Goal: Information Seeking & Learning: Find specific fact

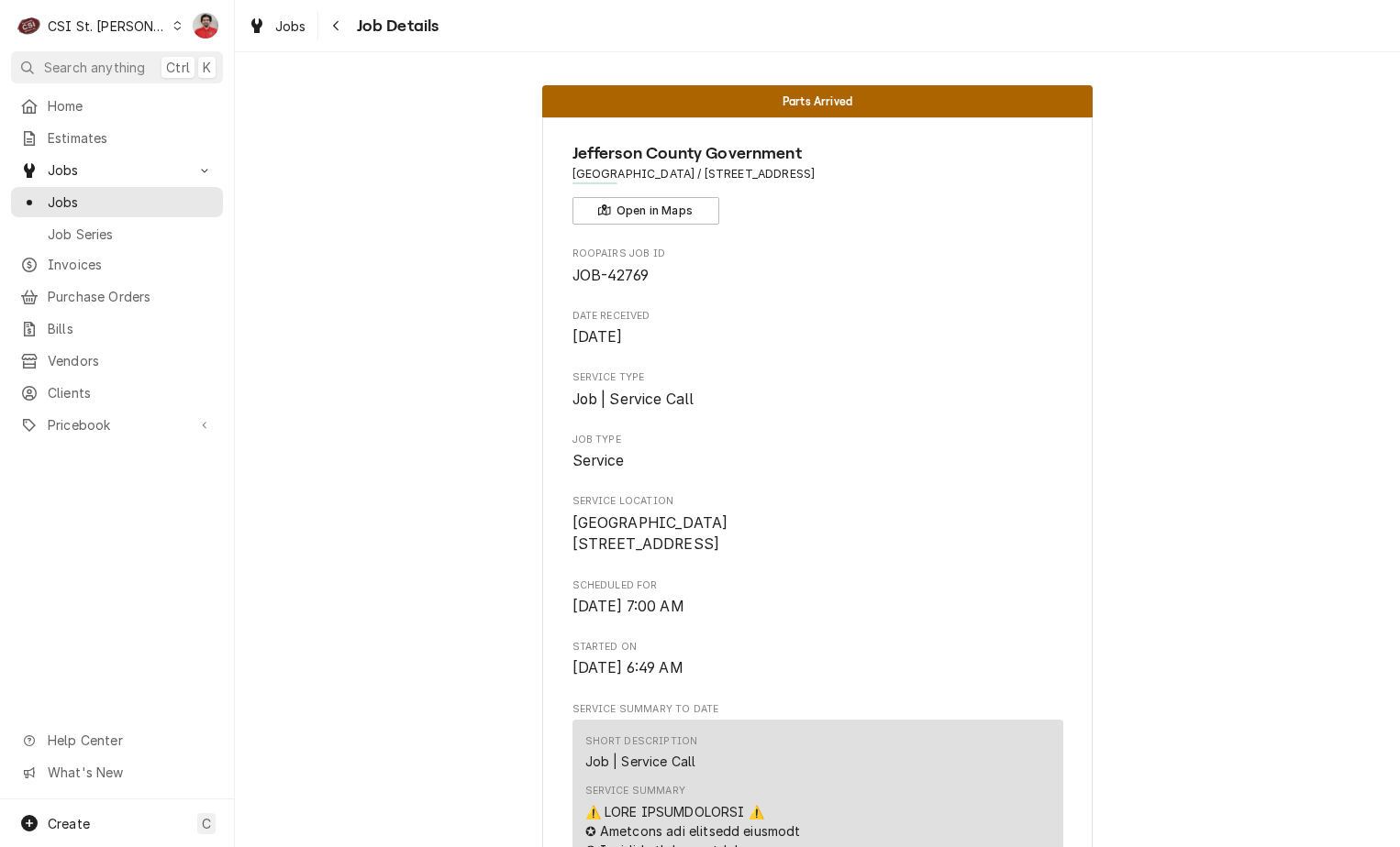
scroll to position [2345, 0]
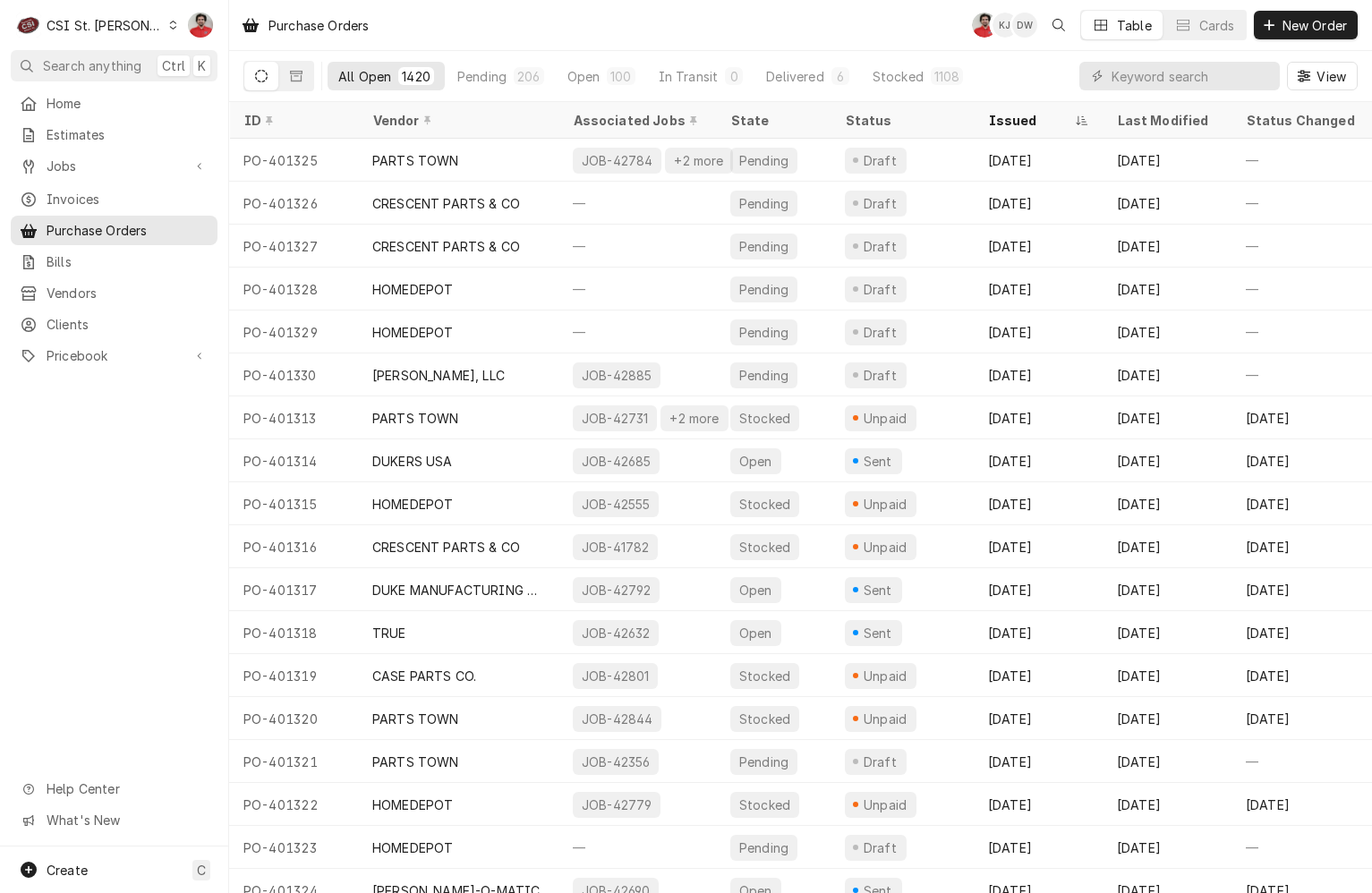
click at [109, 16] on div "CSI St. Louis" at bounding box center [105, 26] width 116 height 19
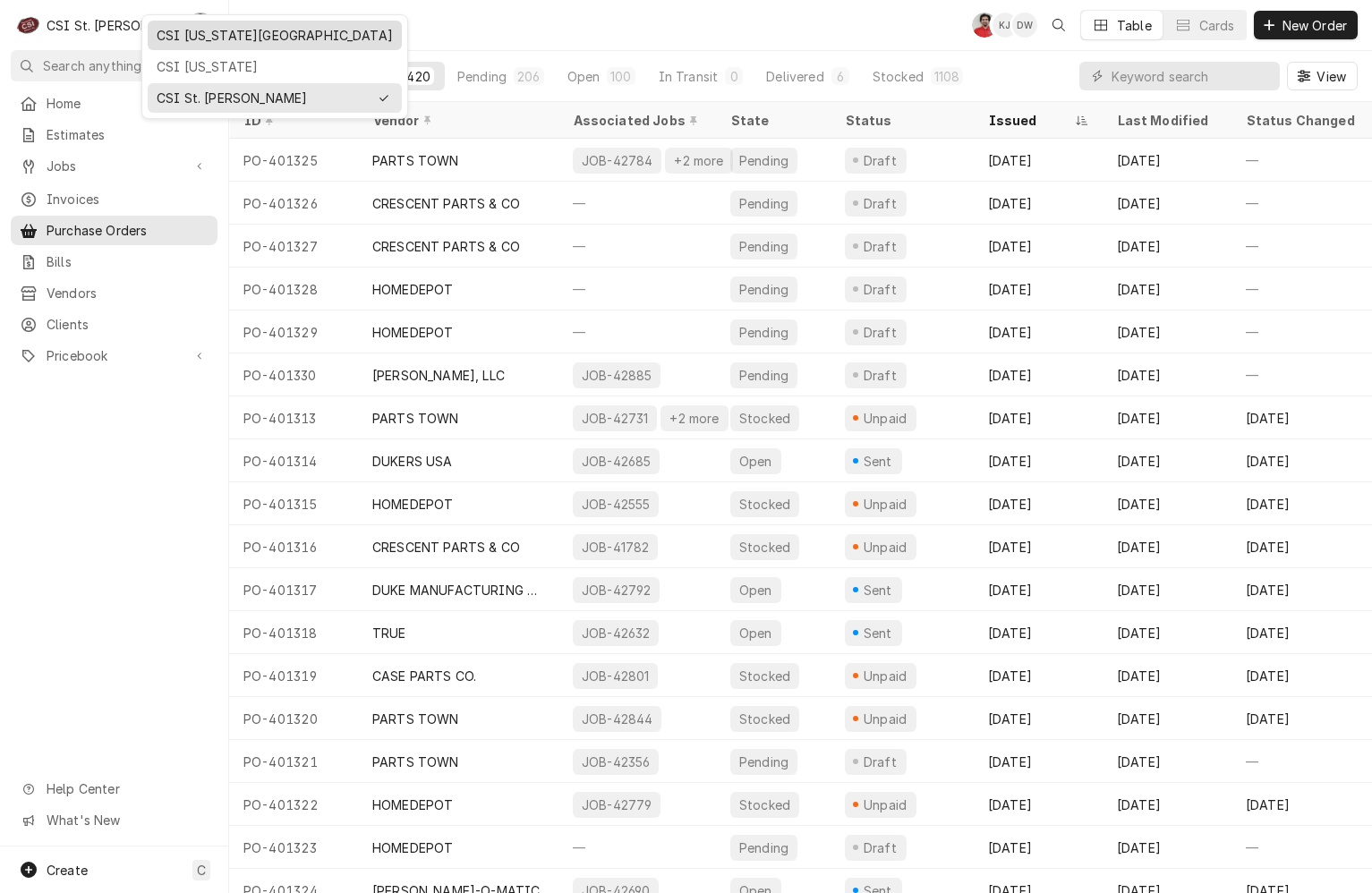
click at [162, 40] on div "CSI [US_STATE][GEOGRAPHIC_DATA]" at bounding box center [274, 35] width 236 height 19
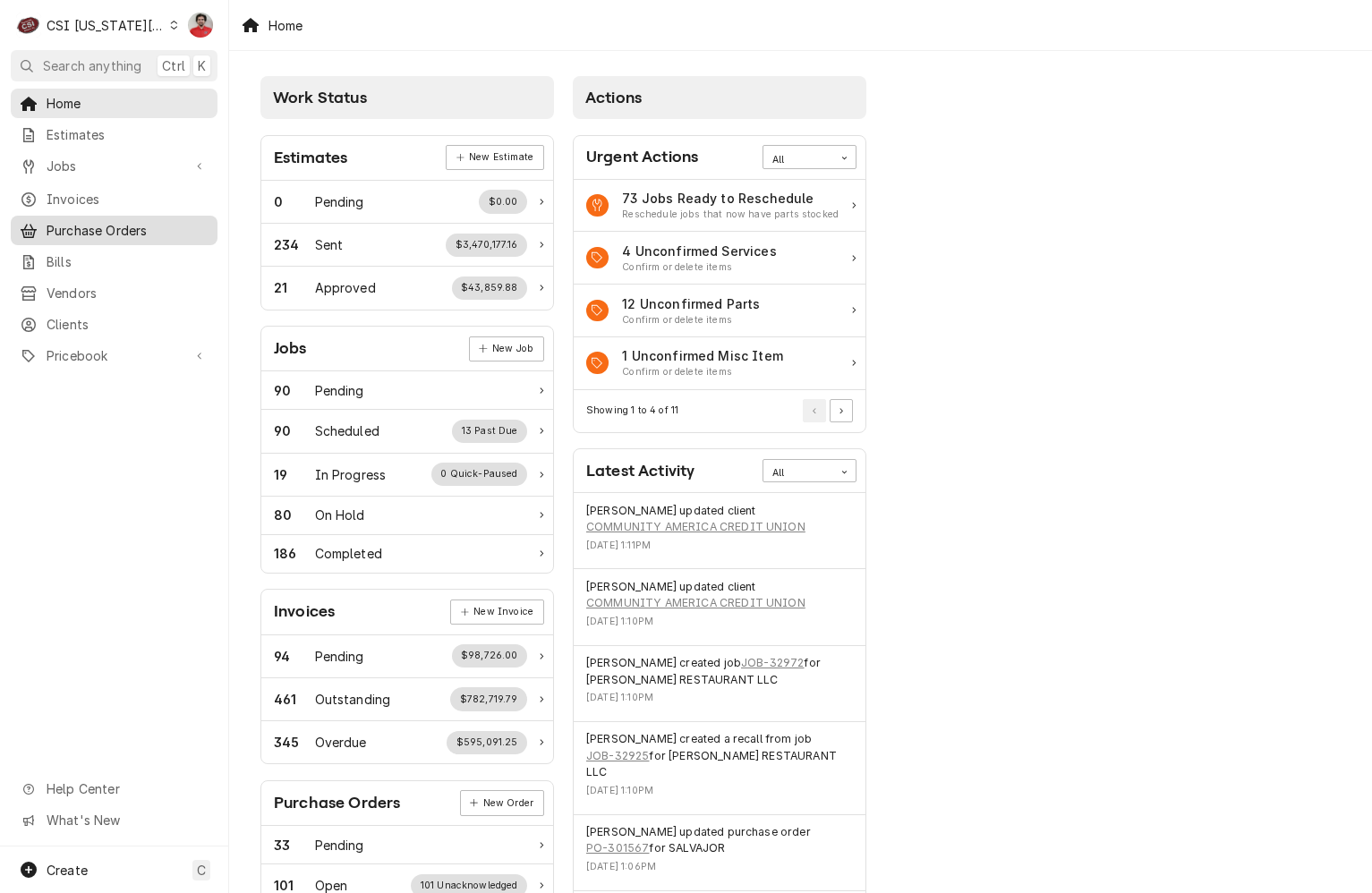
click at [89, 224] on span "Purchase Orders" at bounding box center [128, 230] width 162 height 19
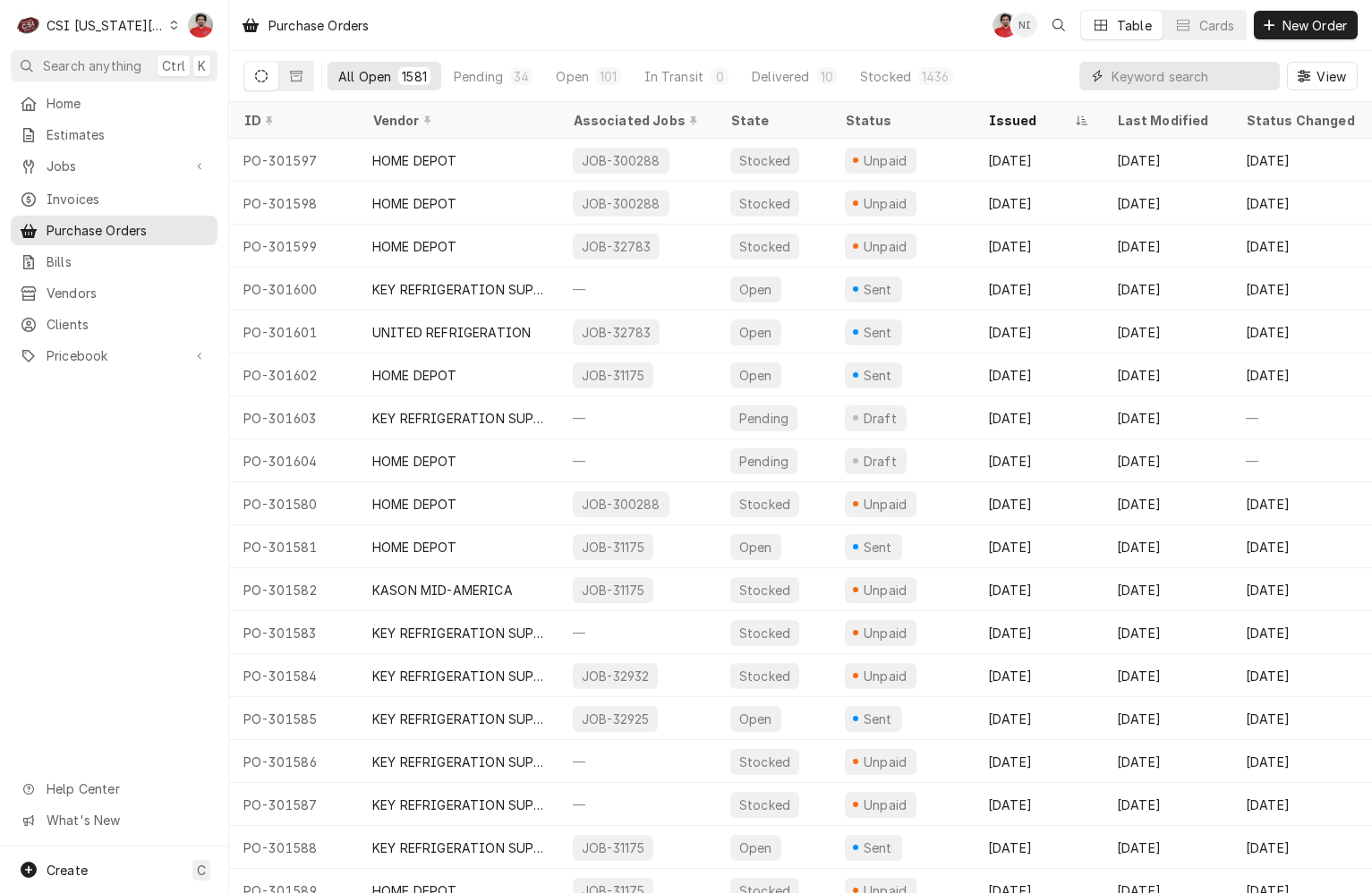
click at [1251, 82] on input "Dynamic Content Wrapper" at bounding box center [1190, 76] width 159 height 29
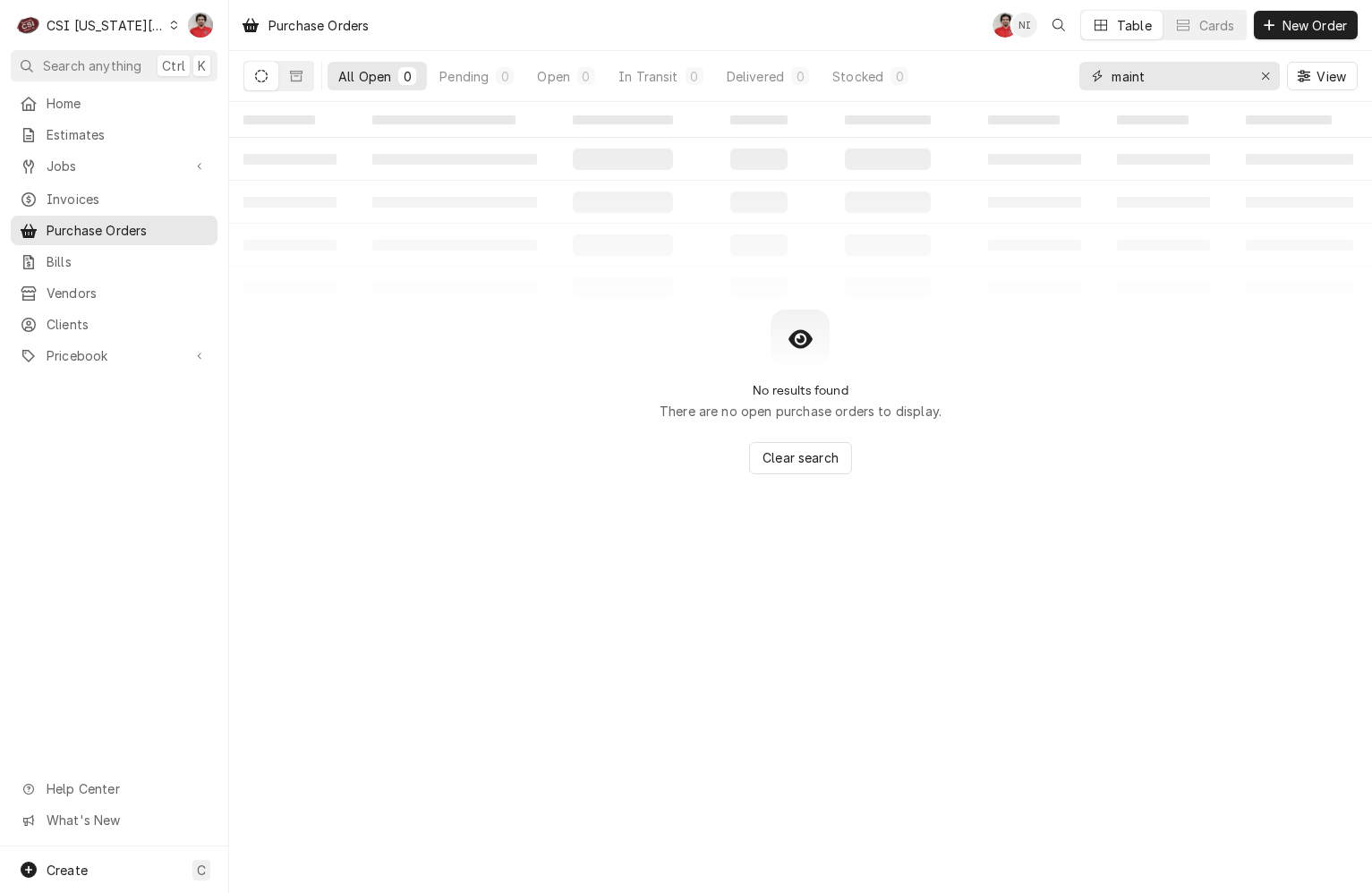
click at [1149, 69] on input "maint" at bounding box center [1178, 76] width 134 height 29
type input "32699"
click at [113, 155] on div "Jobs" at bounding box center [114, 166] width 200 height 22
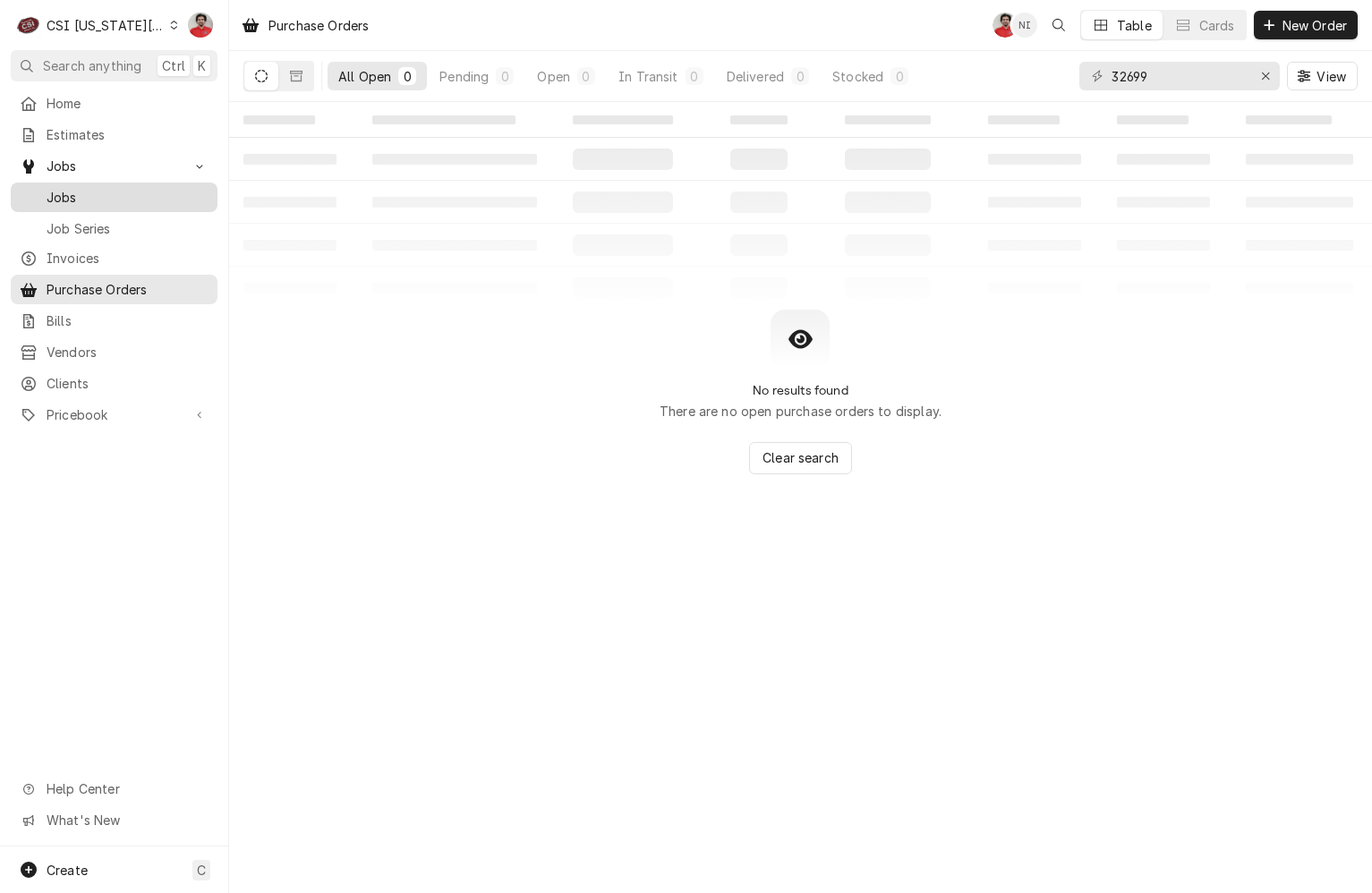
click at [112, 196] on span "Jobs" at bounding box center [128, 197] width 162 height 19
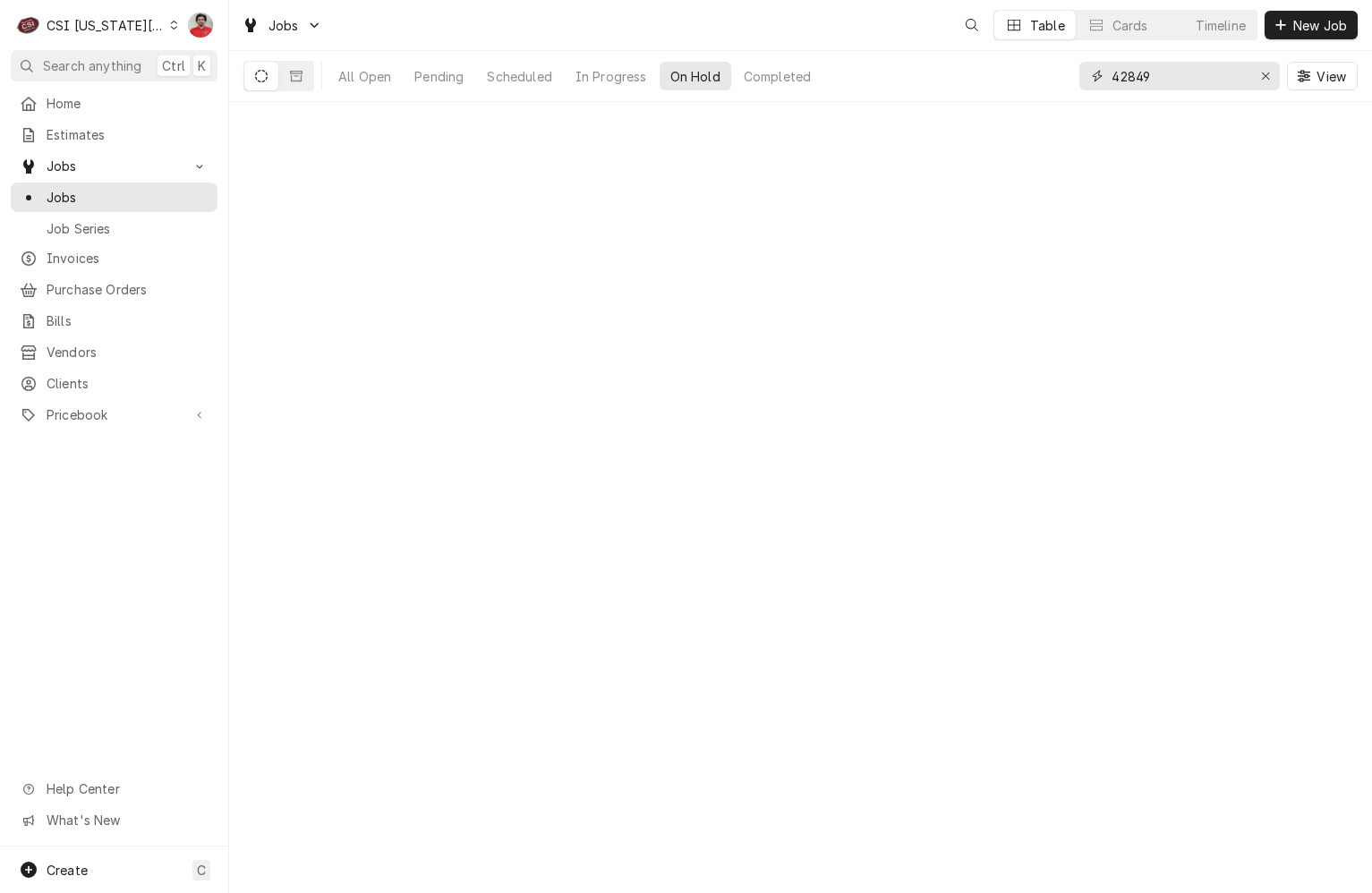
click at [1162, 82] on input "42849" at bounding box center [1178, 76] width 134 height 29
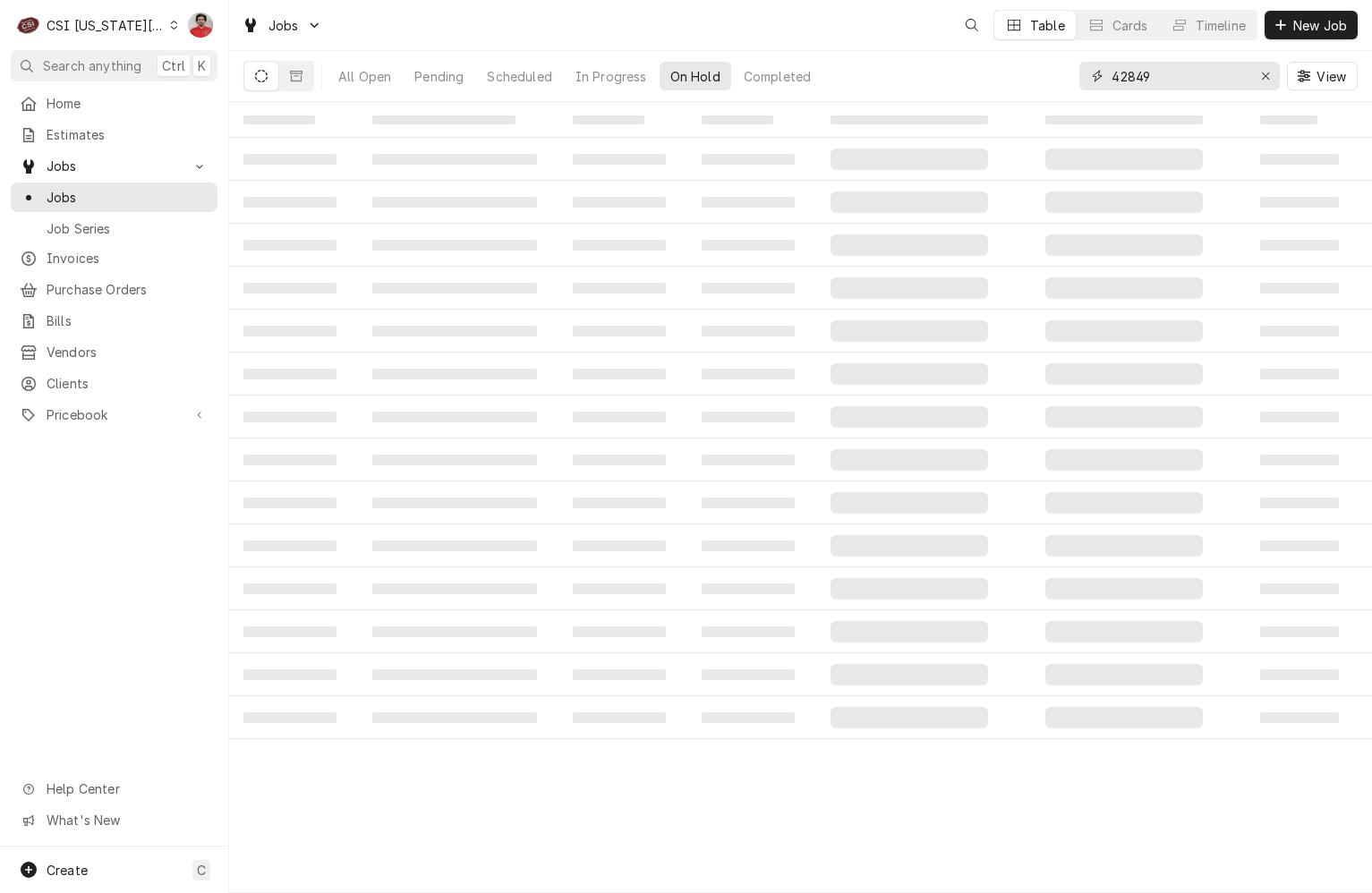
click at [1162, 82] on input "42849" at bounding box center [1178, 76] width 134 height 29
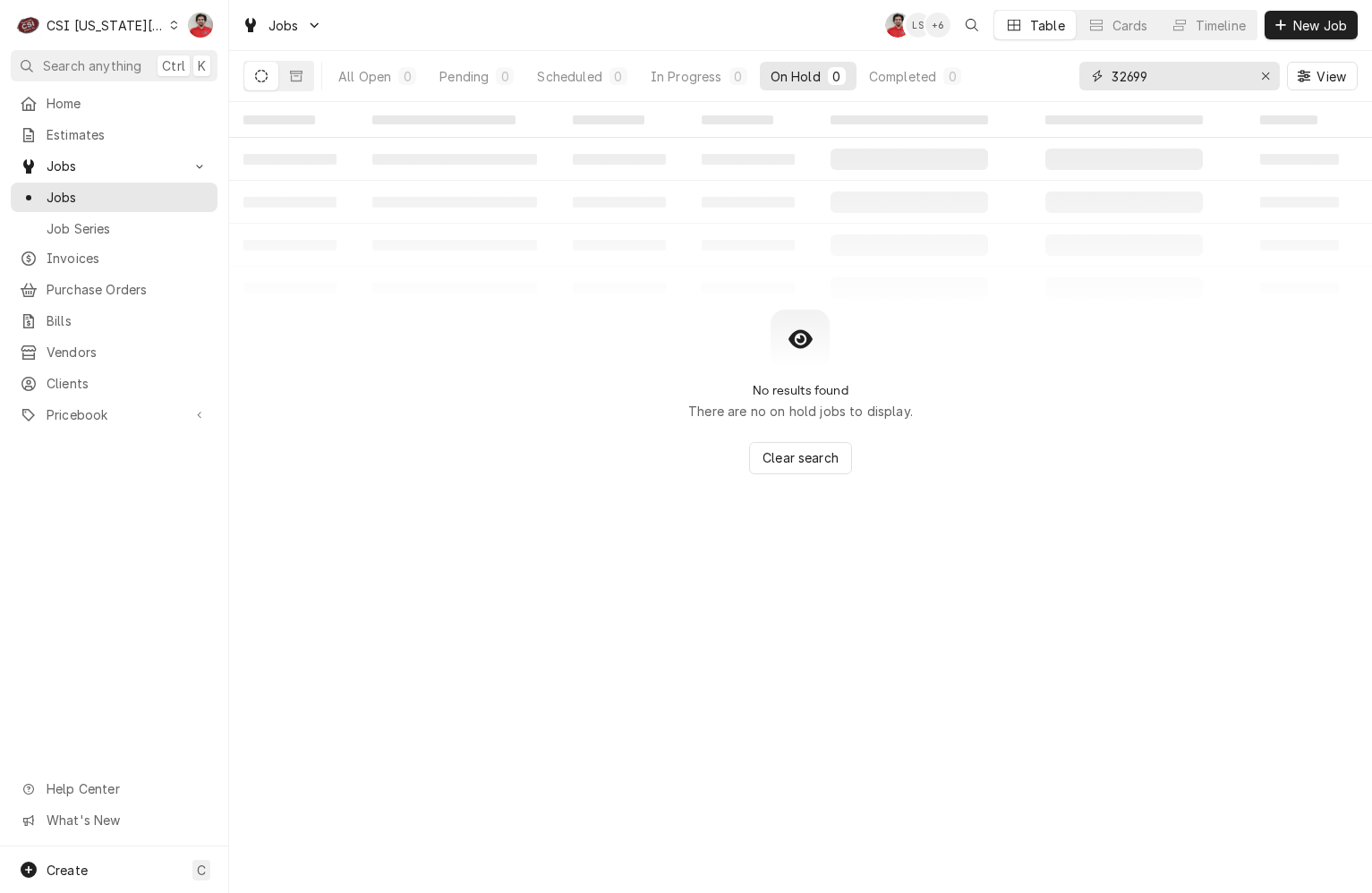
type input "32699"
click at [352, 76] on div "All Open" at bounding box center [364, 76] width 52 height 19
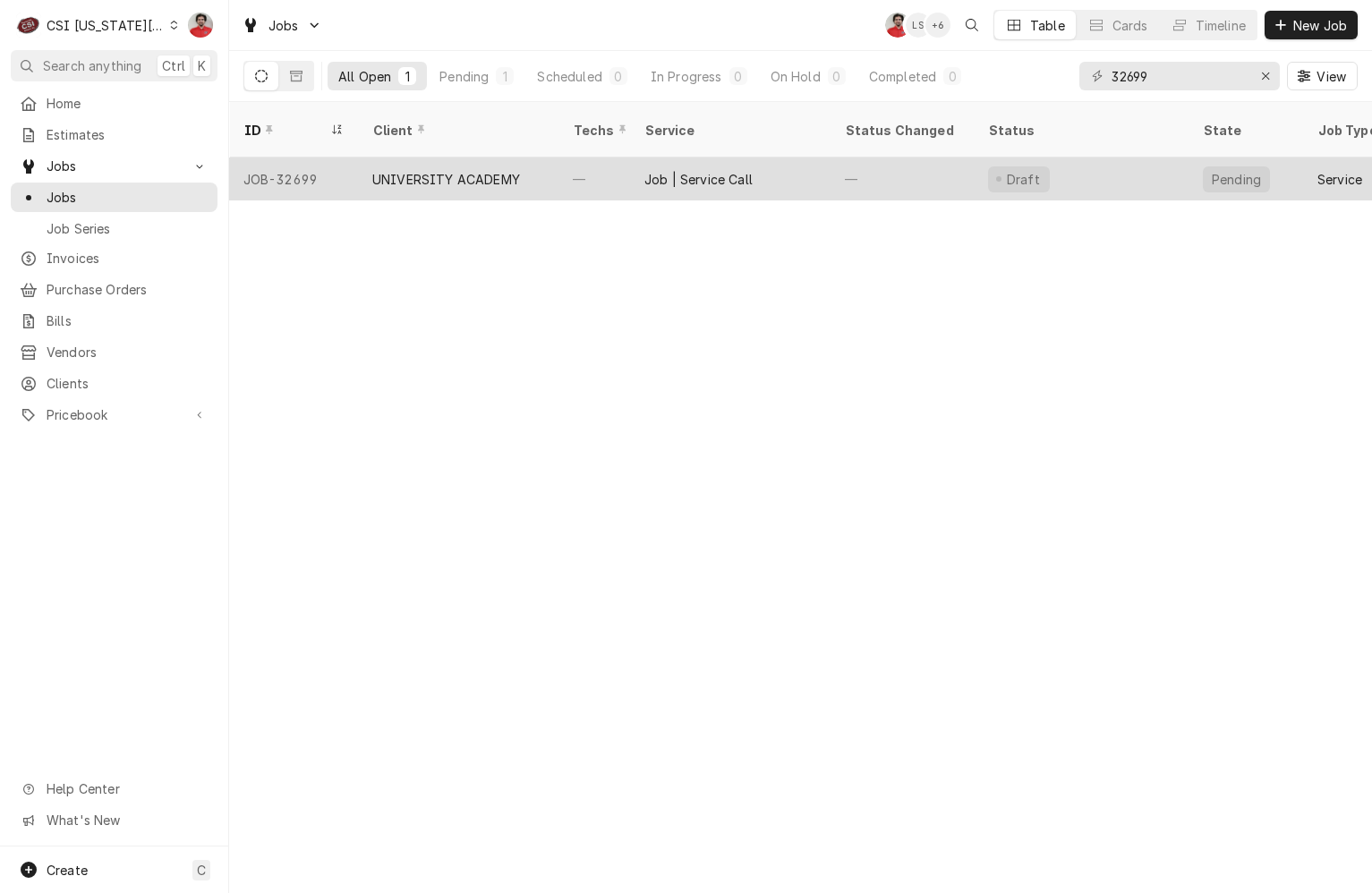
click at [555, 157] on div "UNIVERSITY ACADEMY" at bounding box center [458, 178] width 200 height 43
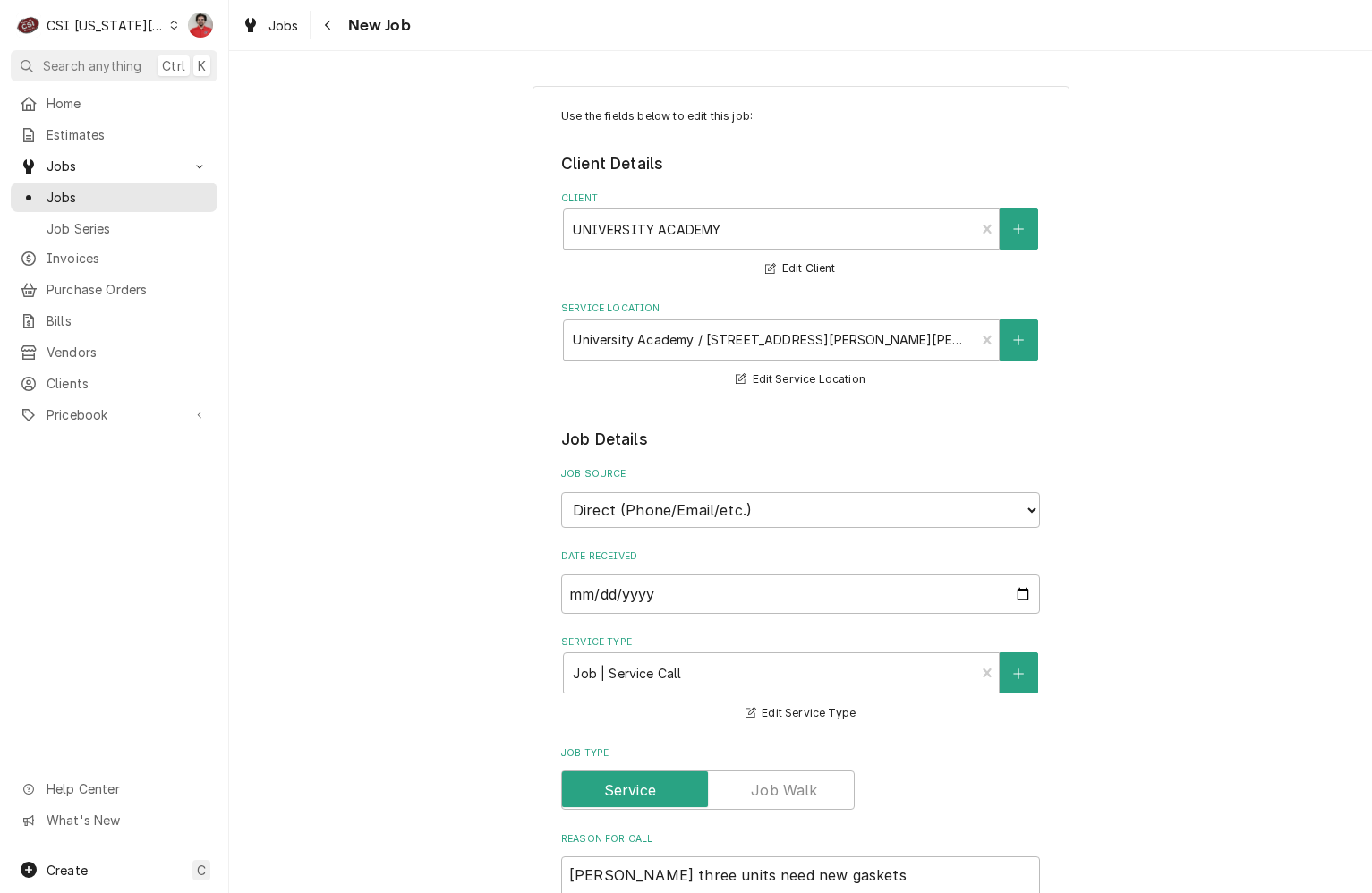
scroll to position [716, 0]
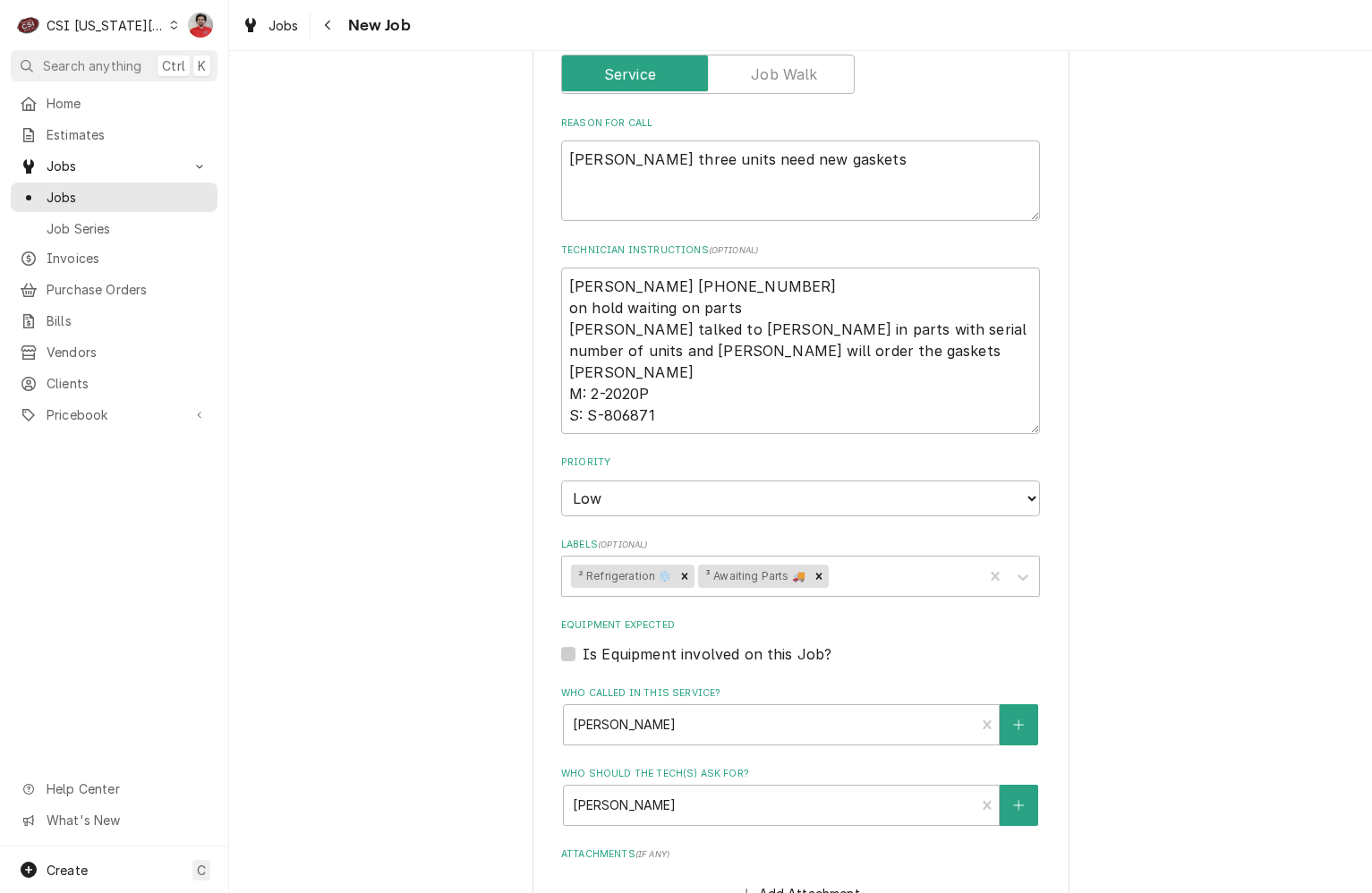
click at [346, 279] on div "Use the fields below to edit this job: Client Details Client UNIVERSITY ACADEMY…" at bounding box center [801, 357] width 1143 height 2005
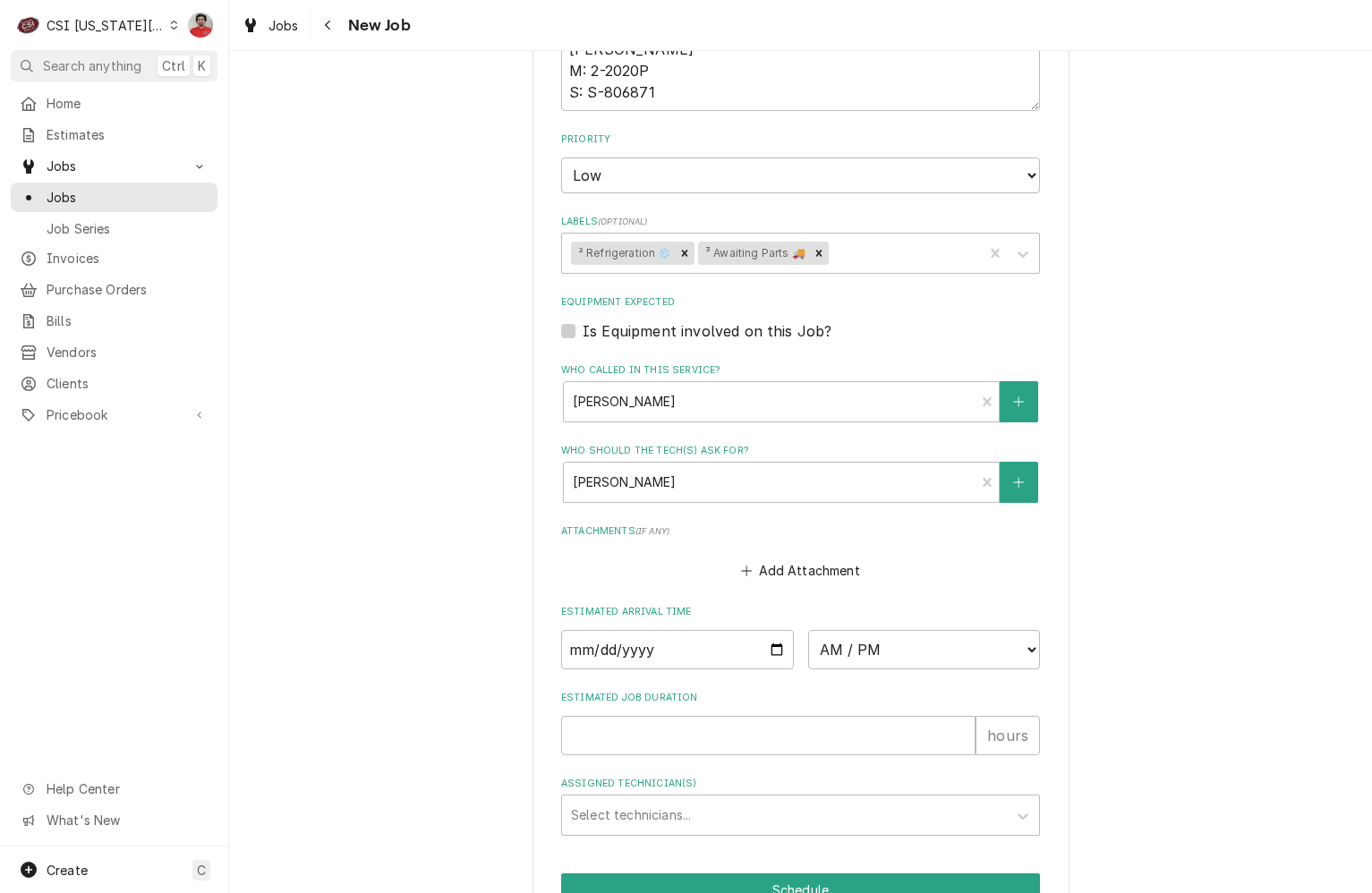
scroll to position [1181, 0]
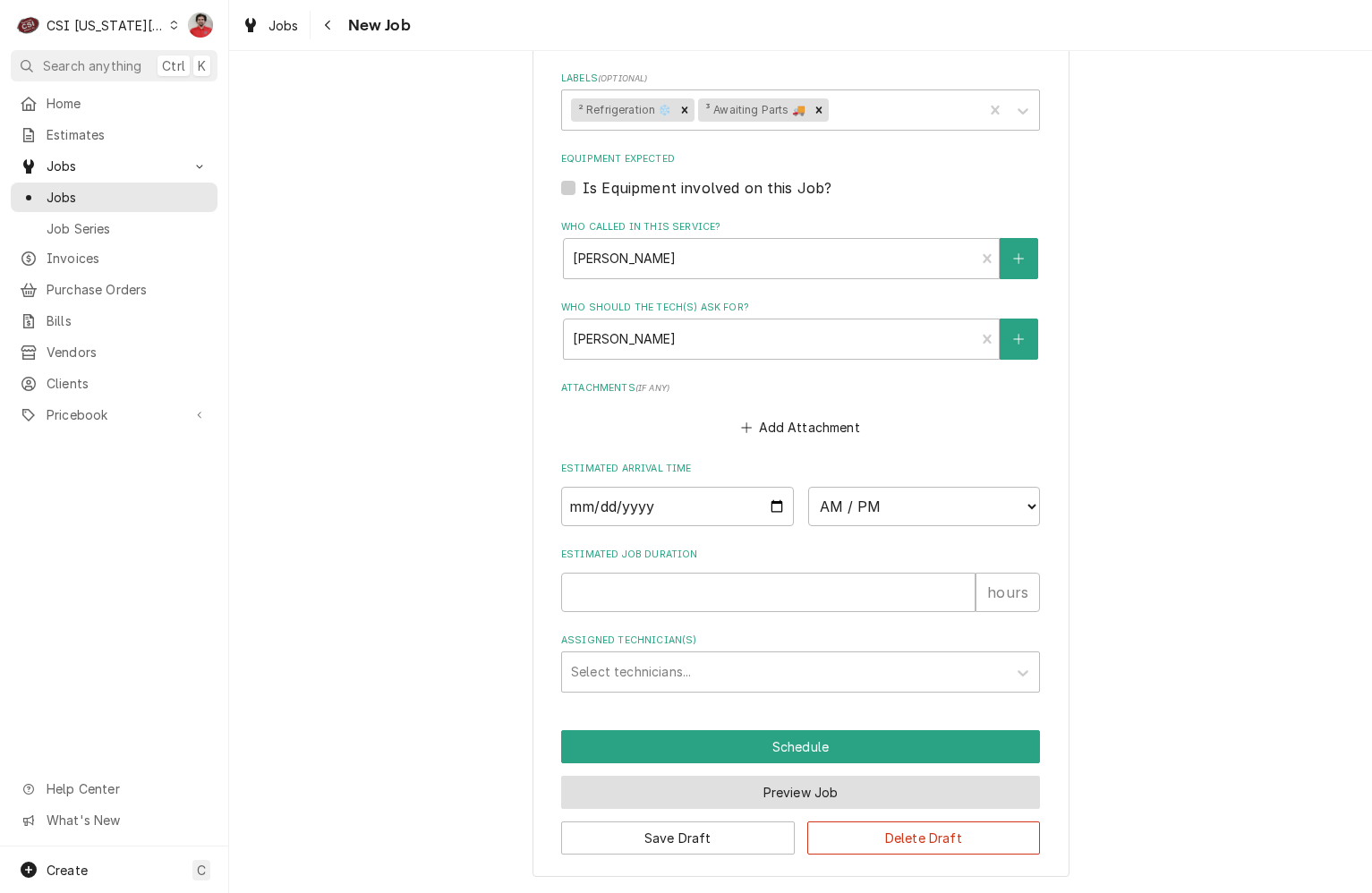
click at [657, 801] on button "Preview Job" at bounding box center [800, 792] width 479 height 33
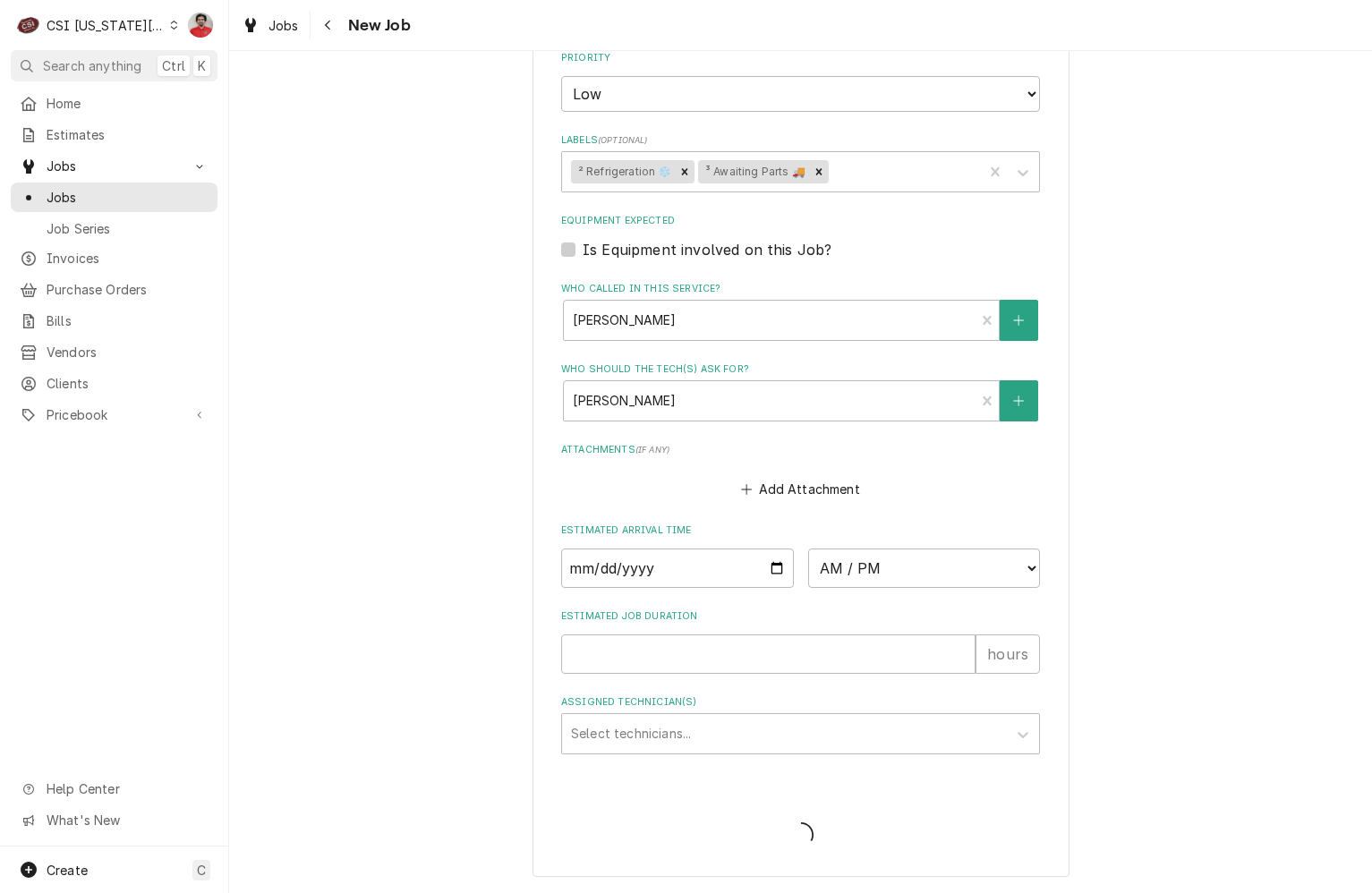
type textarea "x"
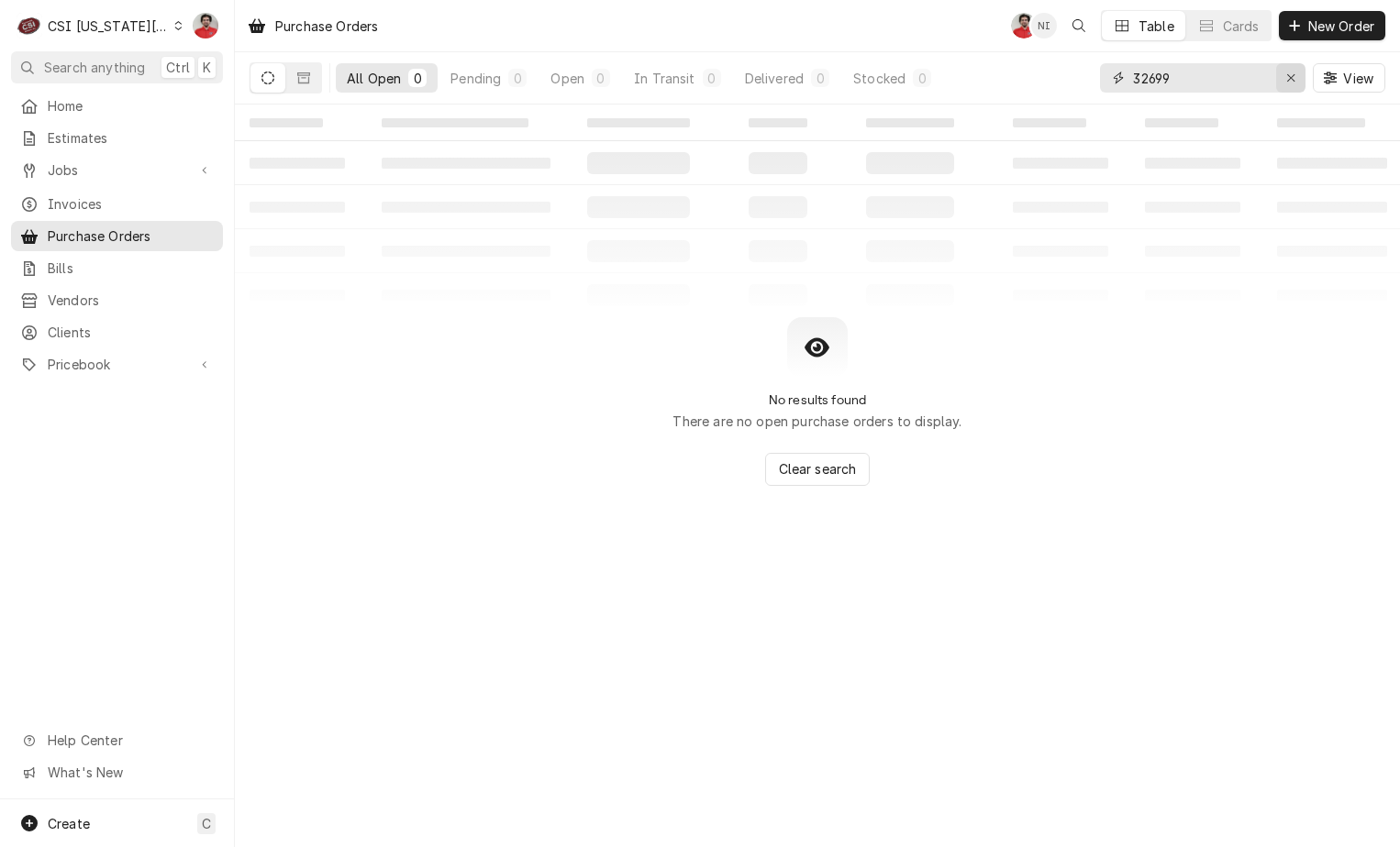
click at [1295, 77] on icon "Erase input" at bounding box center [1291, 77] width 10 height 13
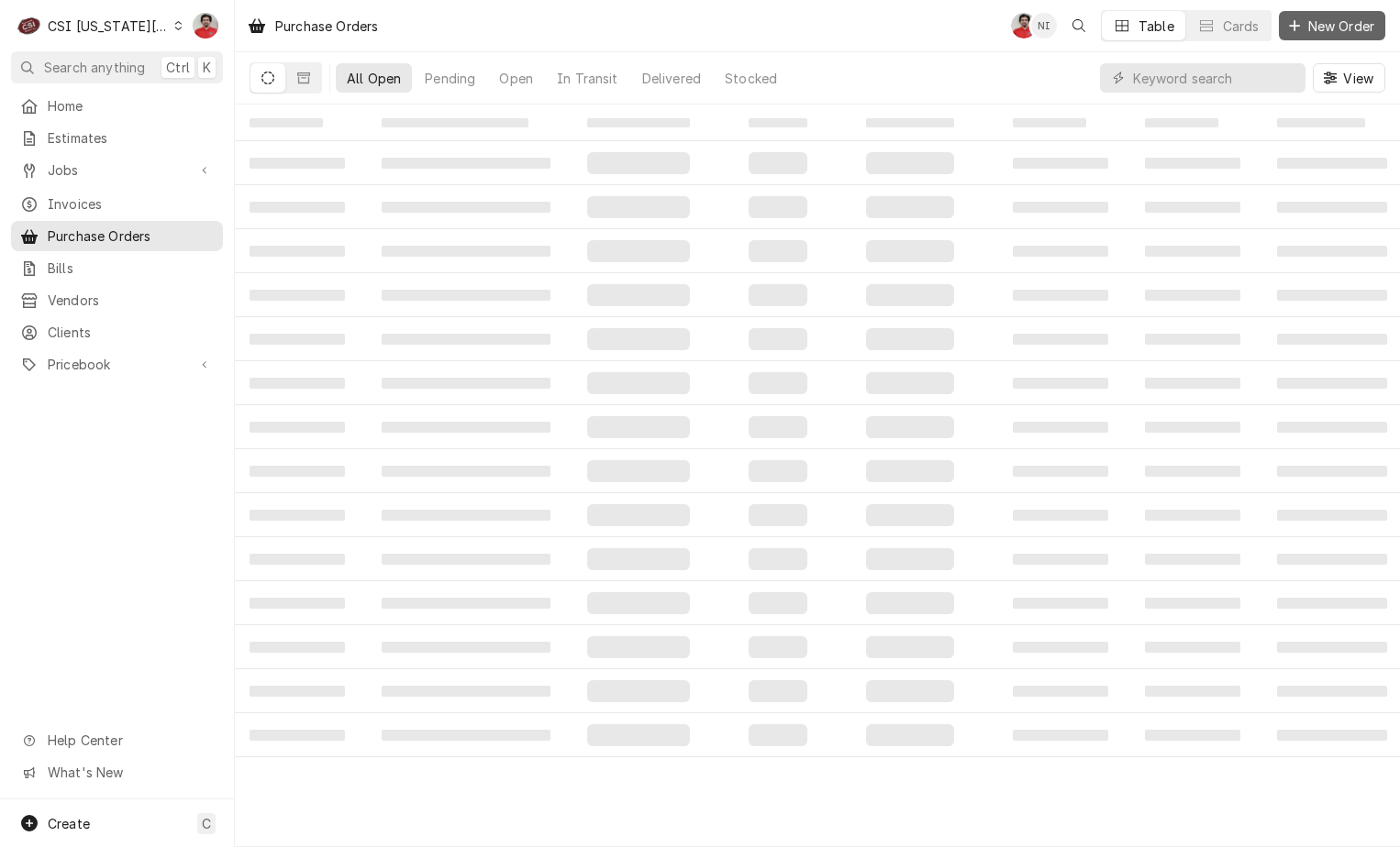
click at [1300, 28] on div "Dynamic Content Wrapper" at bounding box center [1295, 25] width 19 height 19
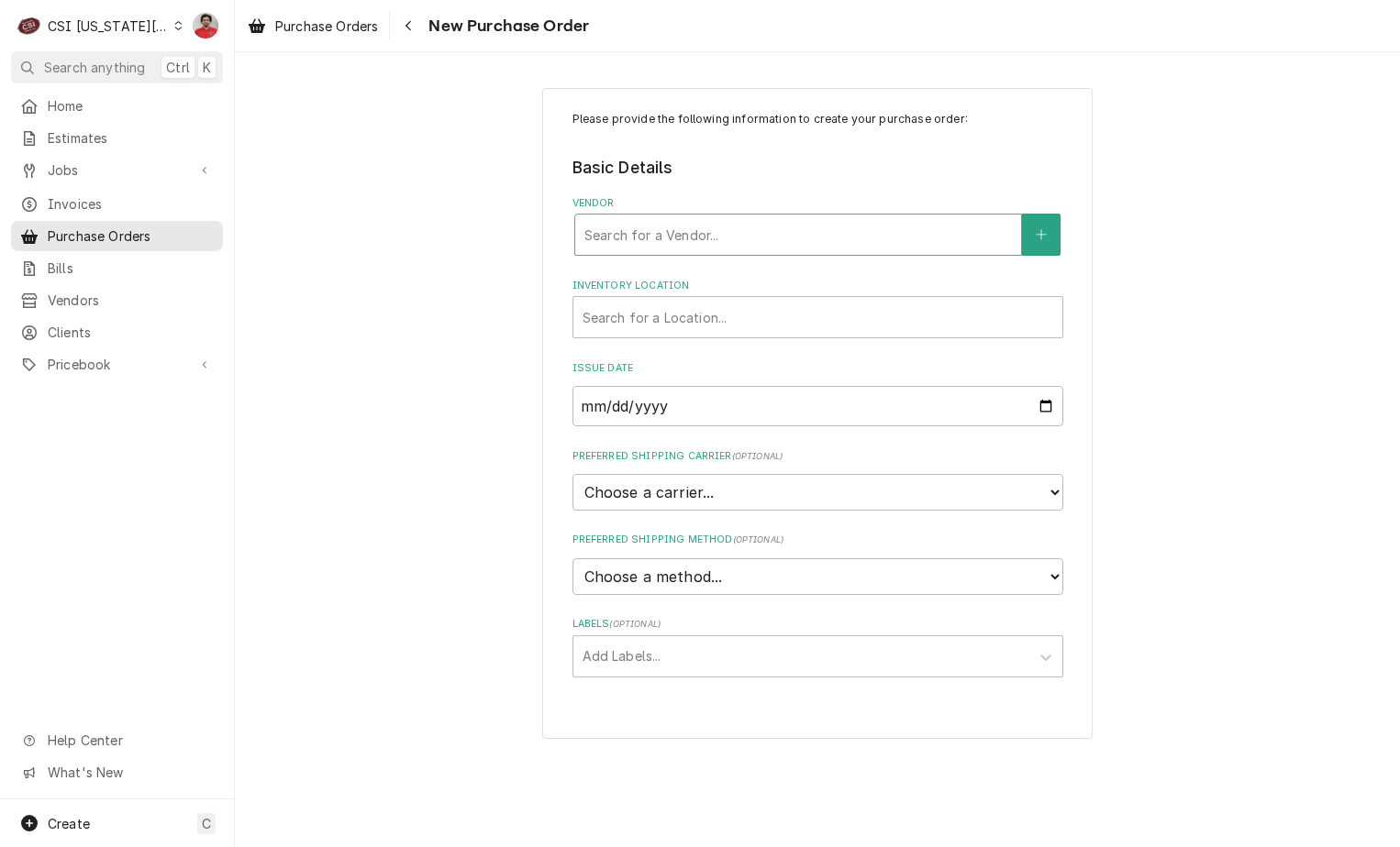
click at [846, 226] on div "Vendor" at bounding box center [799, 235] width 428 height 33
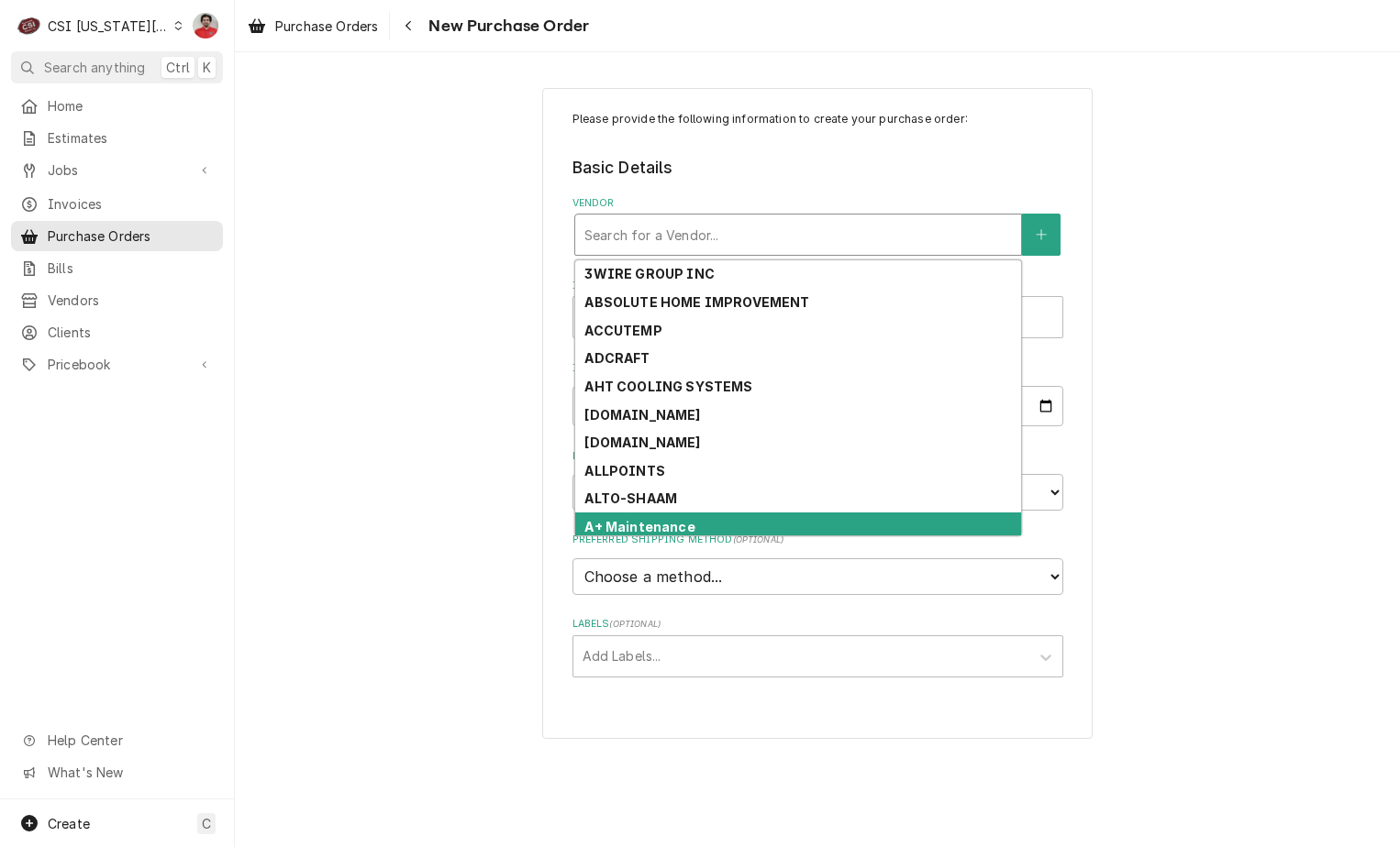
click at [646, 525] on strong "A+ Maintenance" at bounding box center [639, 527] width 110 height 16
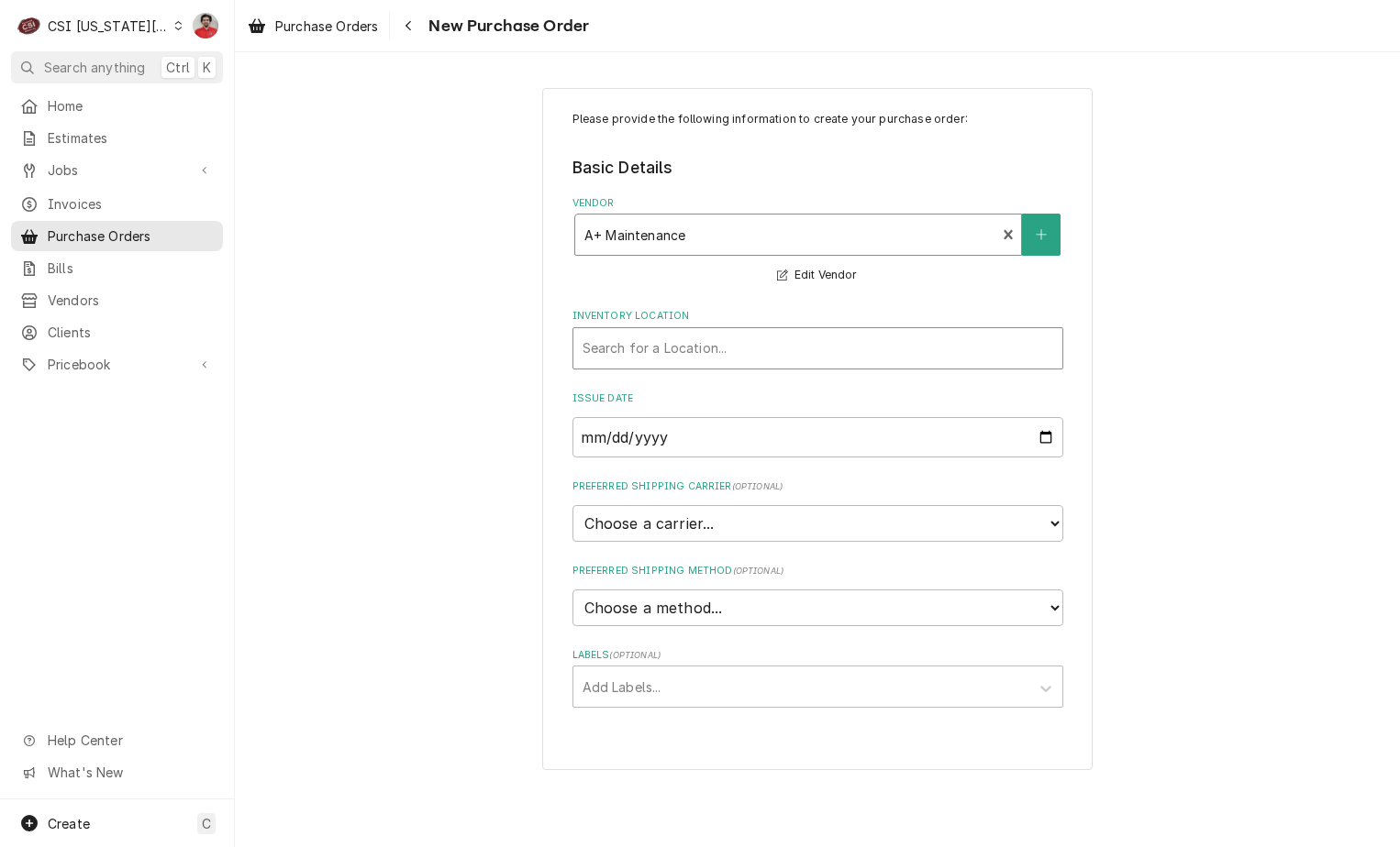
click at [690, 349] on div "Inventory Location" at bounding box center [818, 348] width 471 height 33
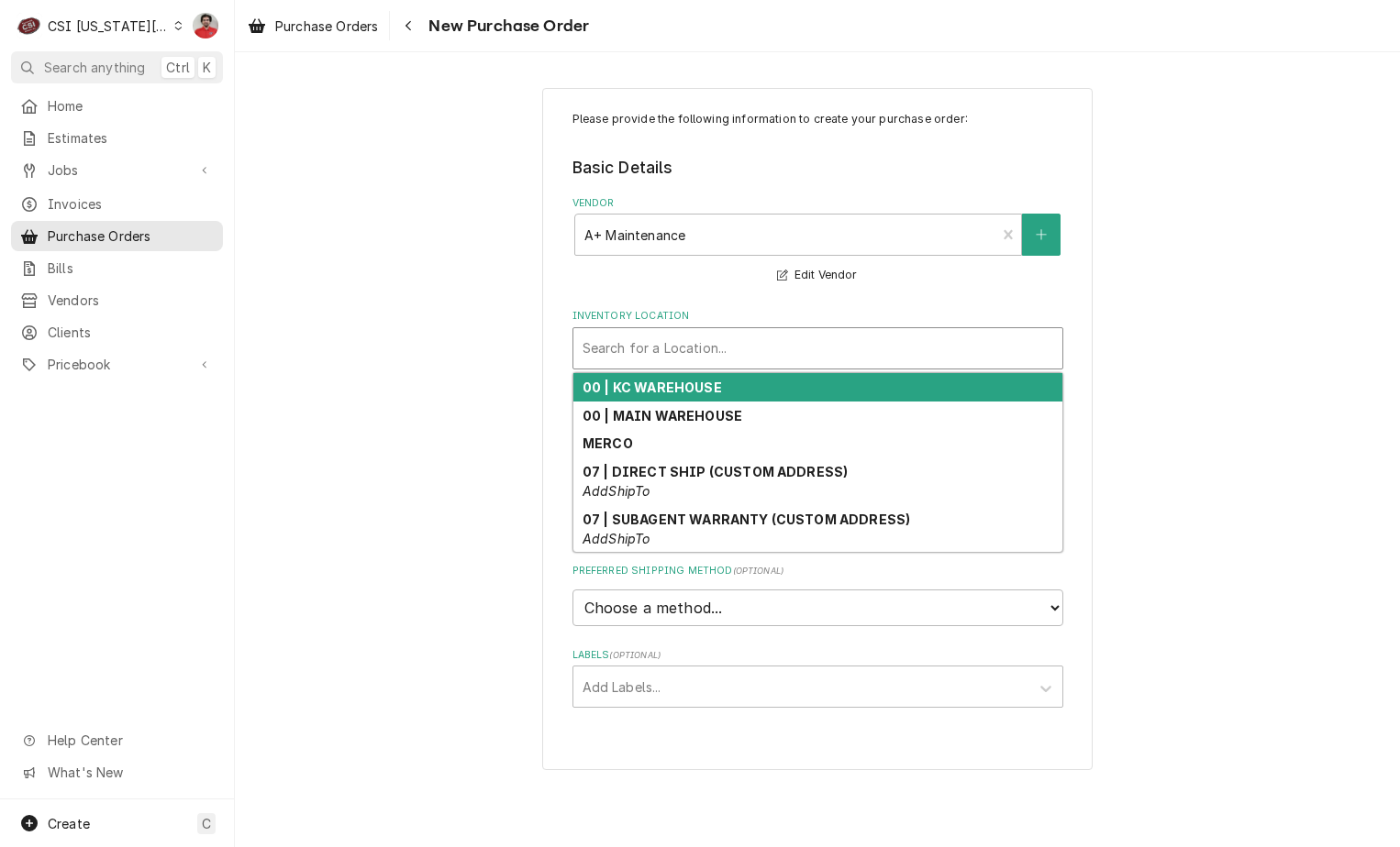
click at [689, 387] on strong "00 | KC WAREHOUSE" at bounding box center [652, 387] width 140 height 16
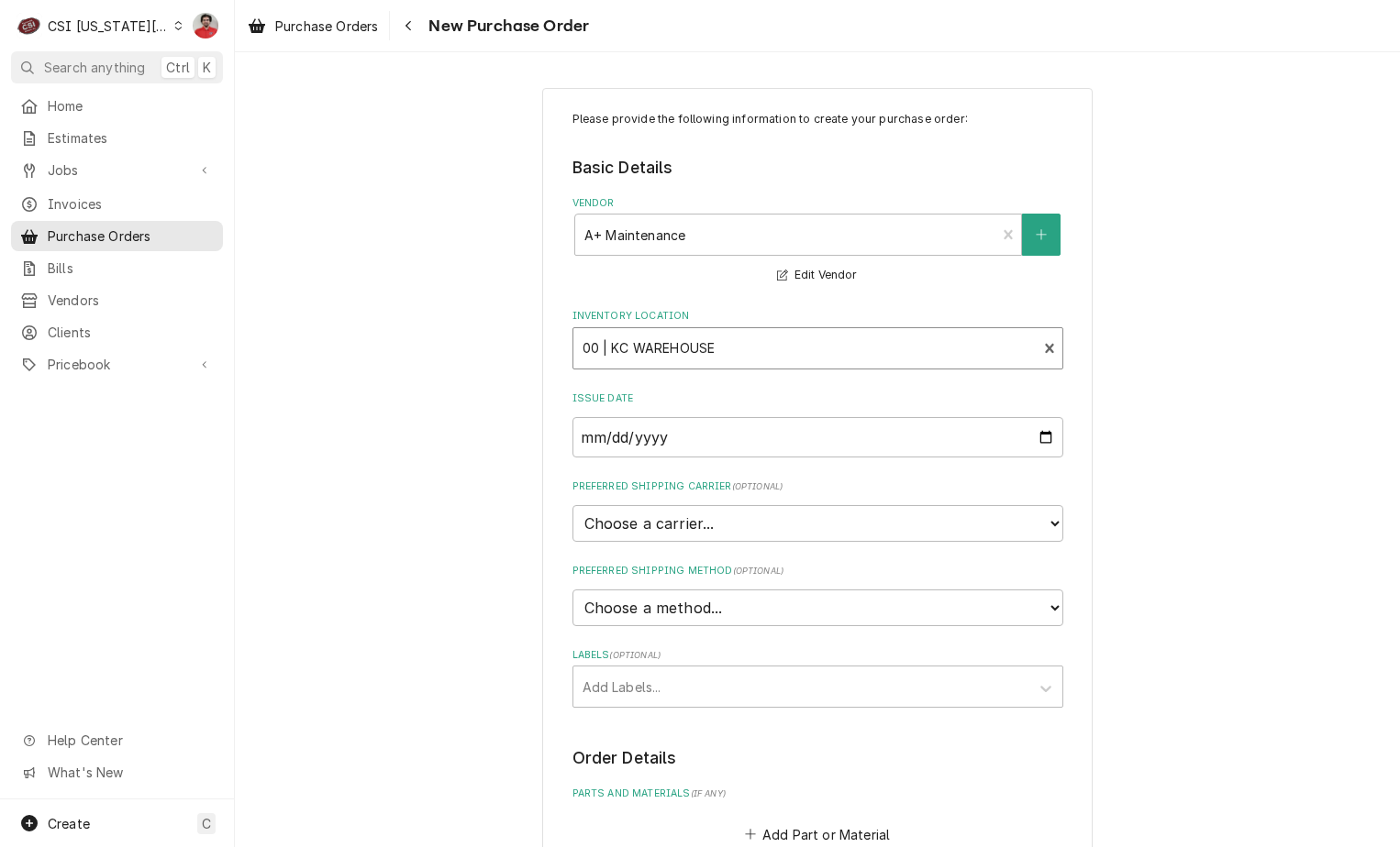
scroll to position [469, 0]
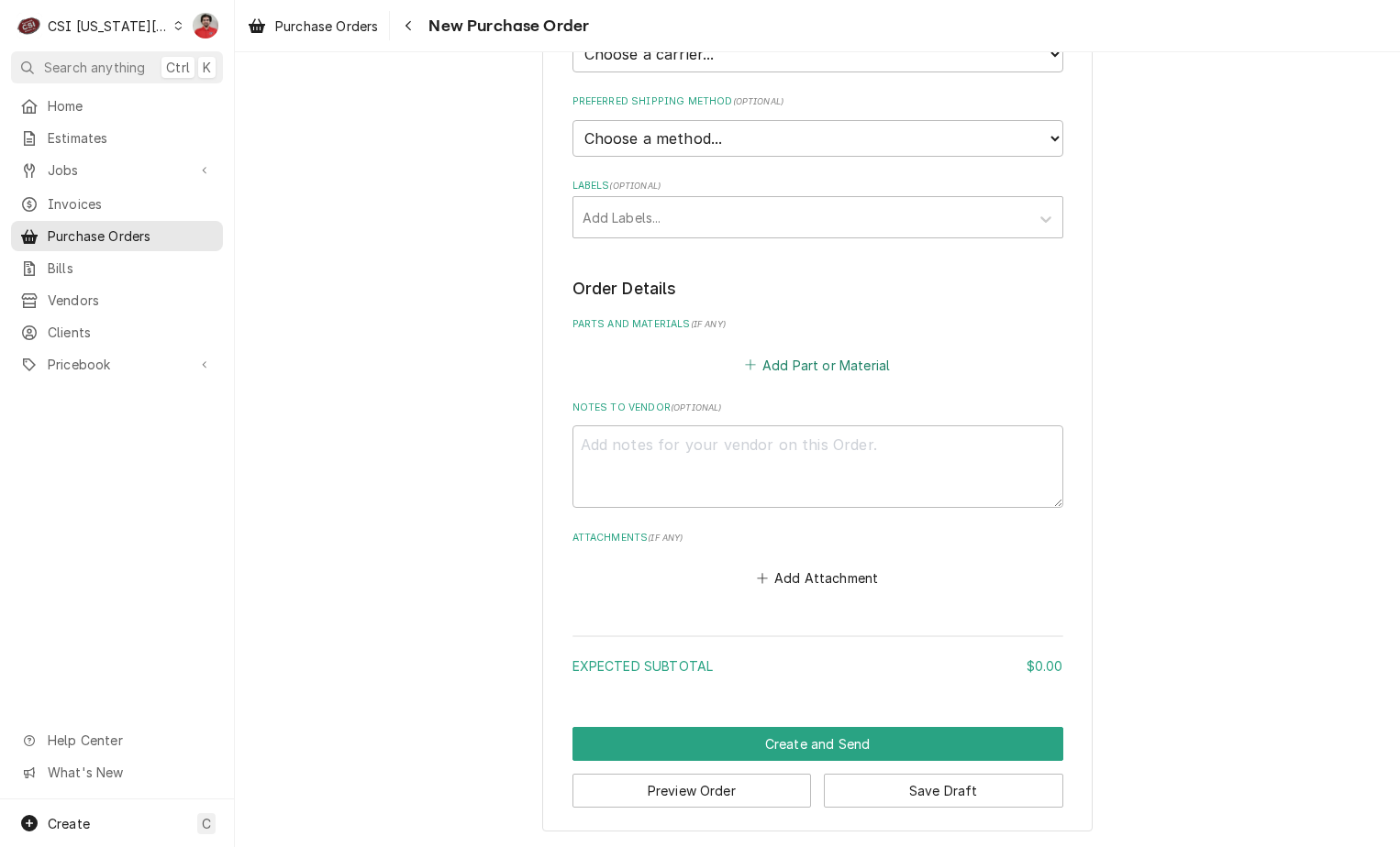
click at [769, 372] on button "Add Part or Material" at bounding box center [816, 365] width 151 height 25
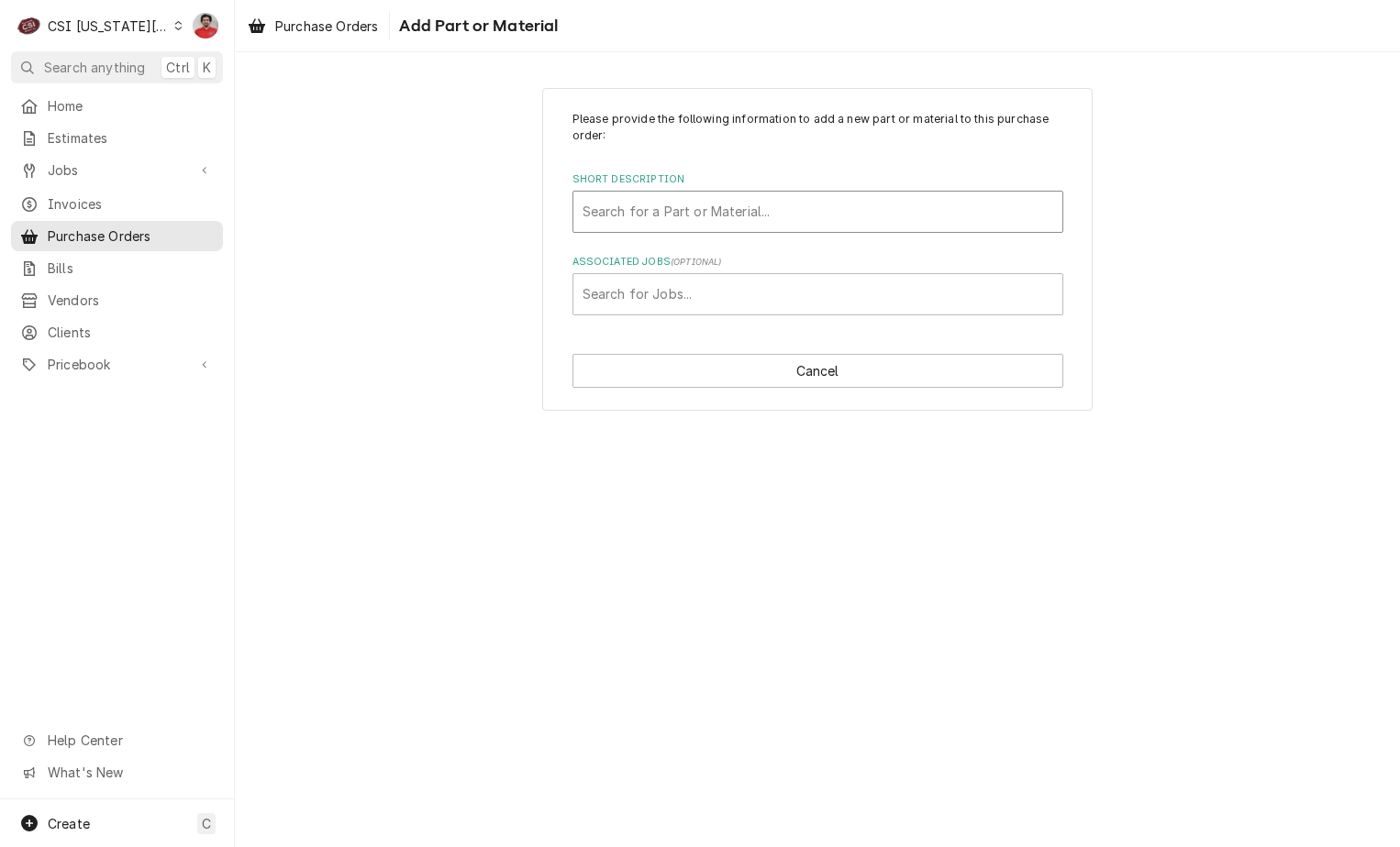
click at [703, 209] on div "Short Description" at bounding box center [818, 212] width 471 height 33
click at [355, 199] on div "Please provide the following information to add a new part or material to this …" at bounding box center [817, 249] width 1165 height 356
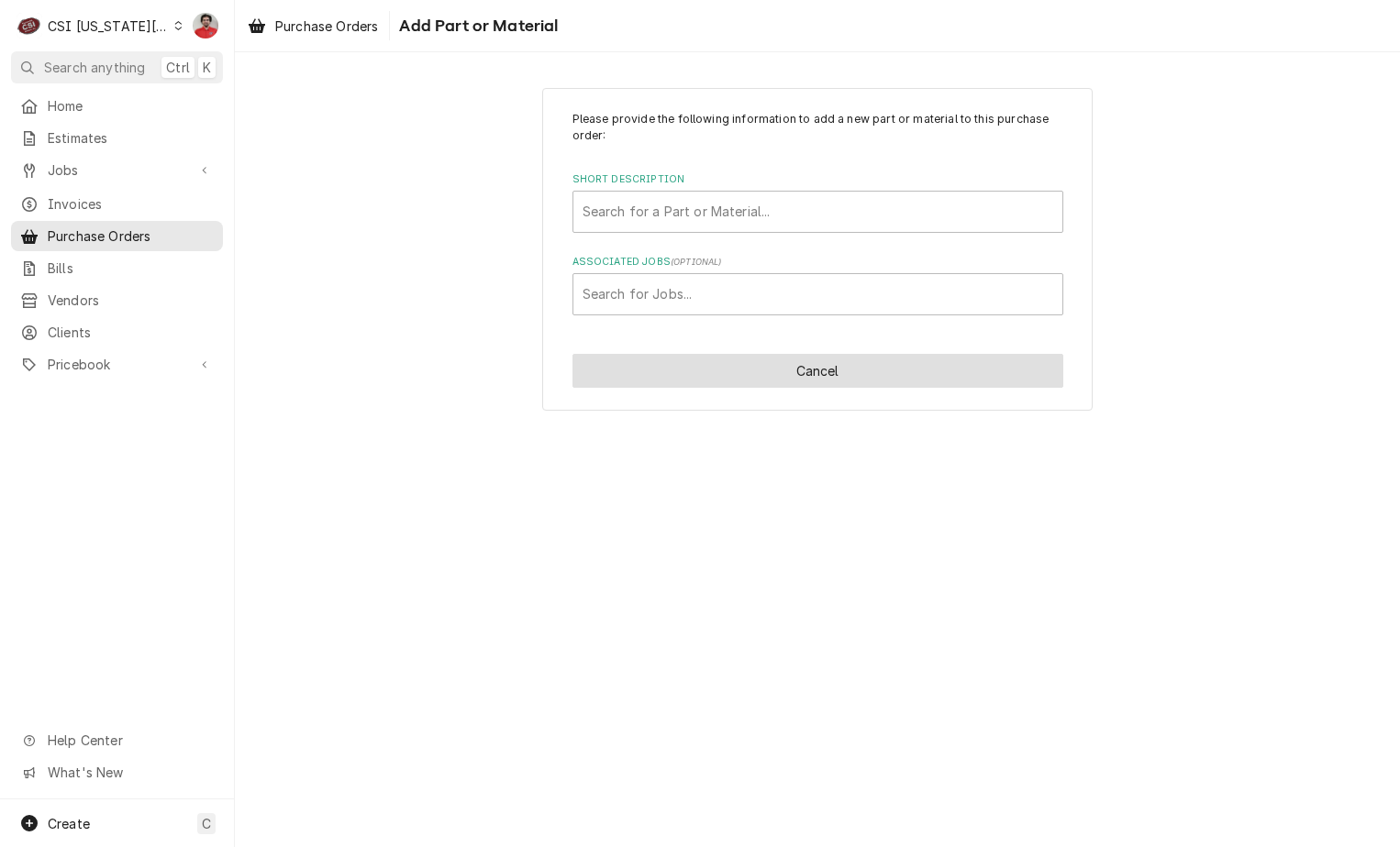
click at [723, 379] on button "Cancel" at bounding box center [817, 371] width 491 height 34
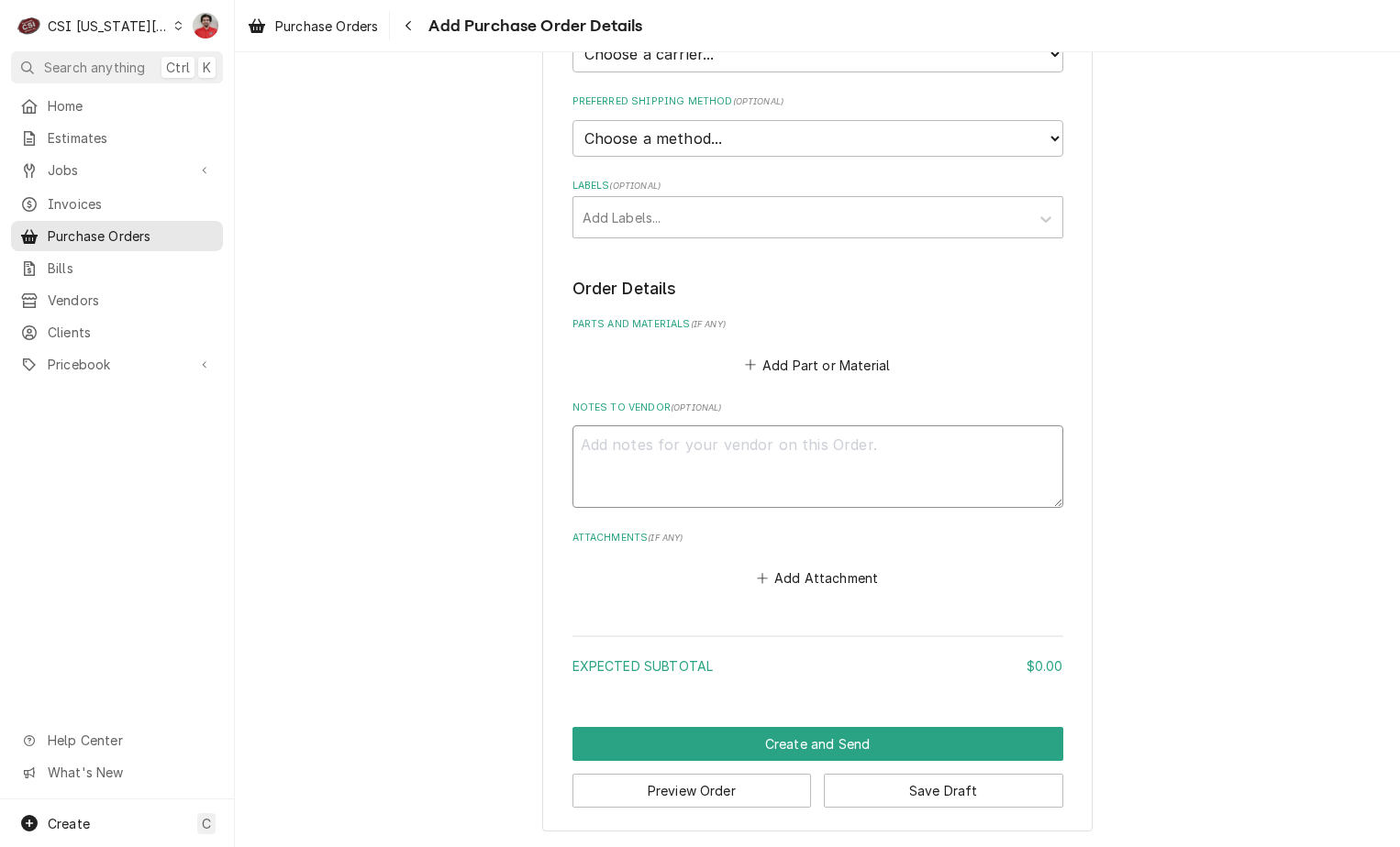
click at [721, 485] on textarea "Notes to Vendor ( optional )" at bounding box center [817, 466] width 491 height 83
type textarea "x"
type textarea "D"
type textarea "x"
type textarea "D-"
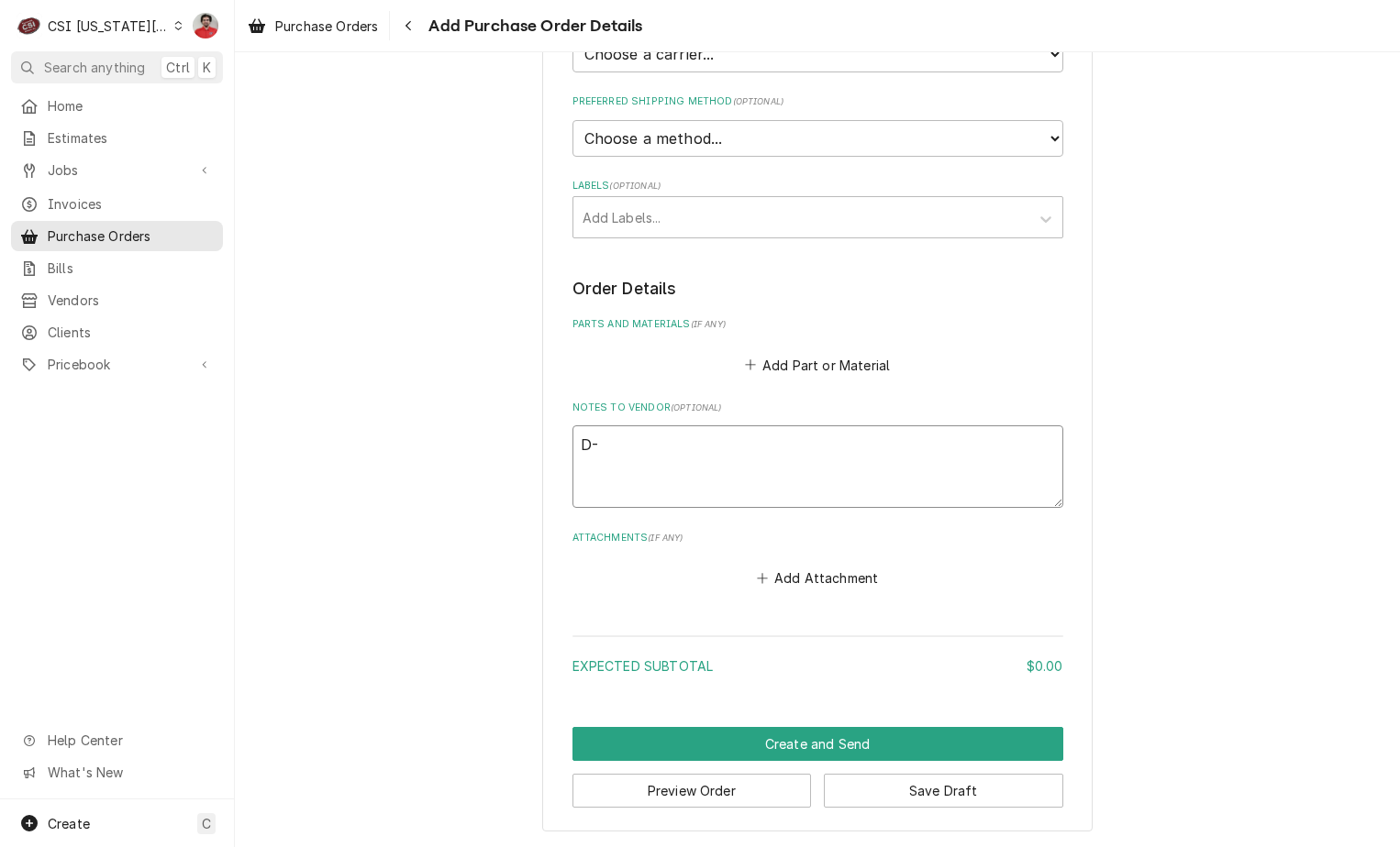
type textarea "x"
type textarea "D-"
type textarea "x"
type textarea "D-"
type textarea "x"
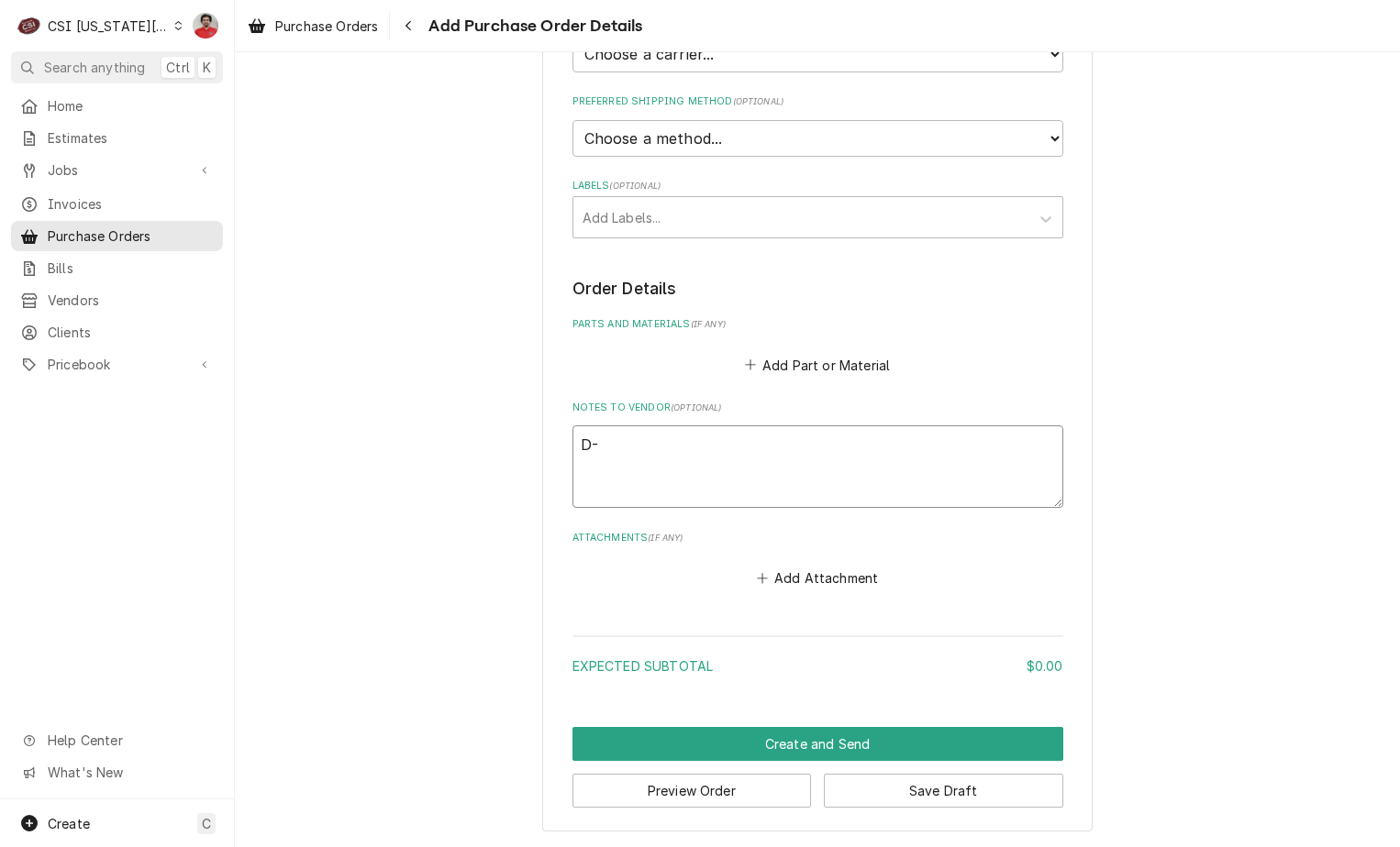
type textarea "D"
type textarea "x"
type textarea "K"
type textarea "x"
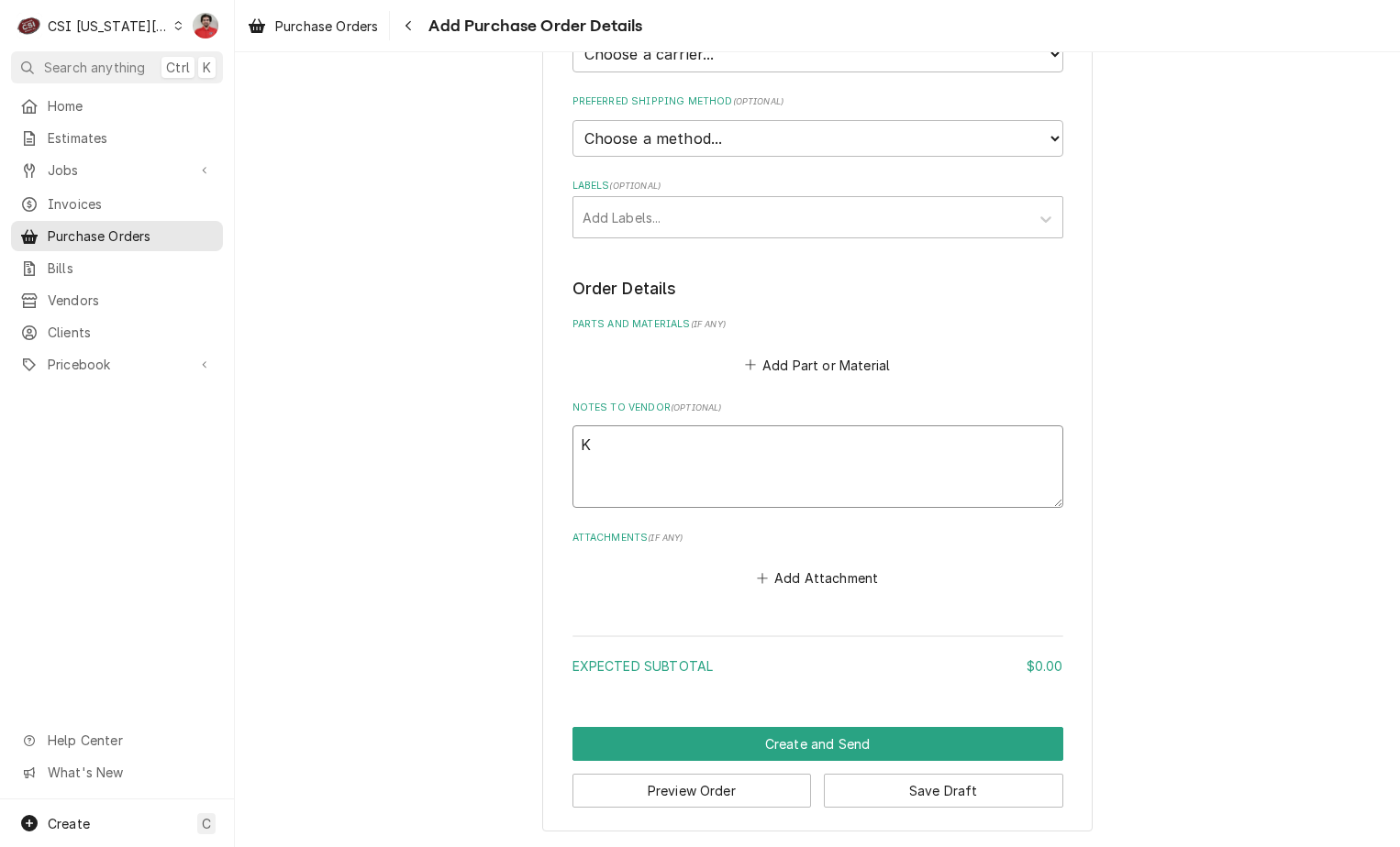
type textarea "KP"
type textarea "x"
type textarea "KPB"
type textarea "x"
type textarea "KP"
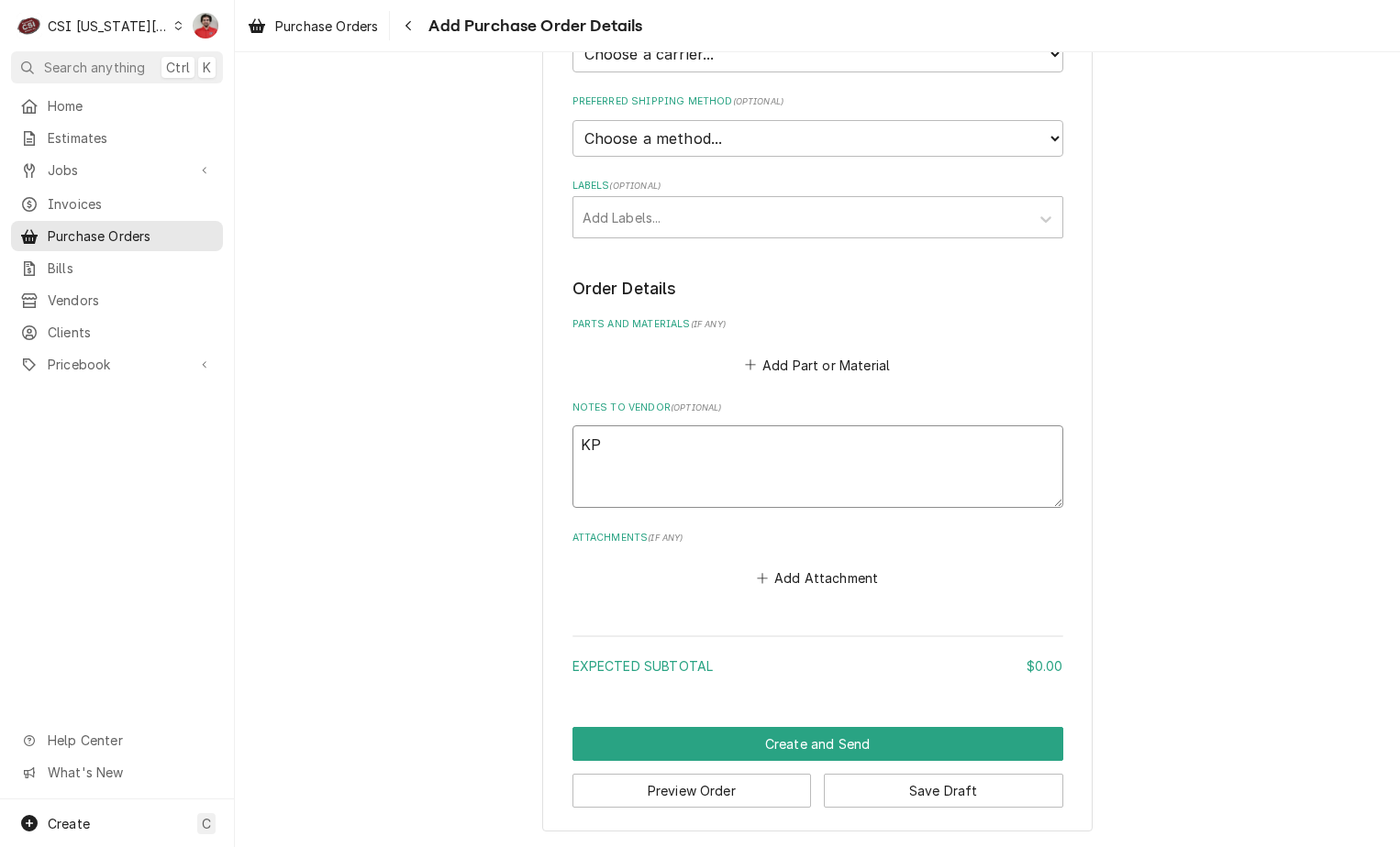
type textarea "x"
type textarea "K"
type textarea "x"
type textarea "J"
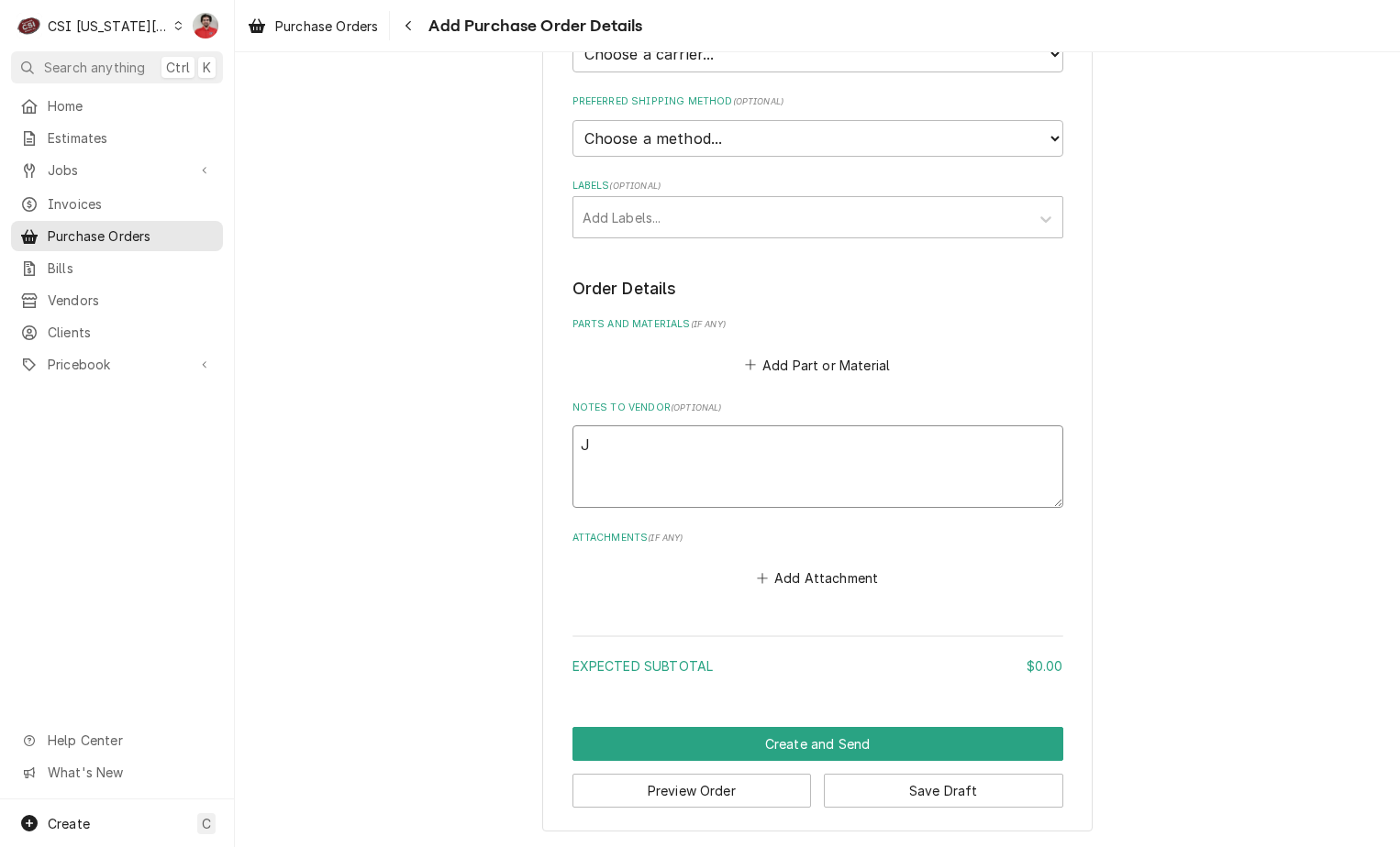
type textarea "x"
type textarea "JO"
type textarea "x"
type textarea "JOB"
type textarea "x"
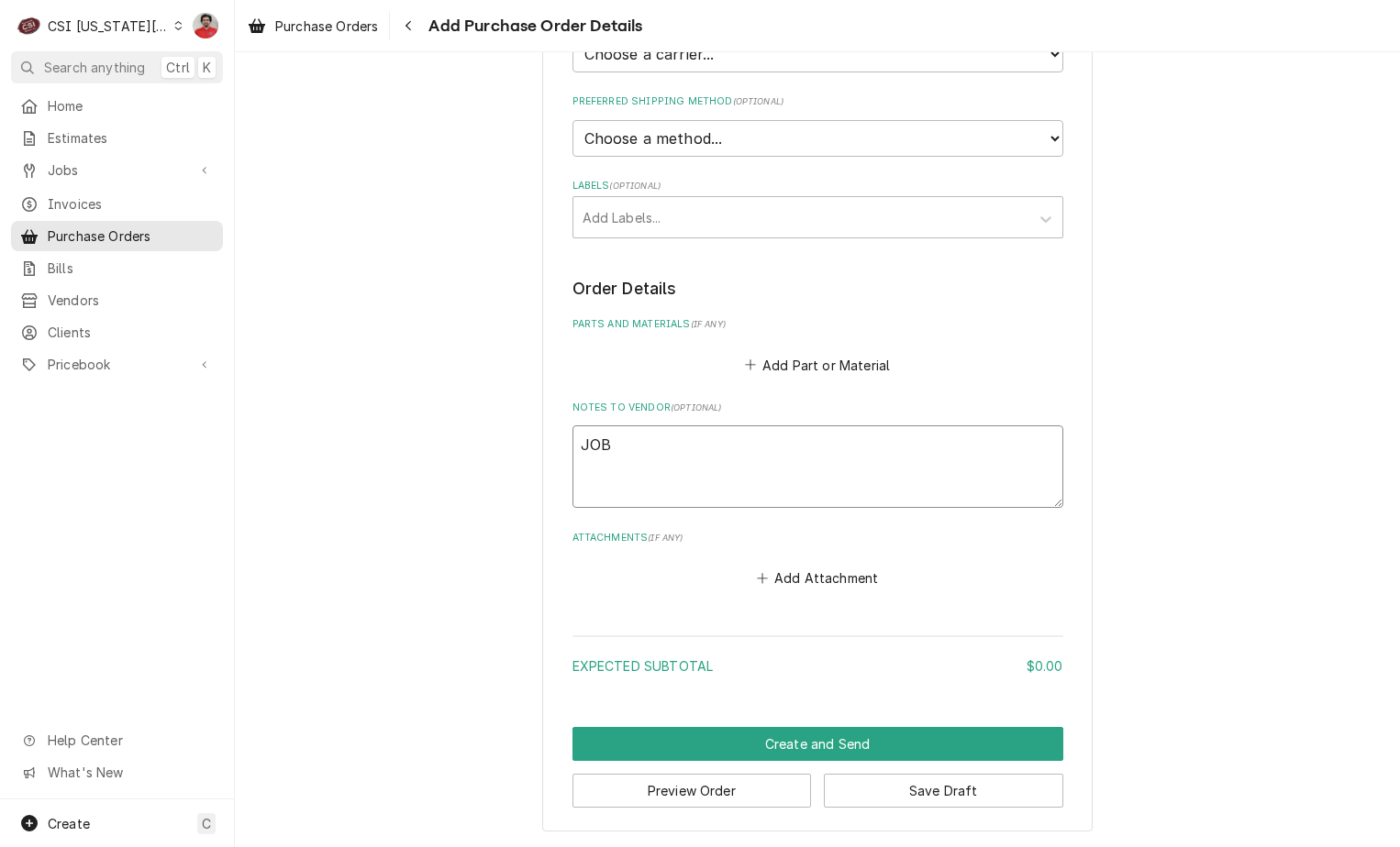
type textarea "JOB-"
type textarea "x"
type textarea "JOB-3"
type textarea "x"
type textarea "JOB-32"
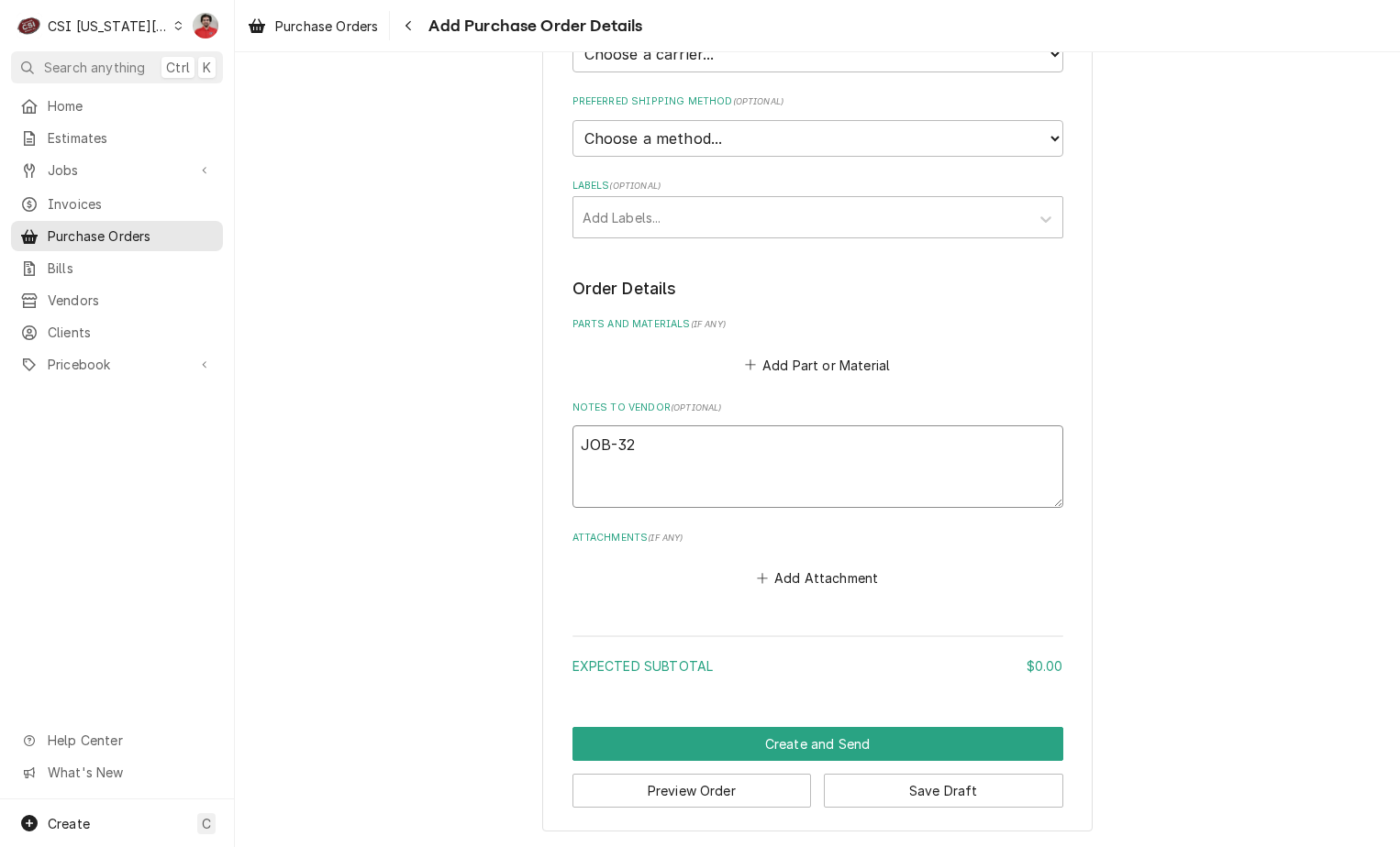
type textarea "x"
type textarea "JOB-326"
type textarea "x"
type textarea "JOB-3269"
type textarea "x"
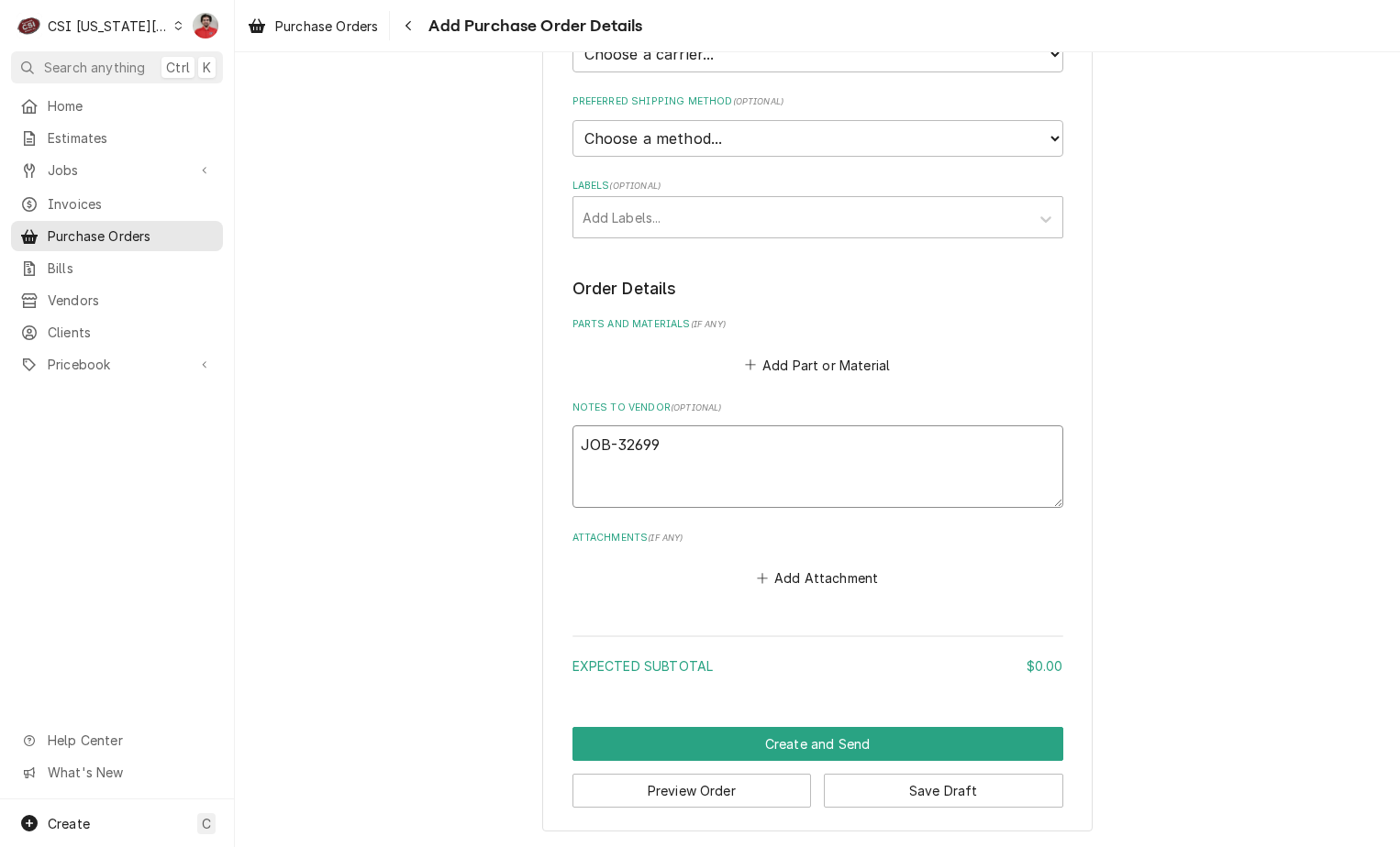
type textarea "JOB-32699"
click at [783, 793] on button "Preview Order" at bounding box center [691, 790] width 239 height 34
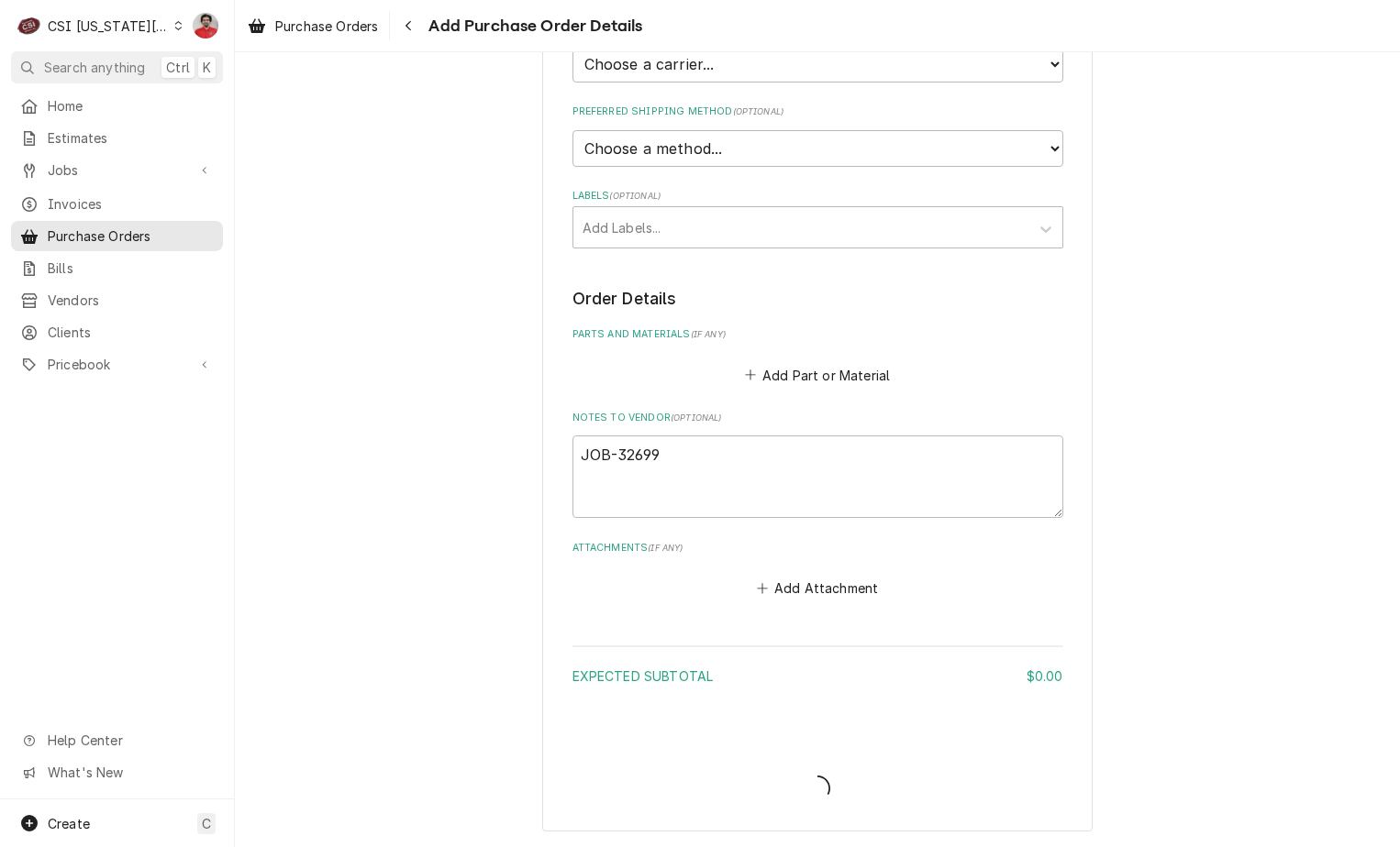
scroll to position [460, 0]
type textarea "x"
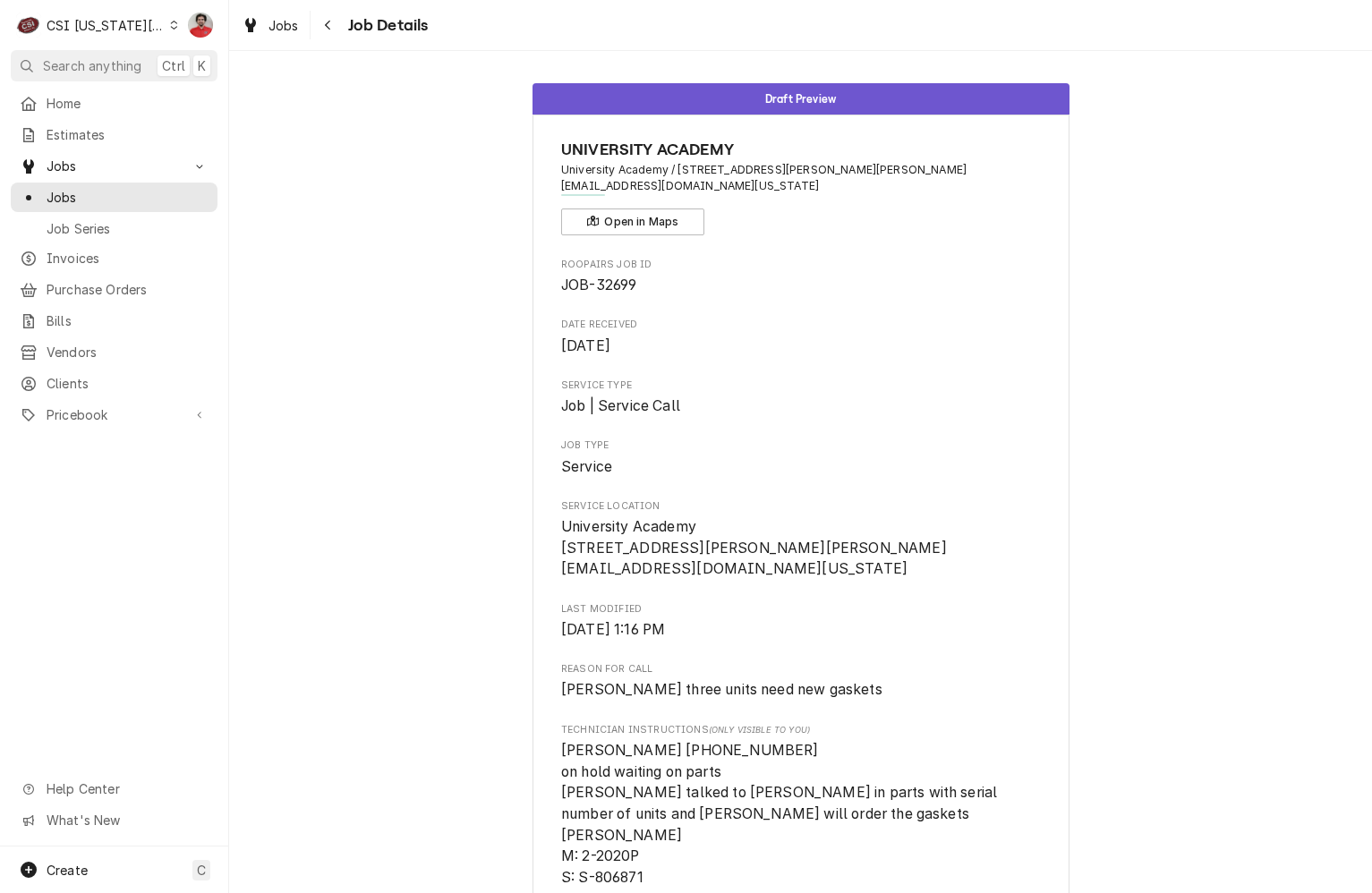
click at [146, 20] on div "C CSI [US_STATE] City" at bounding box center [96, 26] width 172 height 36
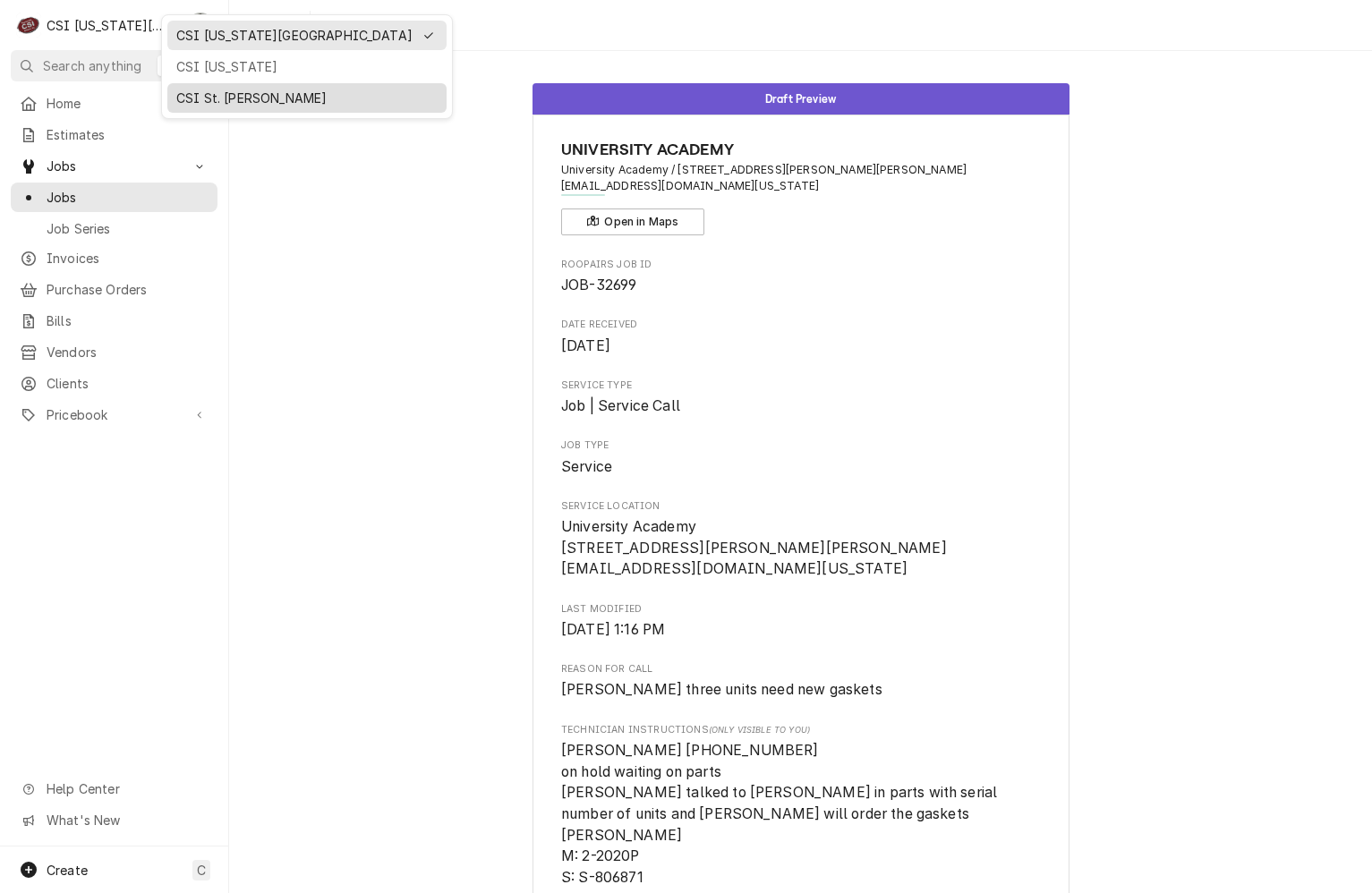
click at [205, 93] on div "CSI St. [PERSON_NAME]" at bounding box center [307, 98] width 261 height 19
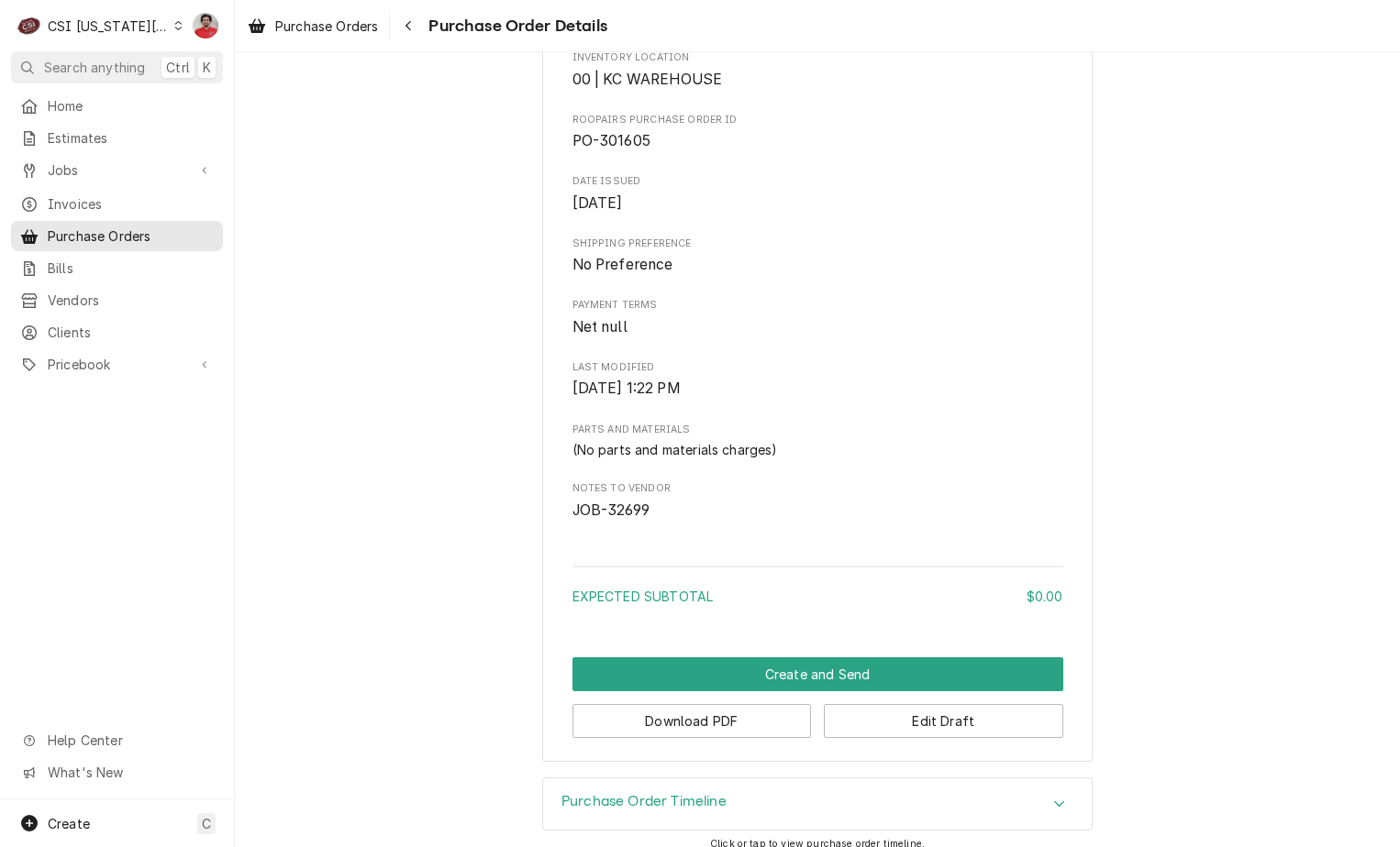
scroll to position [596, 0]
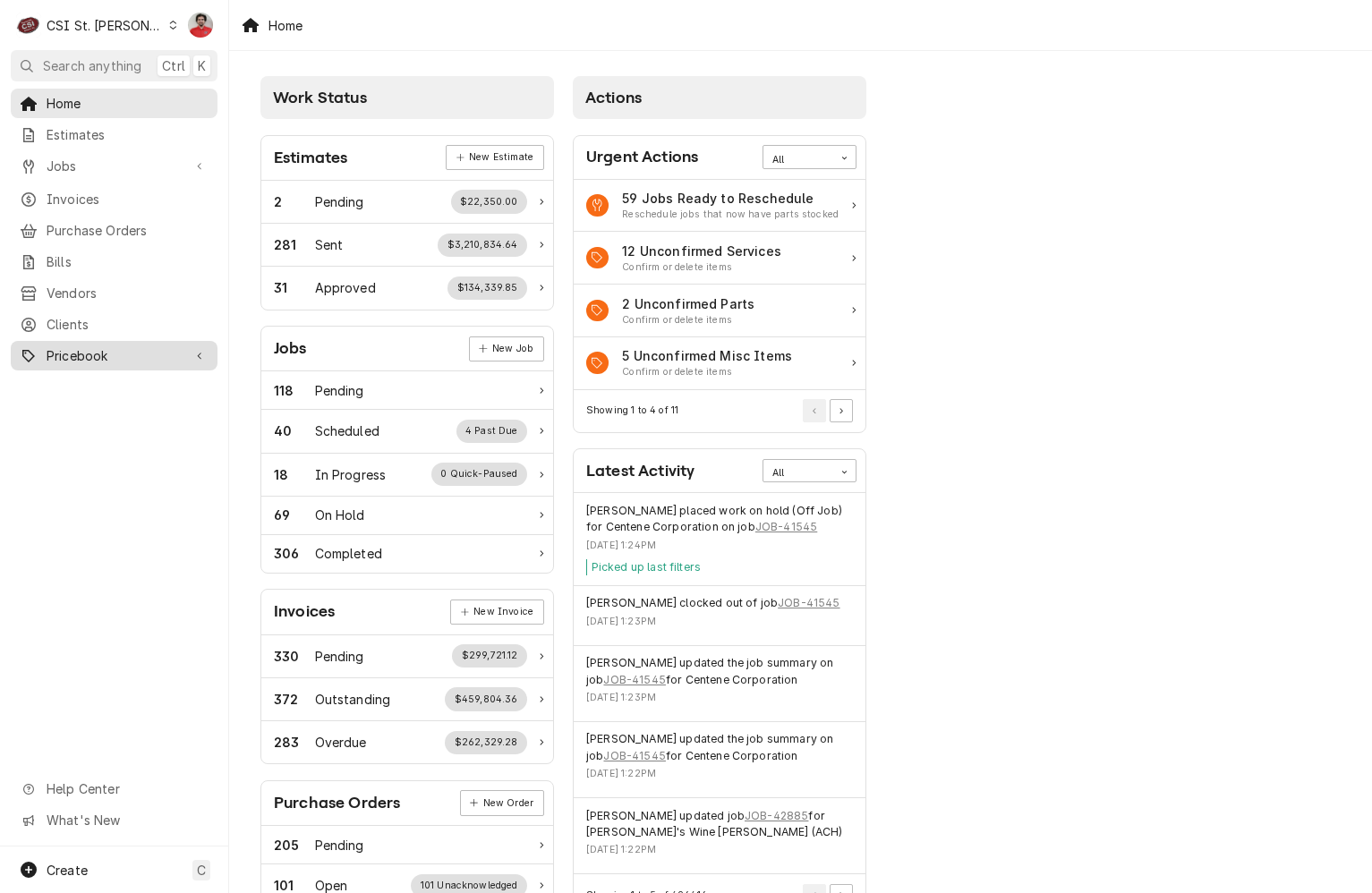
click at [90, 347] on span "Pricebook" at bounding box center [114, 356] width 135 height 19
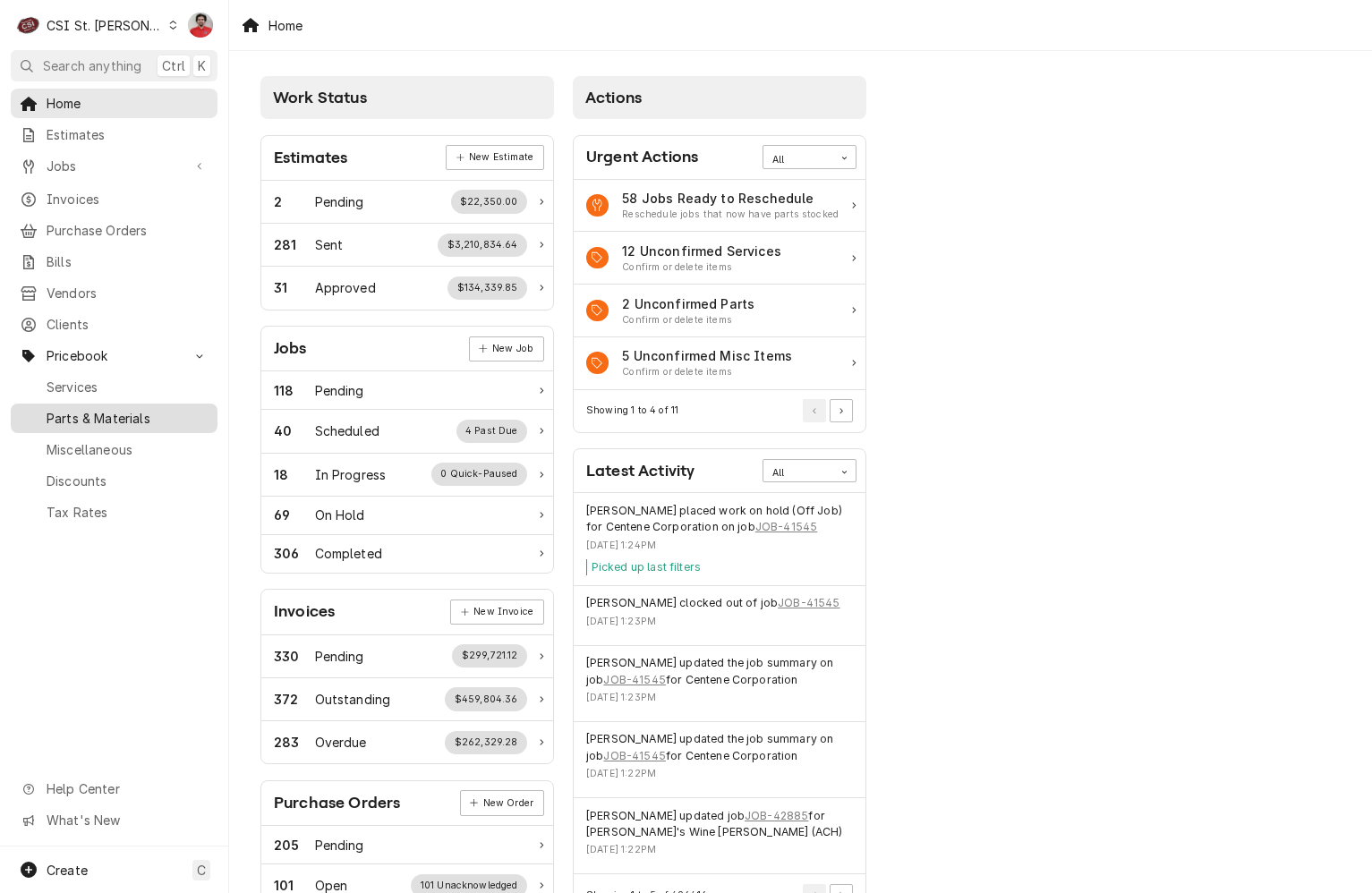
click at [86, 409] on span "Parts & Materials" at bounding box center [128, 418] width 162 height 19
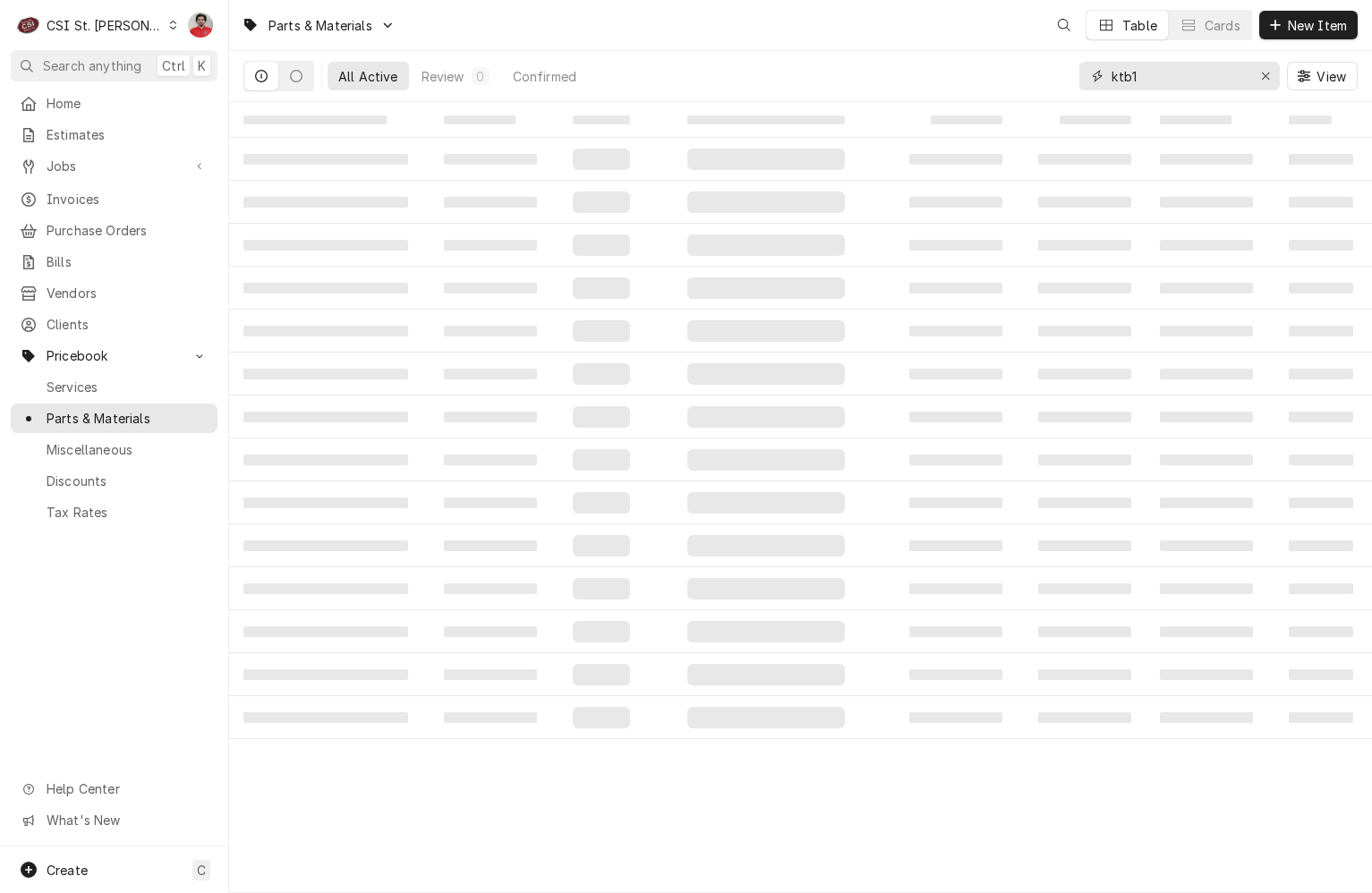
click at [1154, 87] on input "ktb1" at bounding box center [1178, 76] width 134 height 29
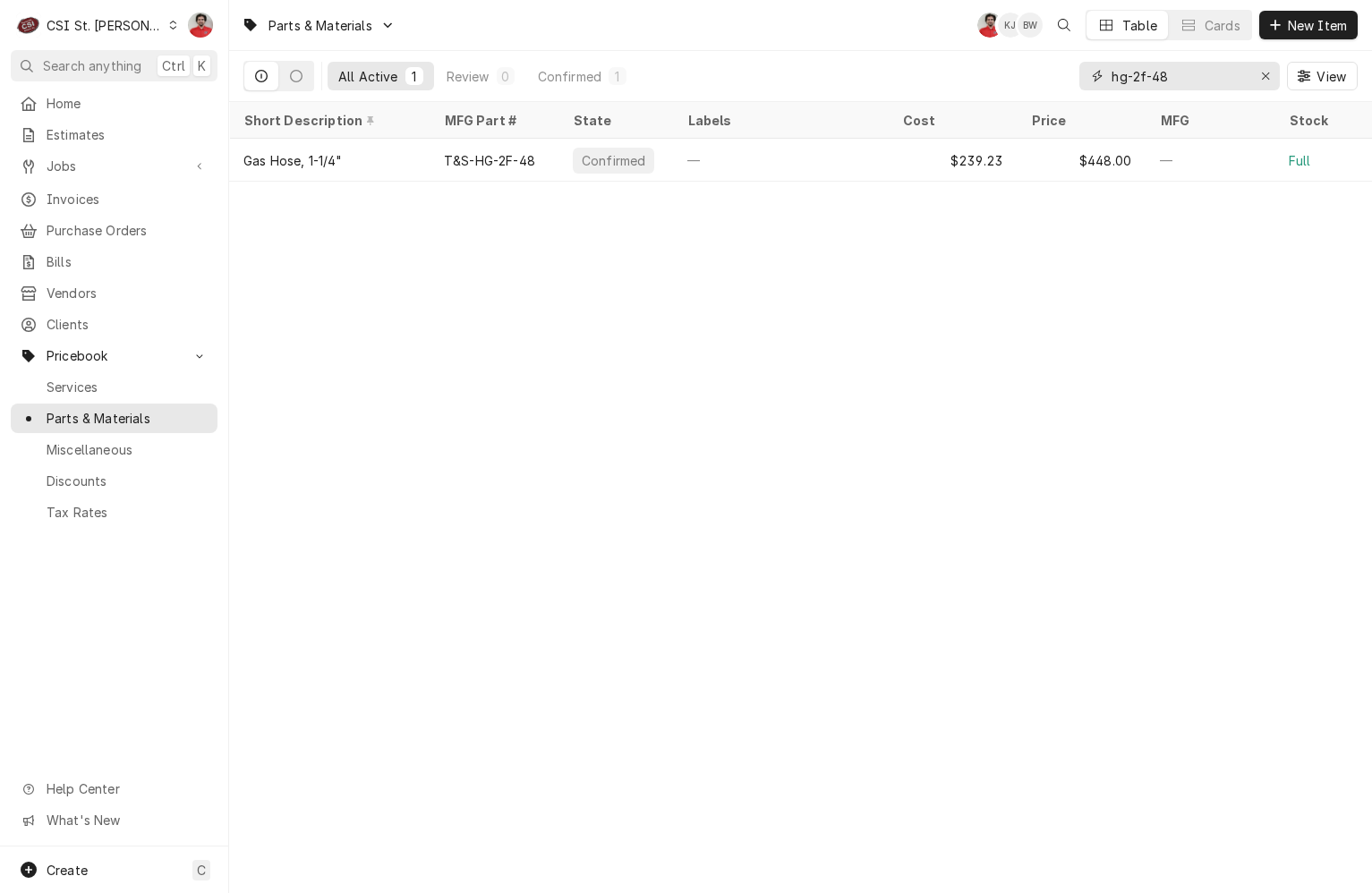
type input "hg-2f-48"
click at [1175, 192] on div "Parts & Materials NF KJ BW Table Cards New Item All Active 1 Review 0 Confirmed…" at bounding box center [801, 446] width 1143 height 893
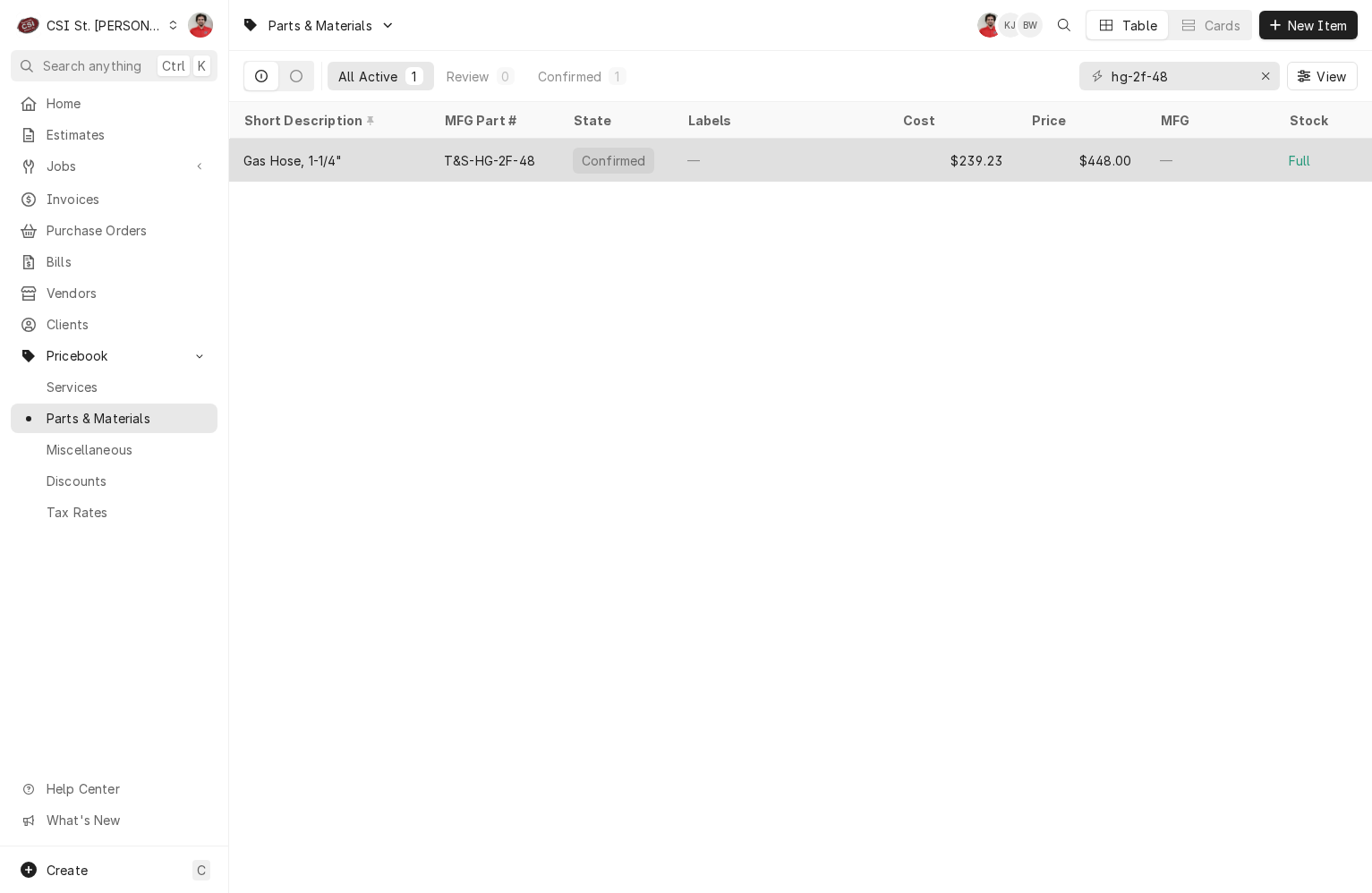
click at [767, 156] on div "—" at bounding box center [781, 160] width 215 height 43
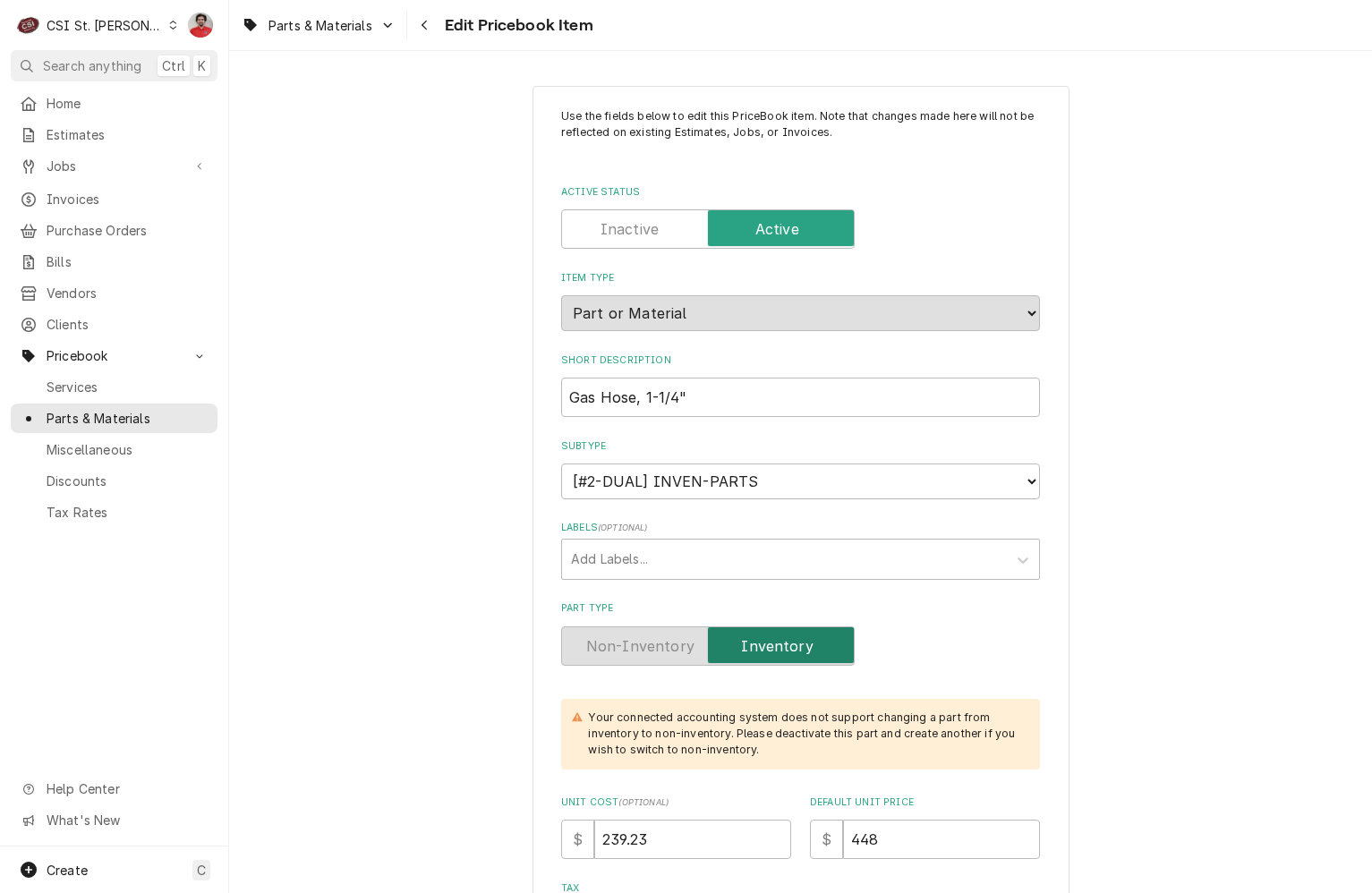
type textarea "x"
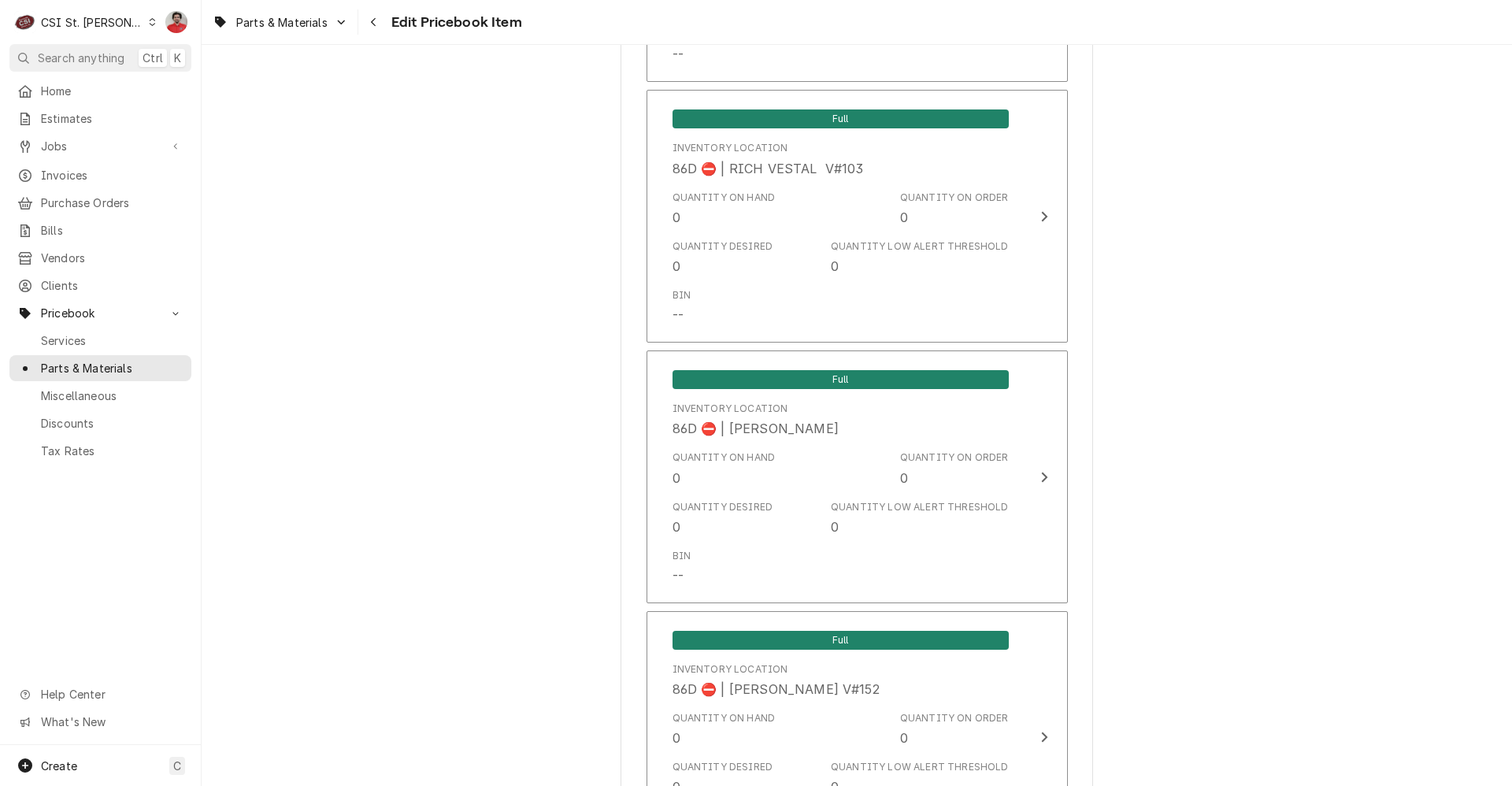
scroll to position [13111, 0]
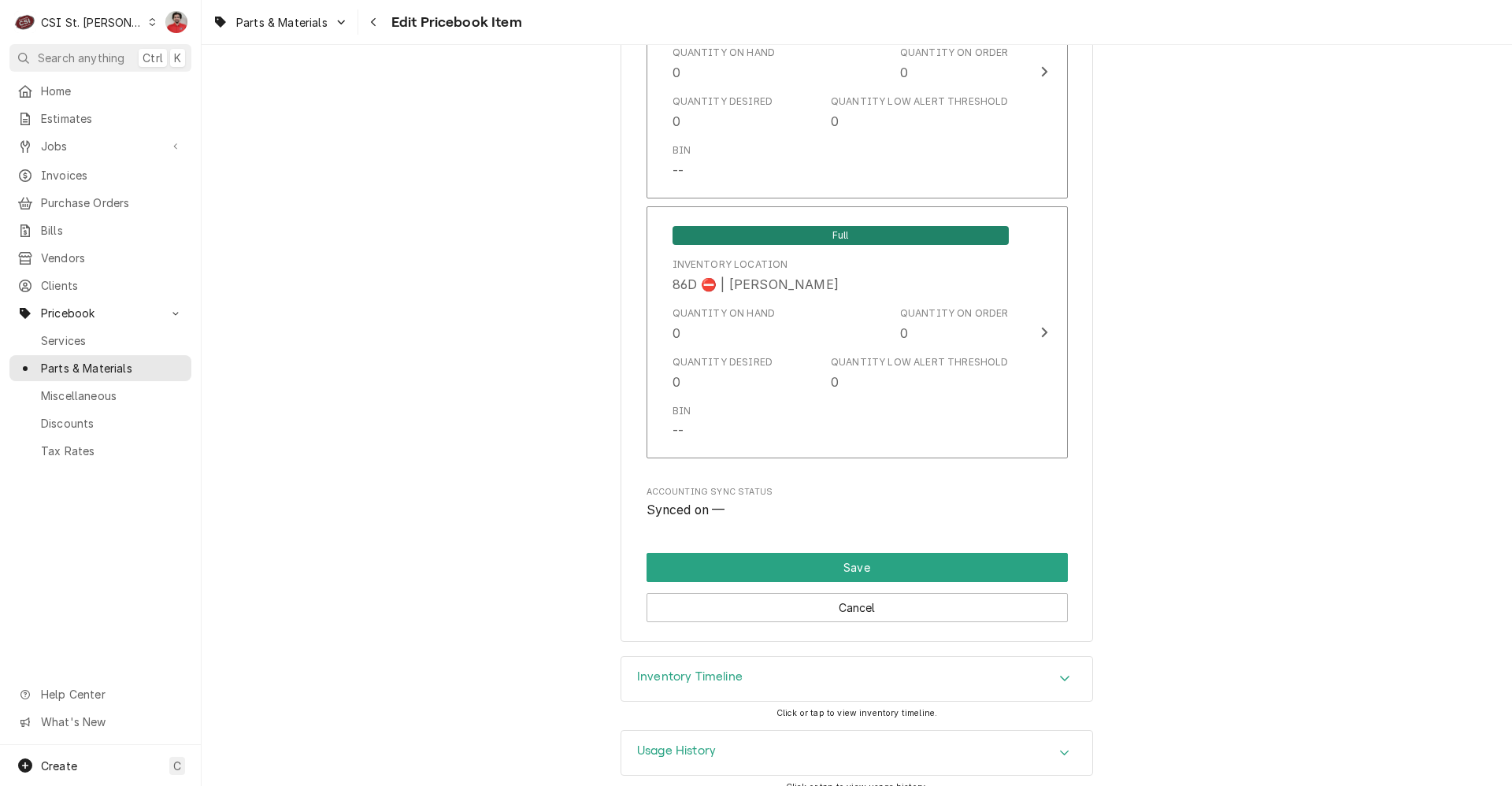
click at [814, 731] on div "Usage History" at bounding box center [857, 752] width 471 height 44
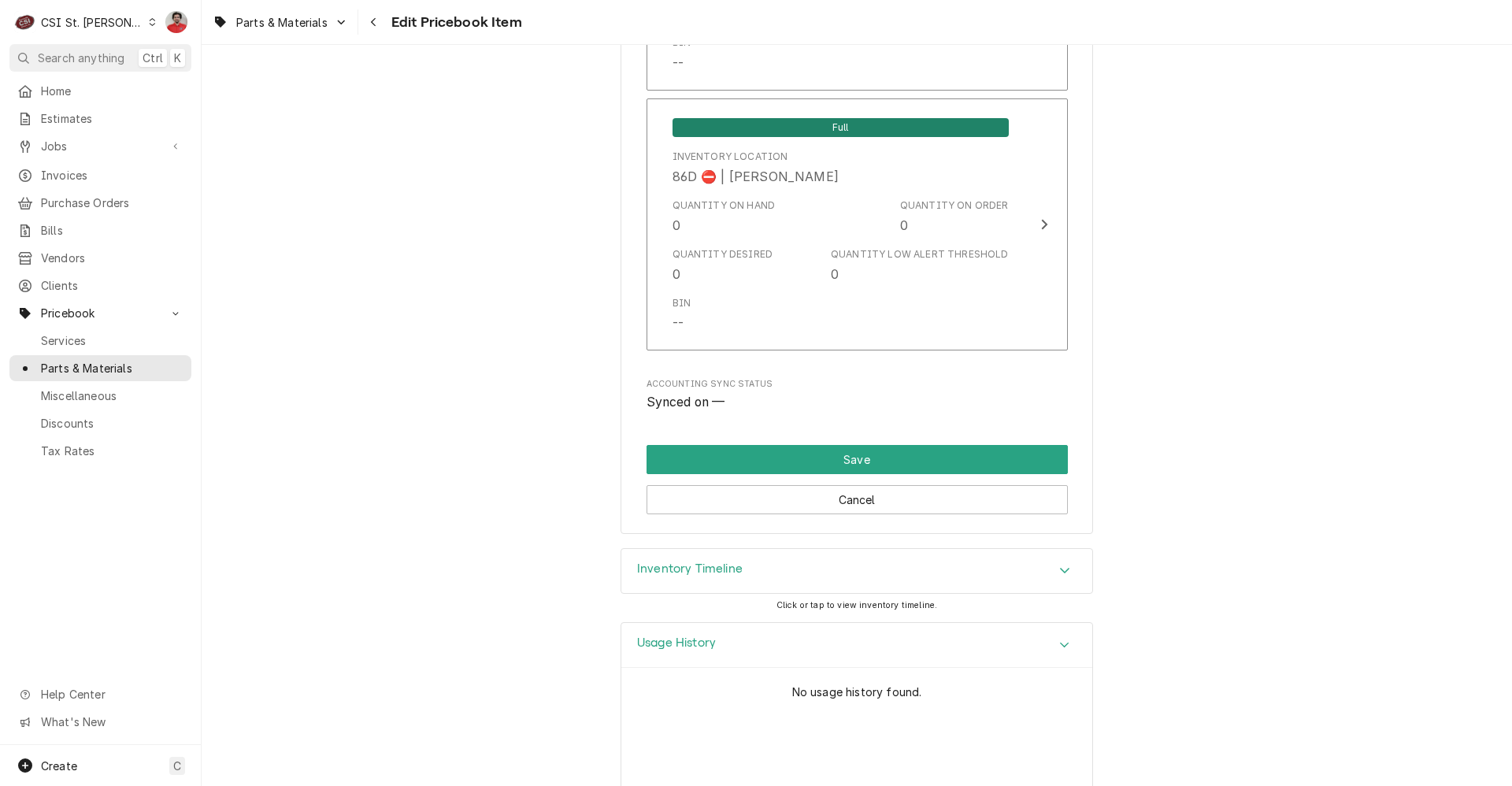
scroll to position [13256, 0]
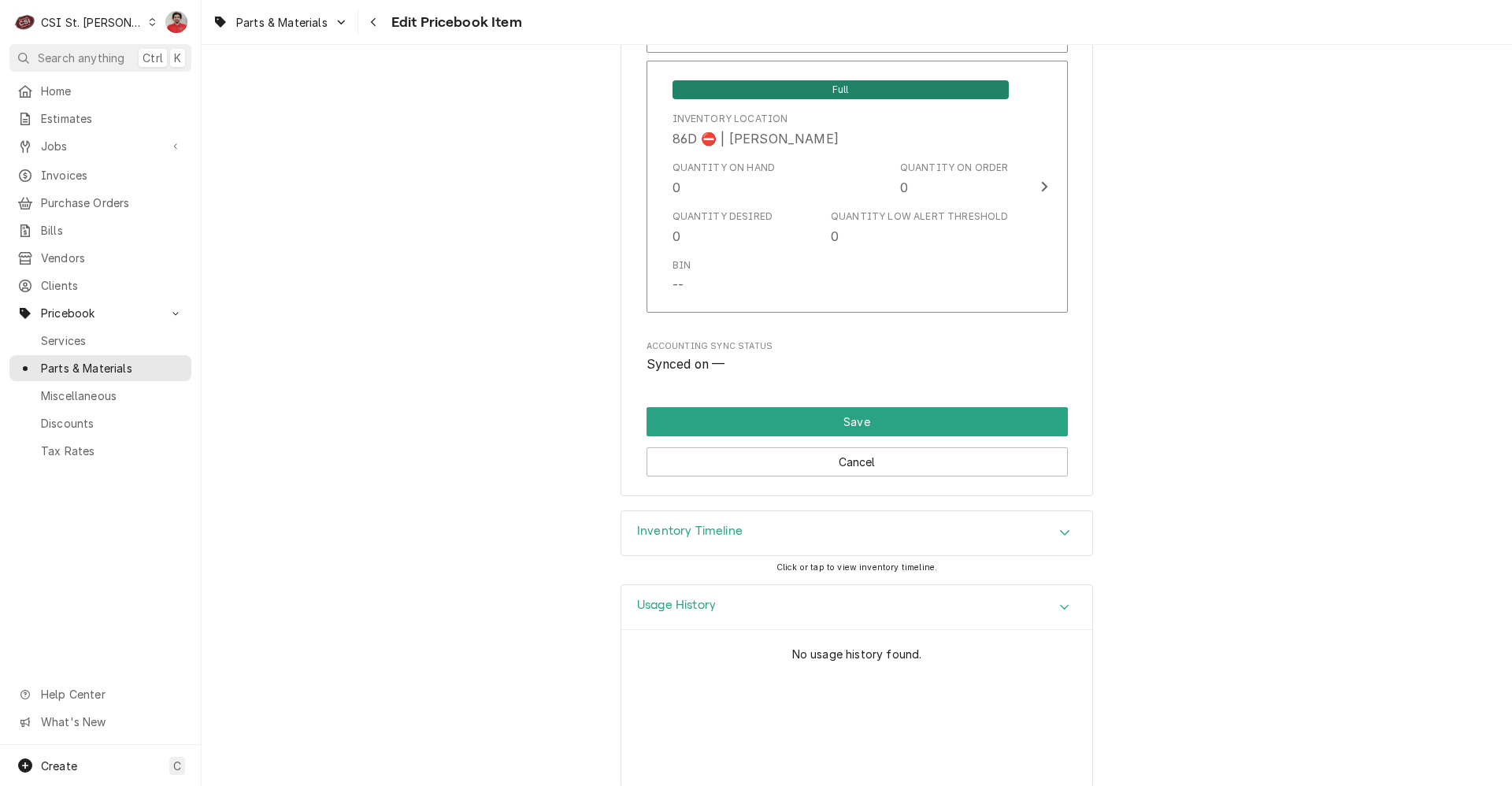
click at [823, 511] on div "Inventory Timeline" at bounding box center [857, 533] width 471 height 44
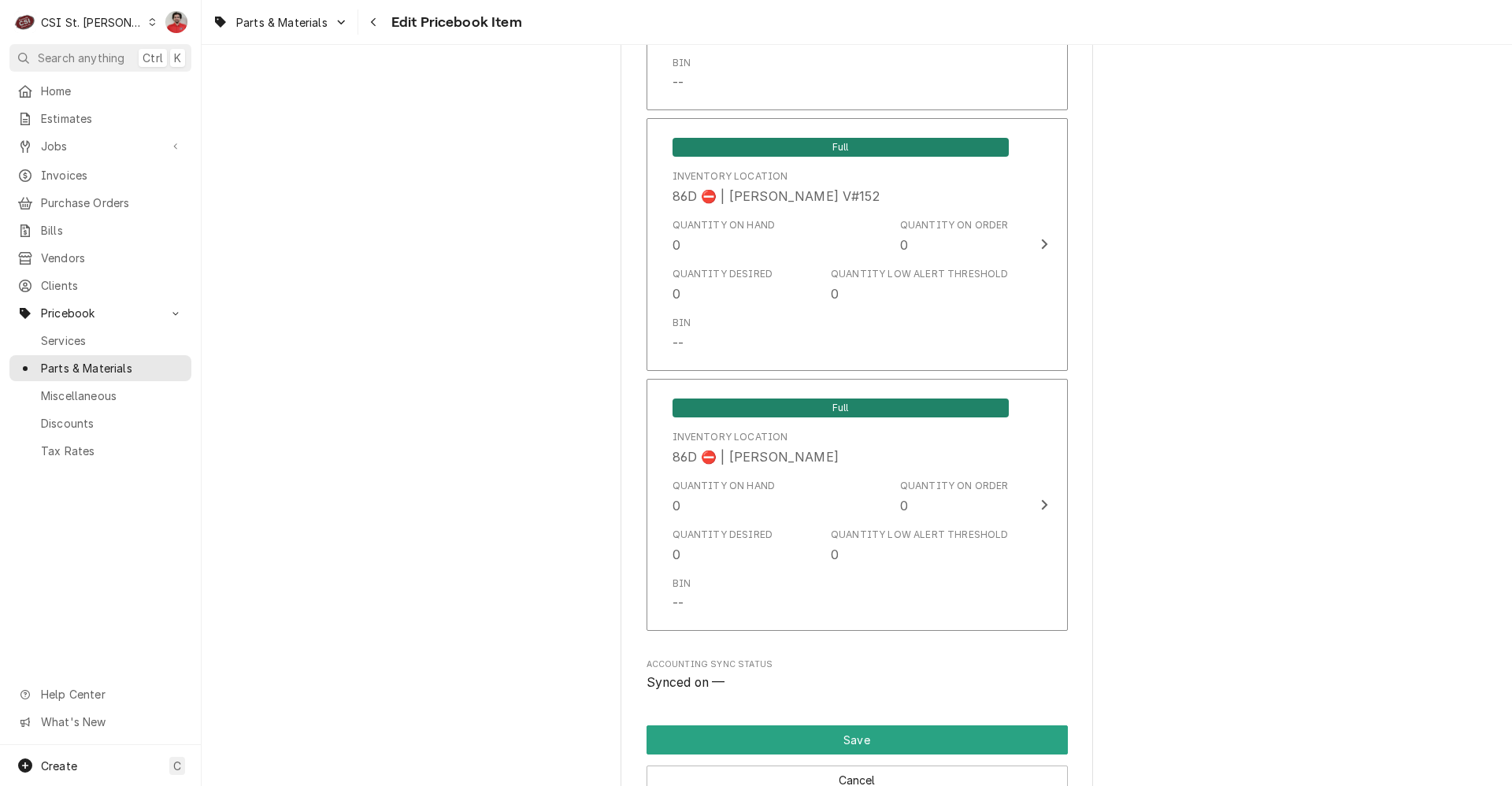
scroll to position [12851, 0]
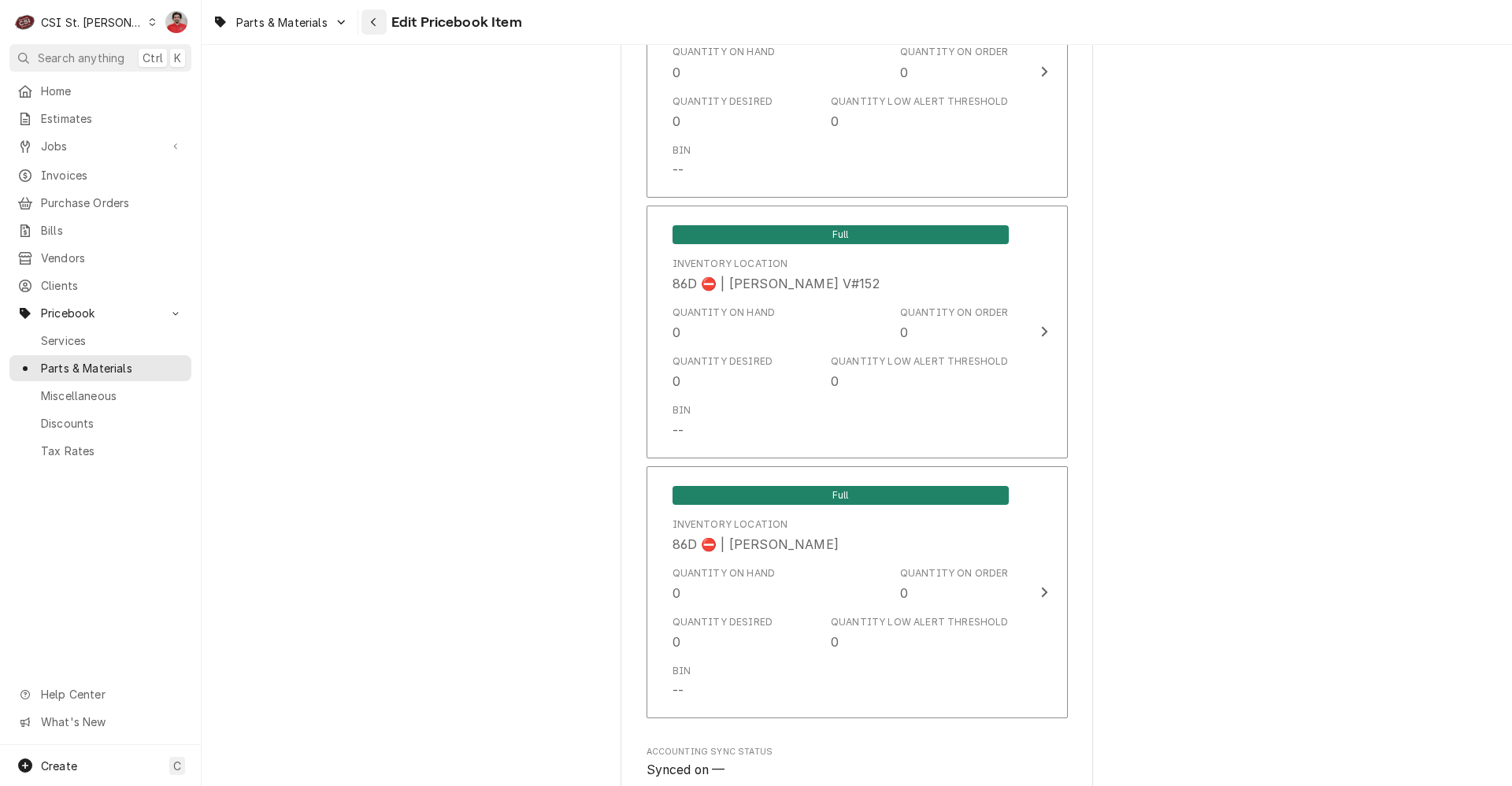
click at [379, 16] on div "Navigate back" at bounding box center [374, 22] width 16 height 16
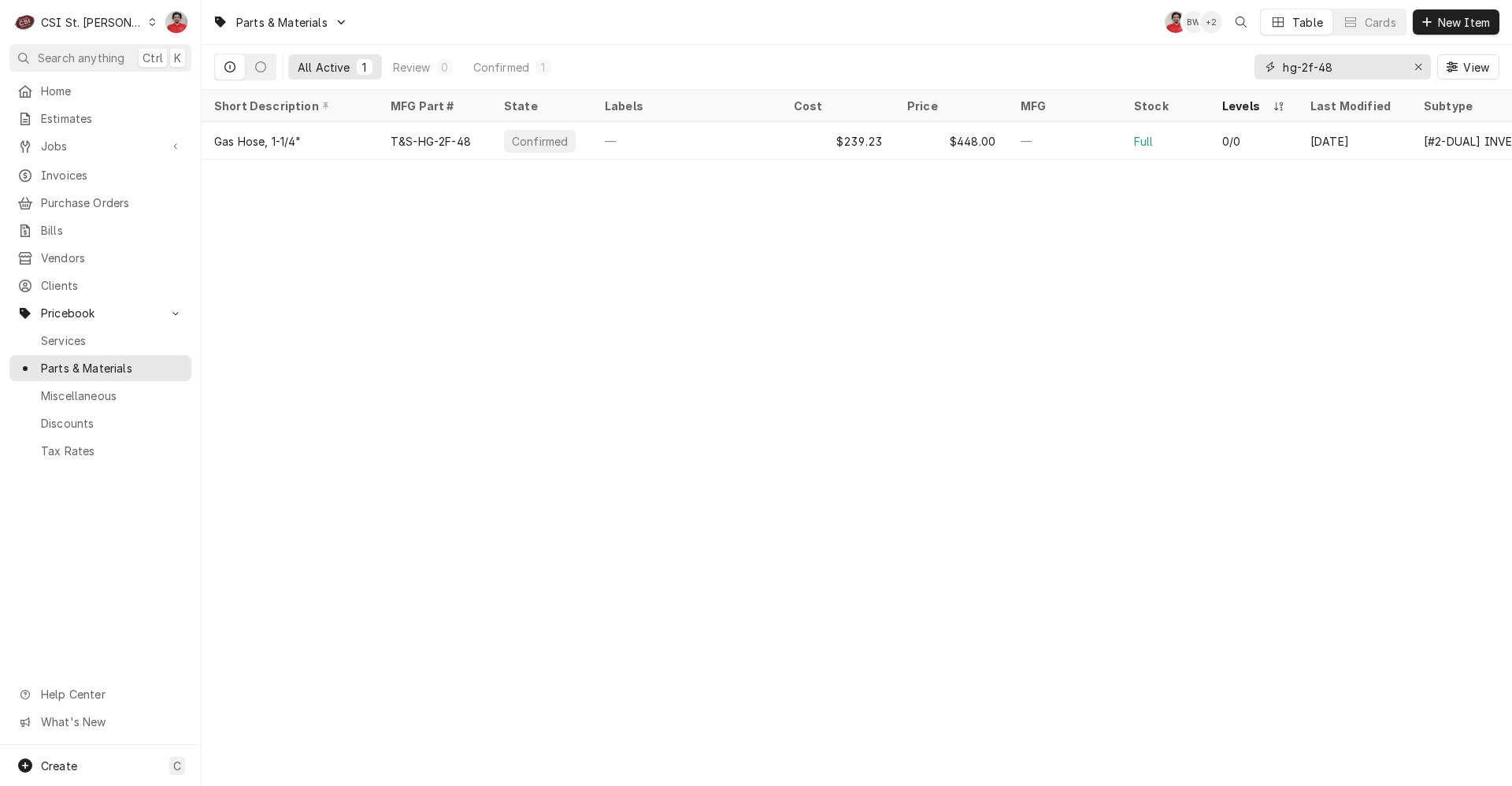
drag, startPoint x: 1349, startPoint y: 73, endPoint x: 906, endPoint y: 74, distance: 443.0
click at [909, 72] on div "All Active 1 Review 0 Confirmed 1 hg-2f-48 View" at bounding box center [857, 67] width 1286 height 44
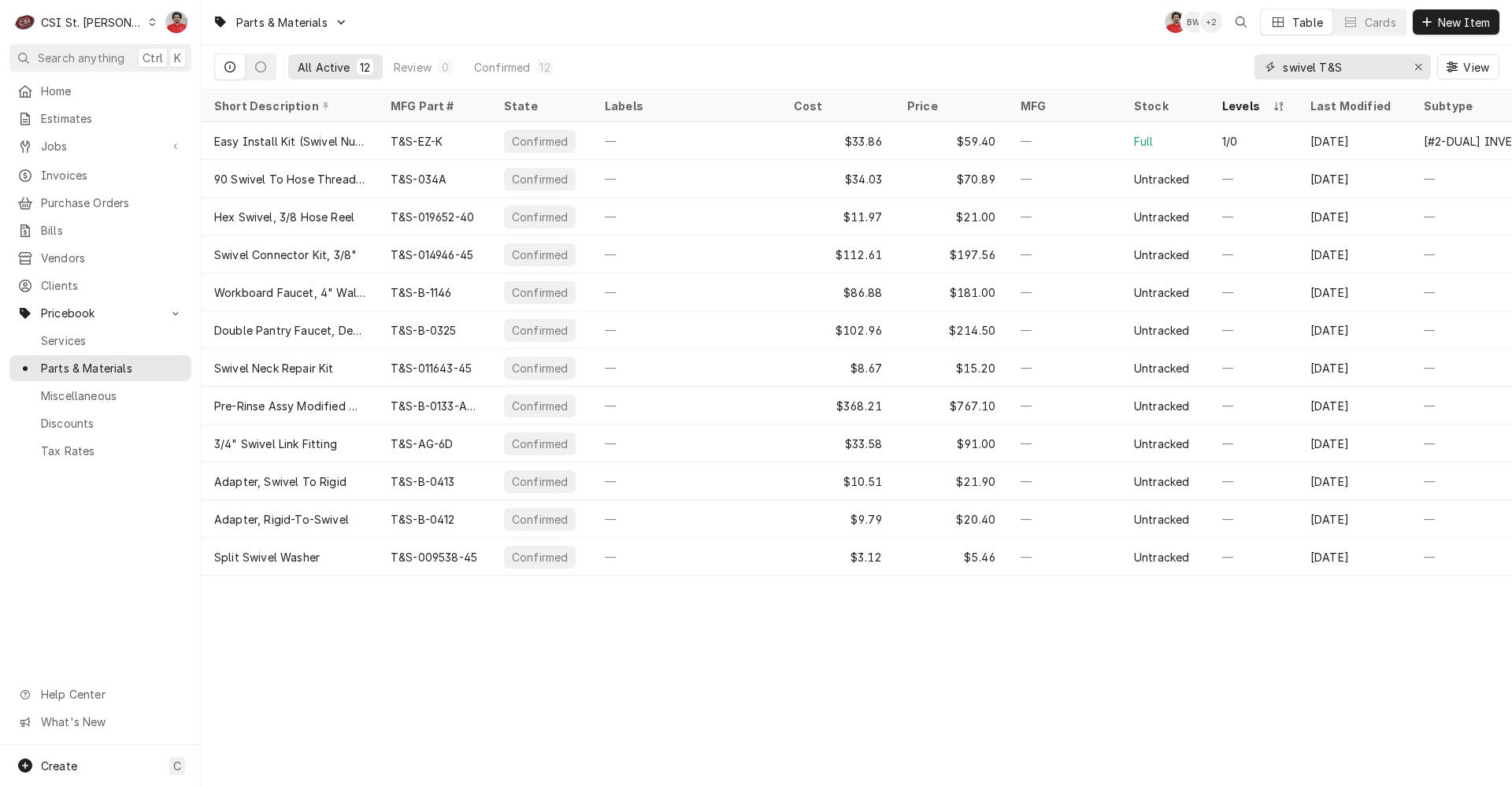
type input "swivel T&S"
click at [538, 676] on div "Parts & Materials NF BW + 2 Table Cards New Item All Active 12 Review 0 Confirm…" at bounding box center [857, 393] width 1311 height 786
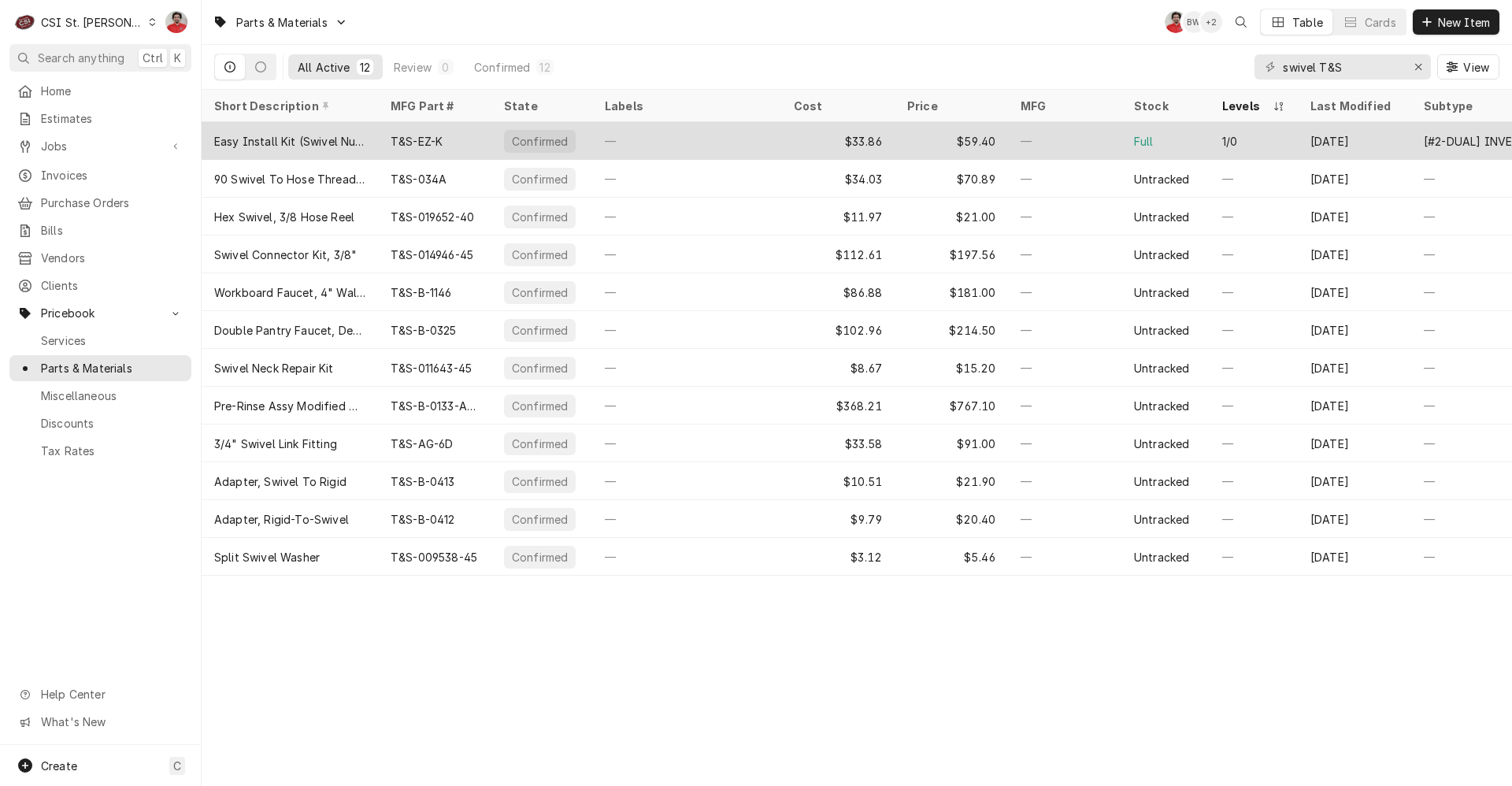
click at [376, 137] on div "Easy Install Kit (Swivel Nut, Bushing, Oring Lockw" at bounding box center [290, 141] width 176 height 38
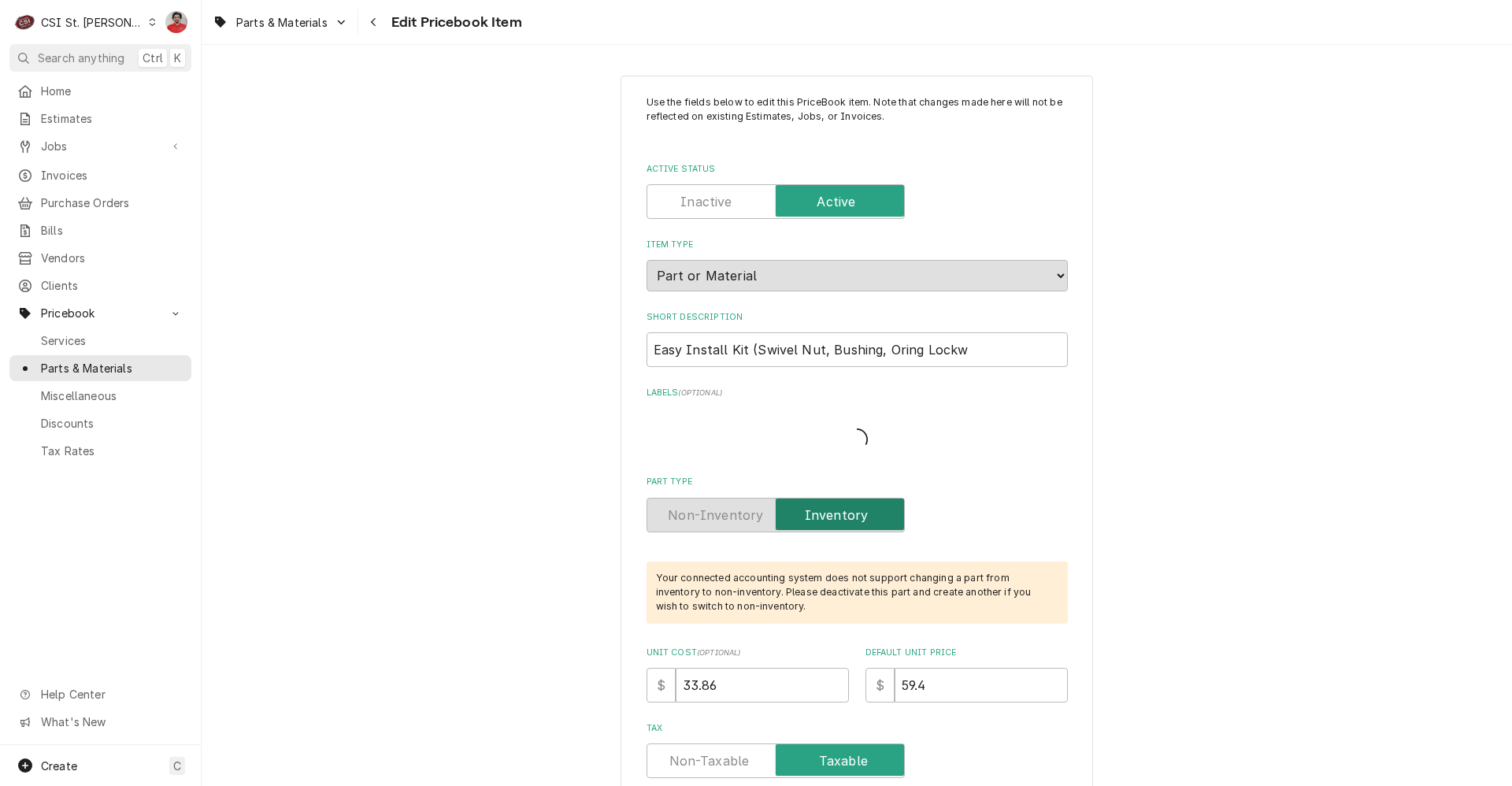
type textarea "x"
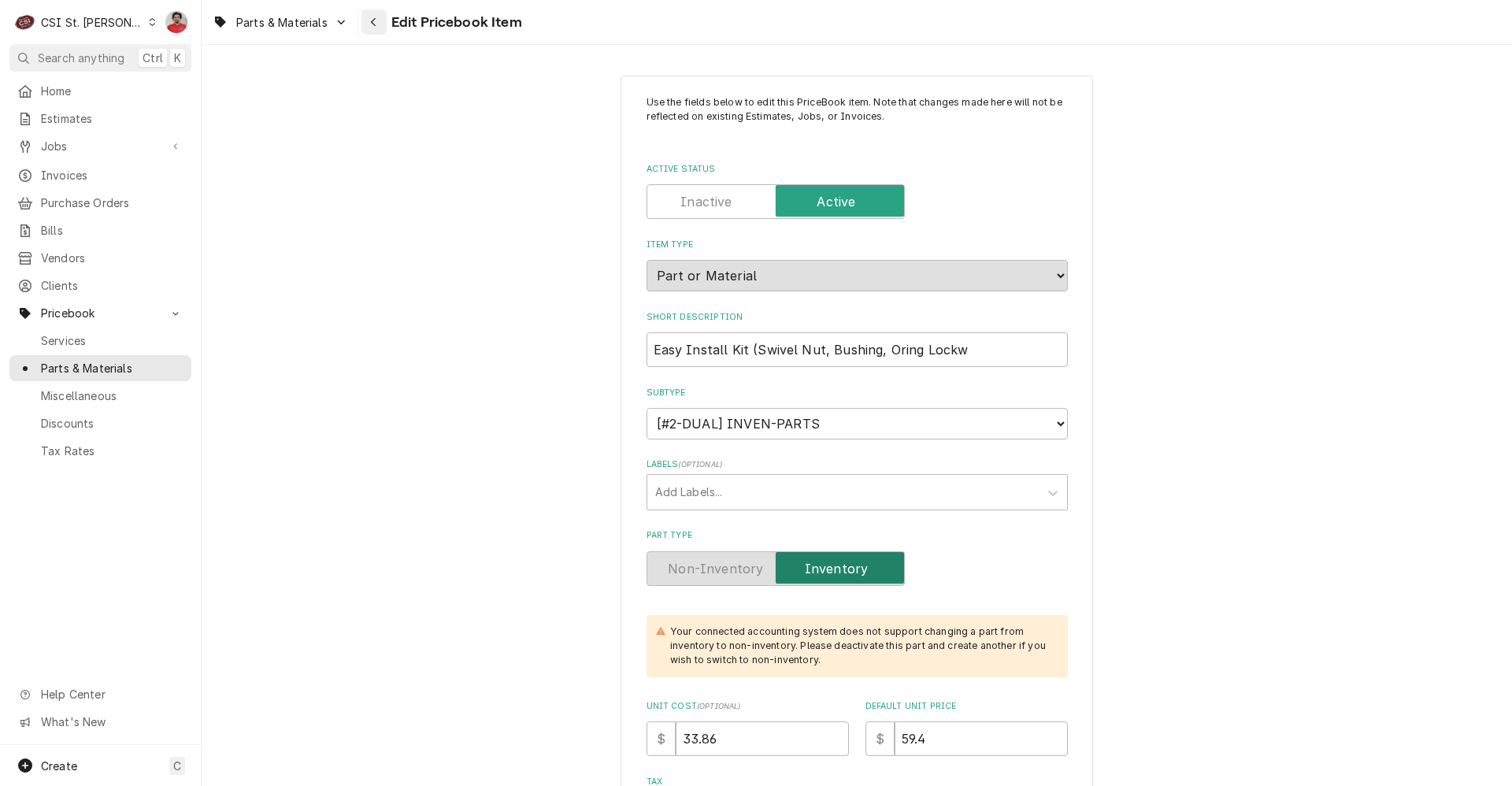
click at [383, 18] on button "Navigate back" at bounding box center [374, 22] width 25 height 25
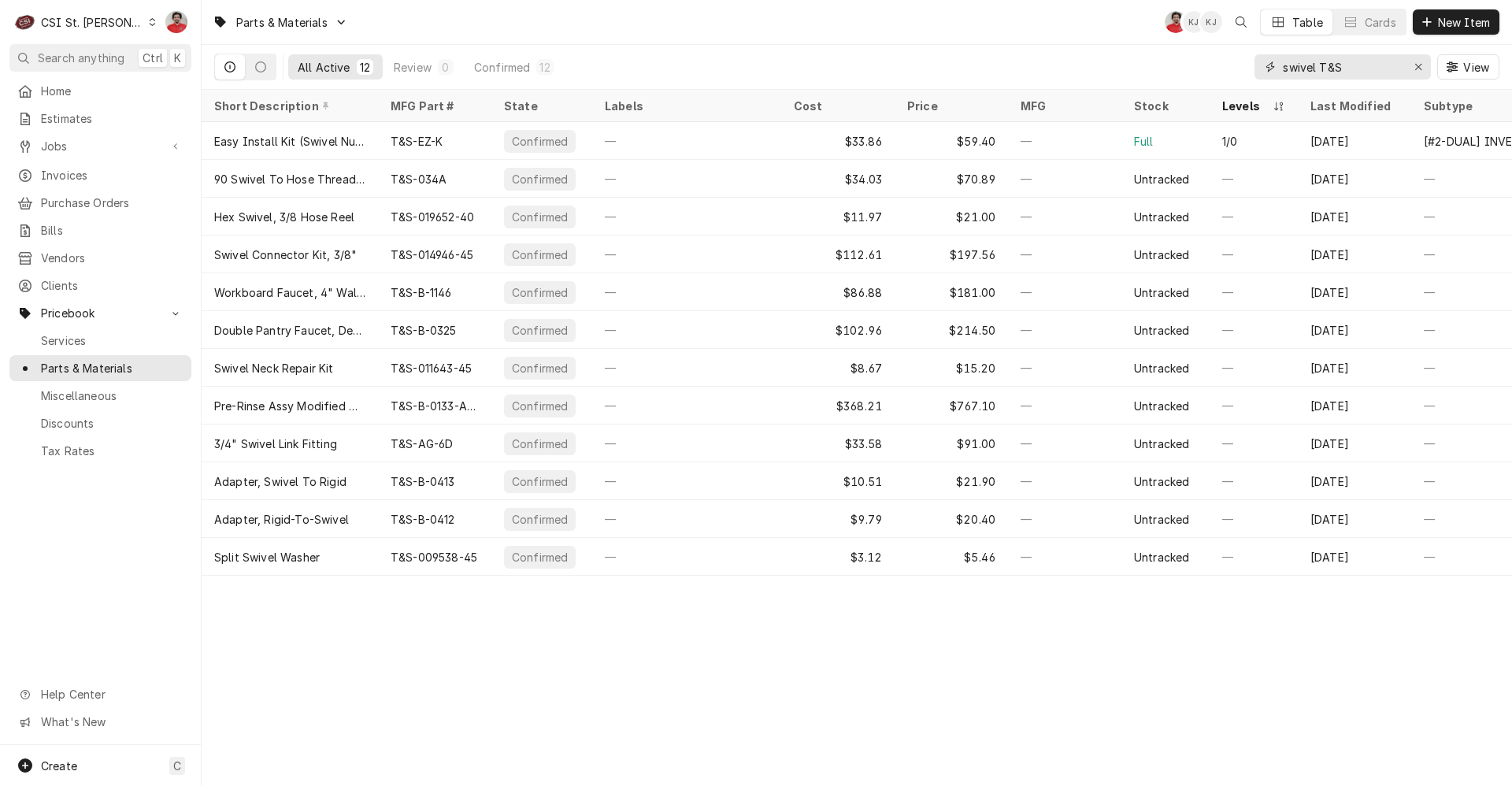
drag, startPoint x: 1344, startPoint y: 65, endPoint x: 1320, endPoint y: 72, distance: 25.0
click at [1320, 72] on input "swivel T&S" at bounding box center [1342, 67] width 118 height 25
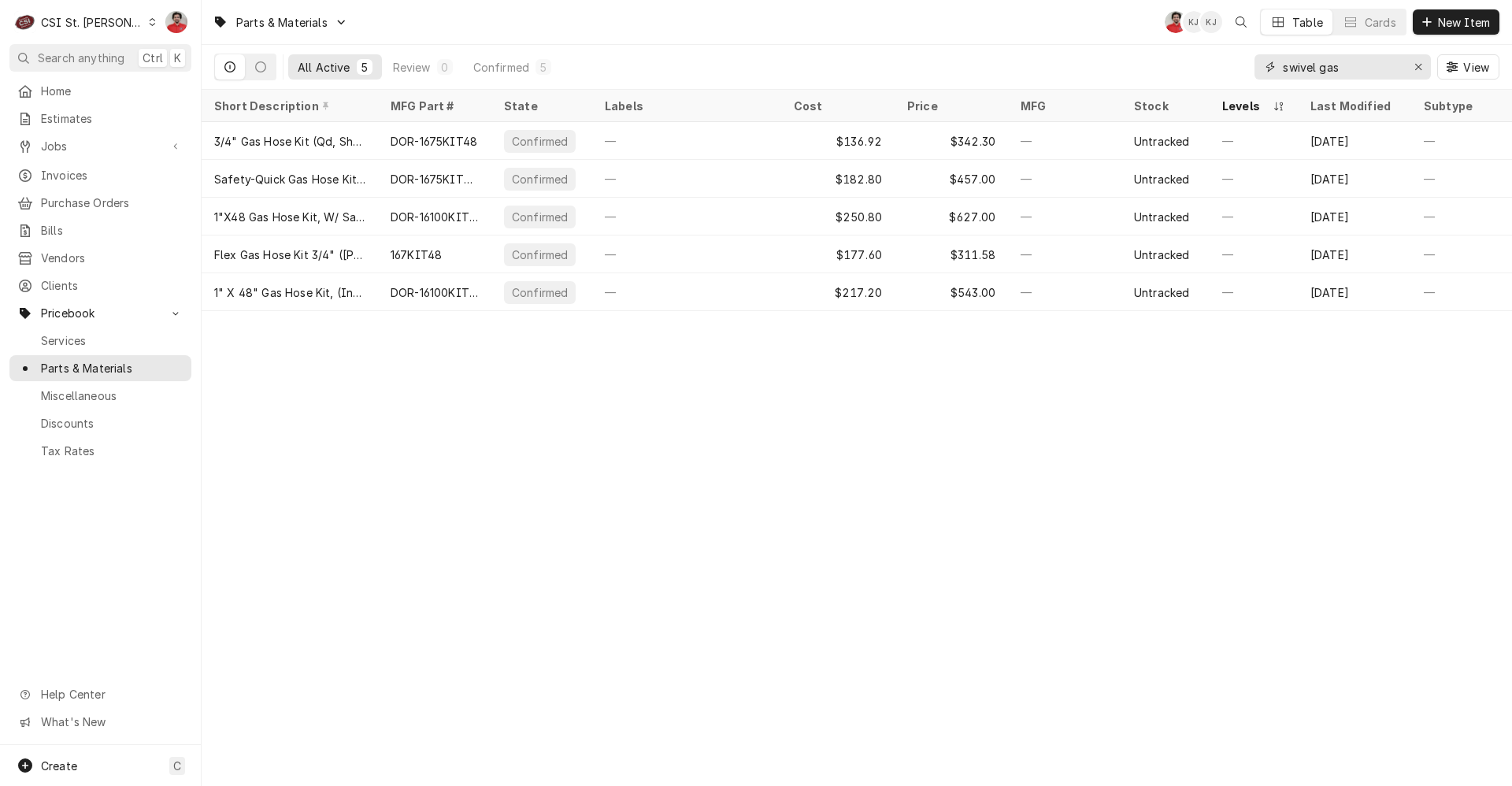
drag, startPoint x: 1359, startPoint y: 67, endPoint x: 856, endPoint y: 61, distance: 503.0
click at [862, 62] on div "All Active 5 Review 0 Confirmed 5 swivel gas View" at bounding box center [857, 67] width 1286 height 44
click at [1383, 59] on input "swivel gas" at bounding box center [1342, 67] width 118 height 25
click at [1382, 59] on input "swivel gas" at bounding box center [1342, 67] width 118 height 25
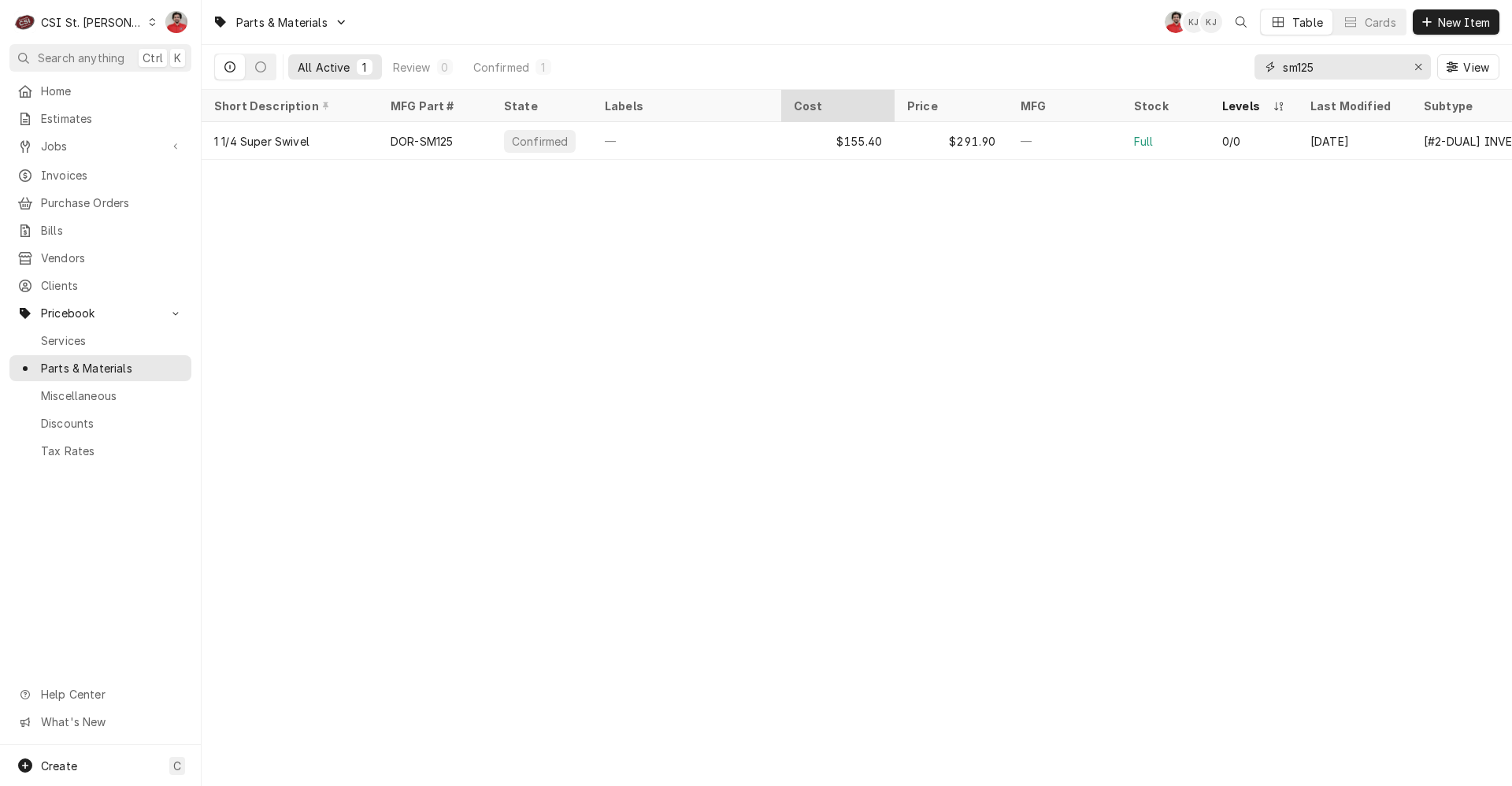
drag, startPoint x: 1380, startPoint y: 68, endPoint x: 872, endPoint y: 93, distance: 508.6
click at [900, 93] on div "Parts & Materials NF KJ KJ Table Cards New Item All Active 1 Review 0 Confirmed…" at bounding box center [857, 393] width 1311 height 786
type input "T"
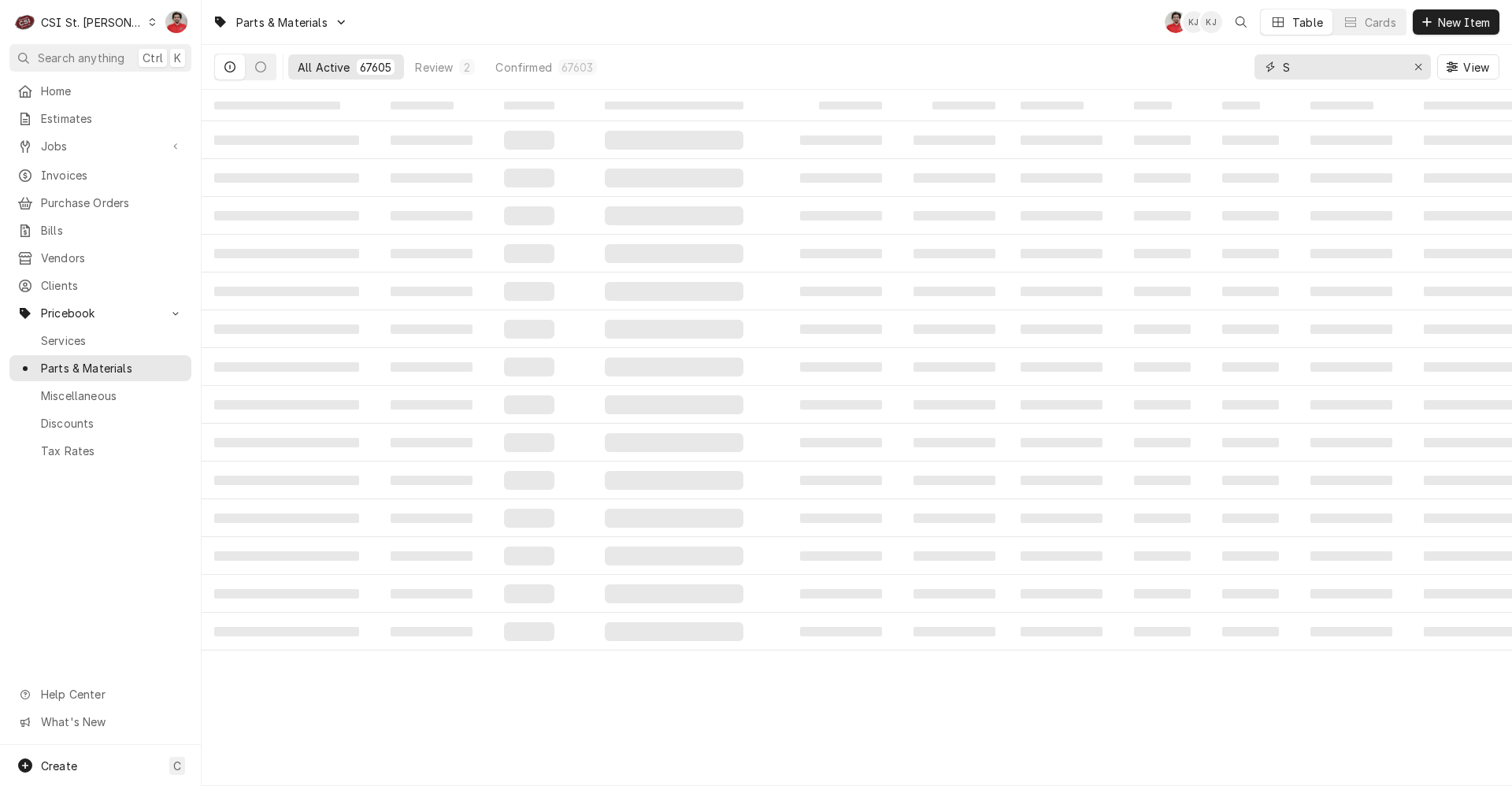
type input "S"
type input "T"
type input "&"
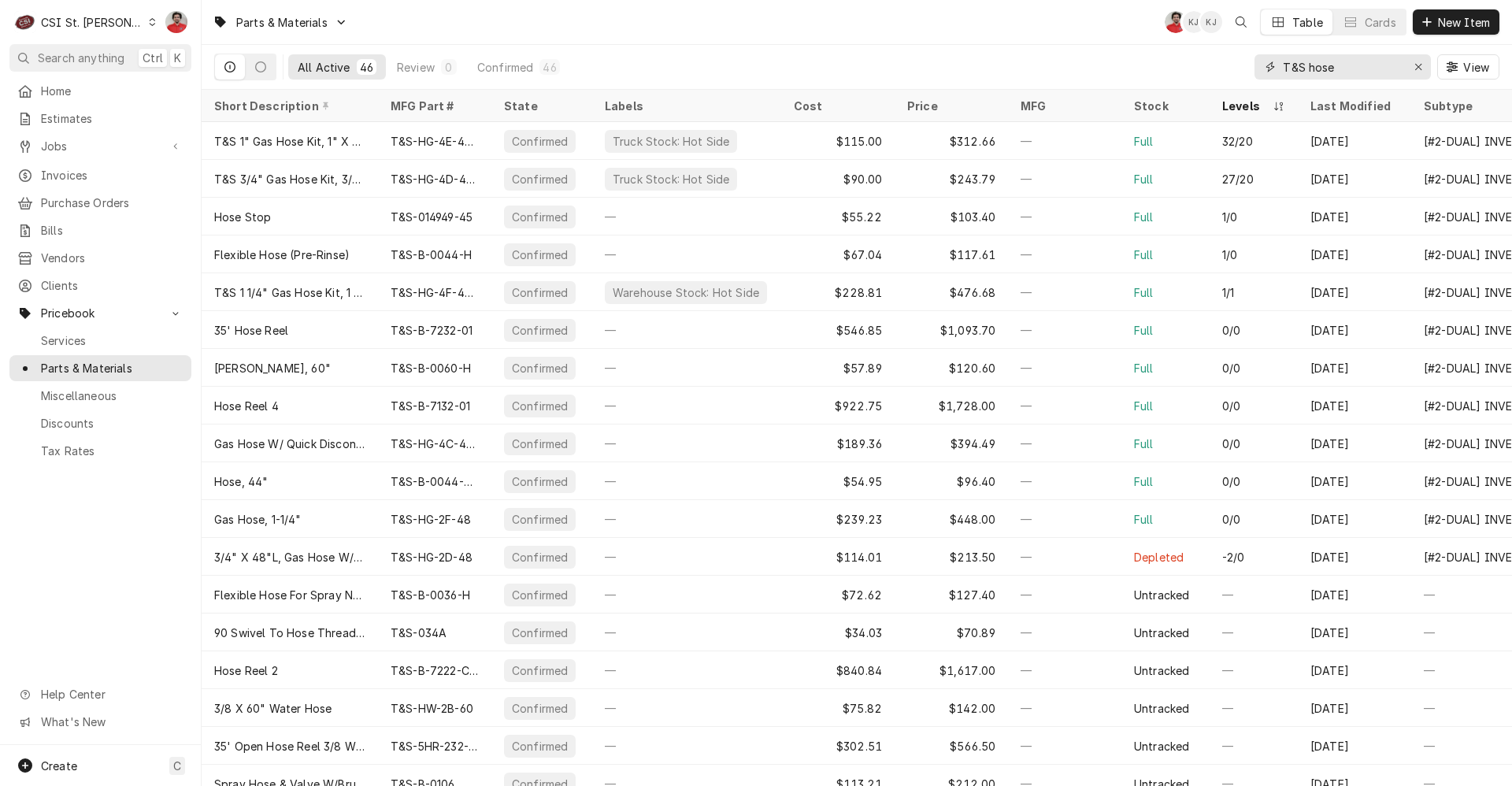
click at [1339, 64] on input "T&S hose" at bounding box center [1342, 67] width 118 height 25
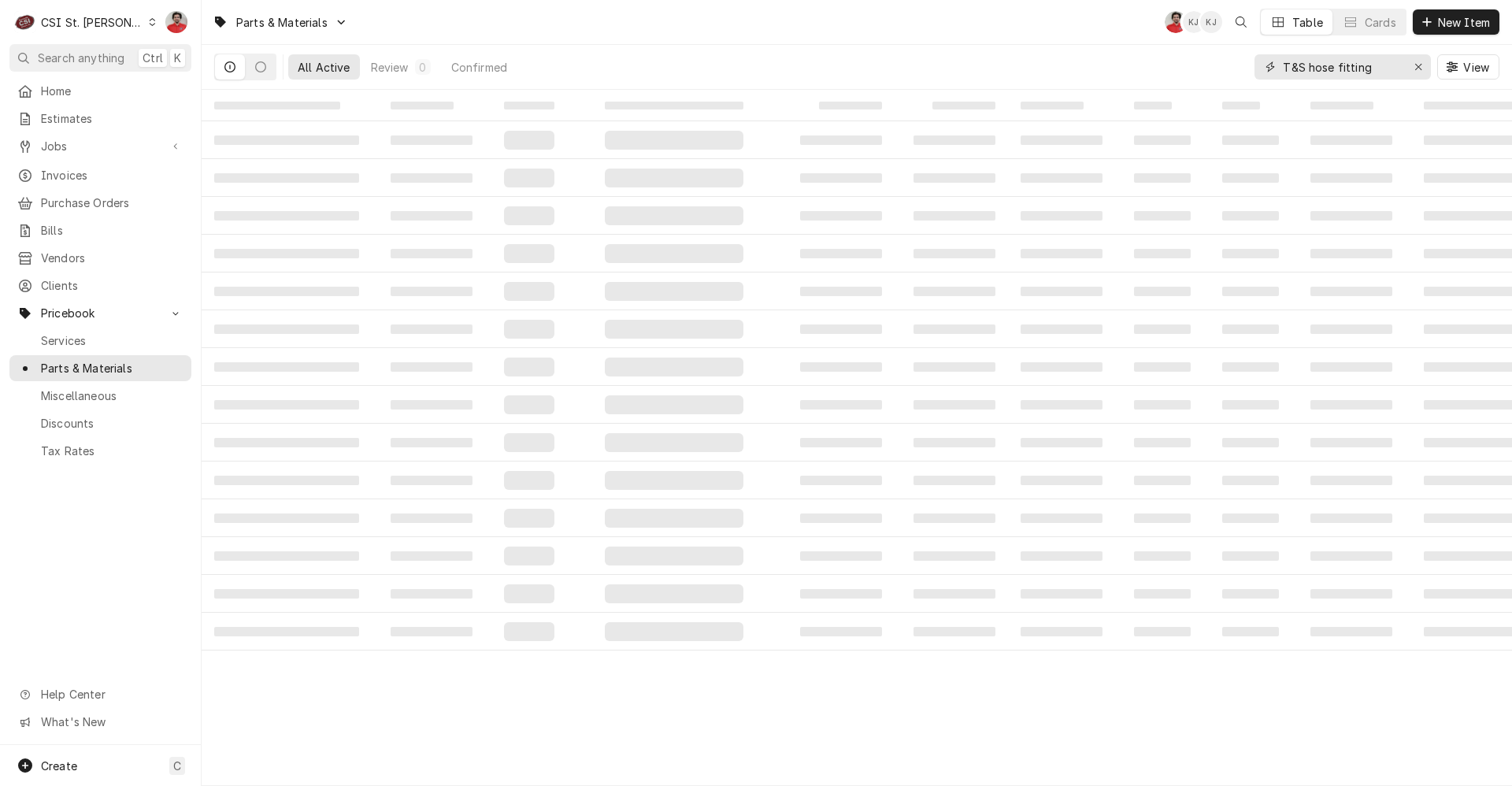
type input "T&S hose fitting"
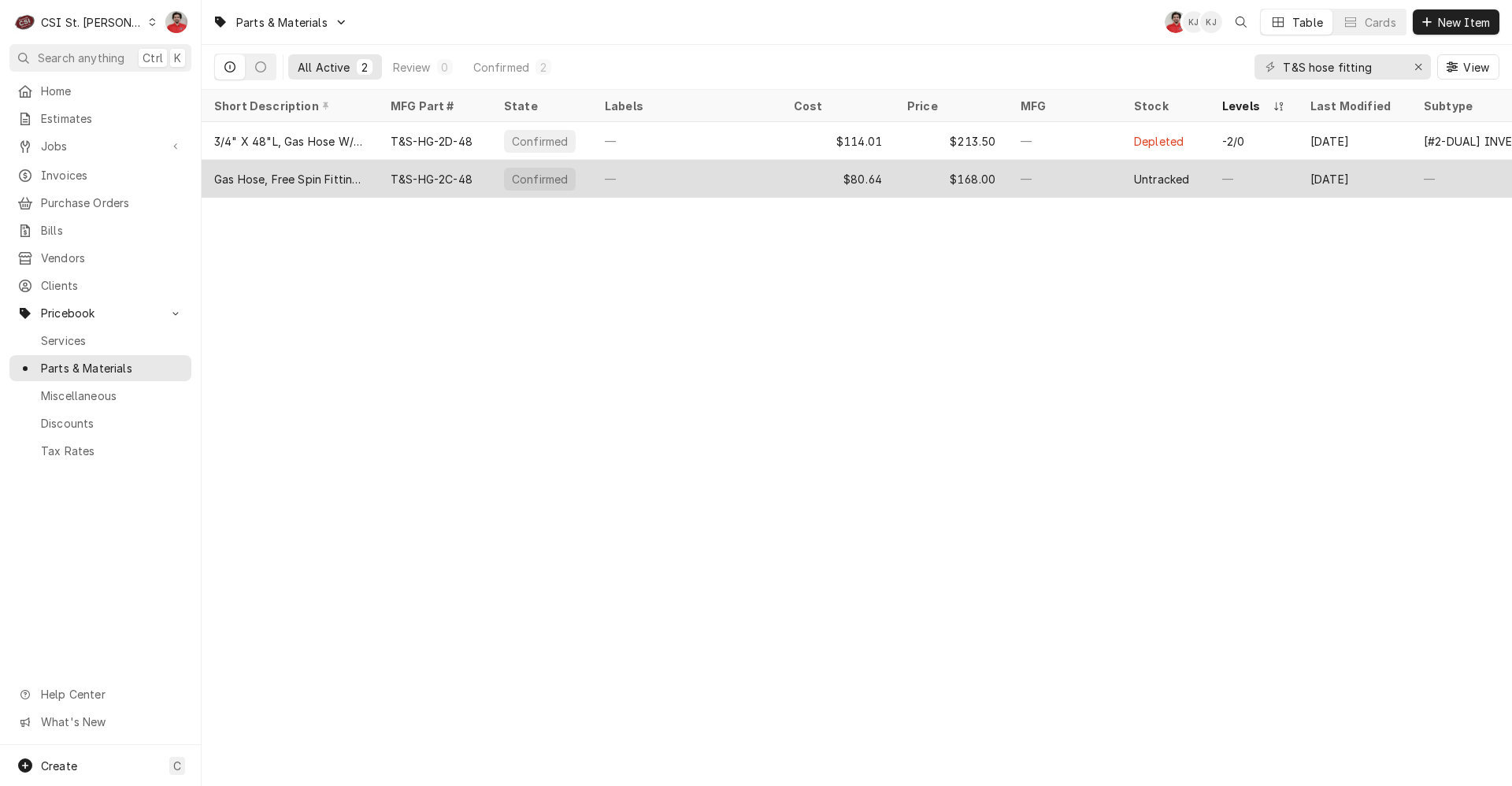
click at [322, 173] on div "Gas Hose, Free Spin Fittings, 1/2 Npt, 48 Long" at bounding box center [290, 179] width 151 height 17
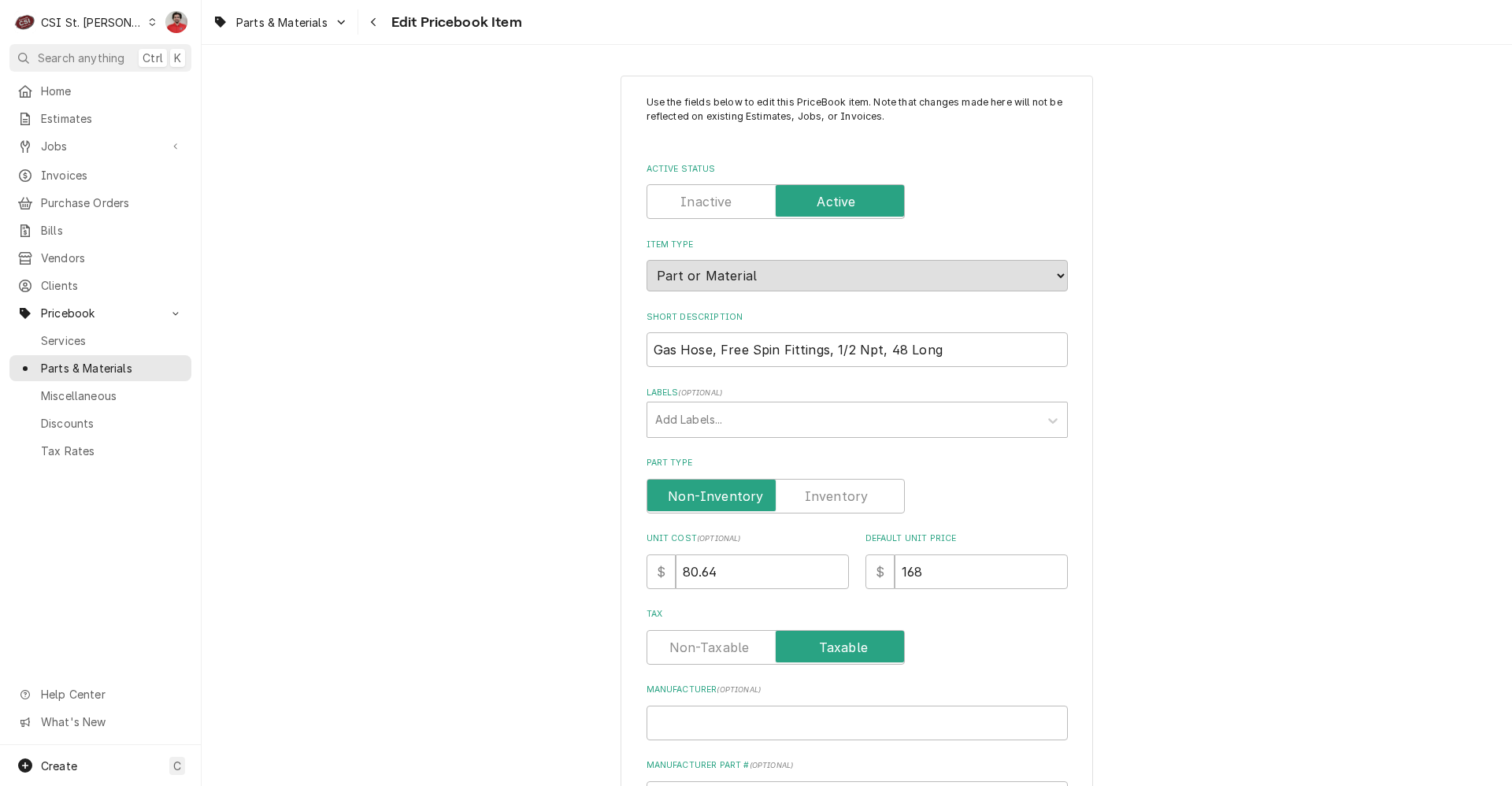
type textarea "x"
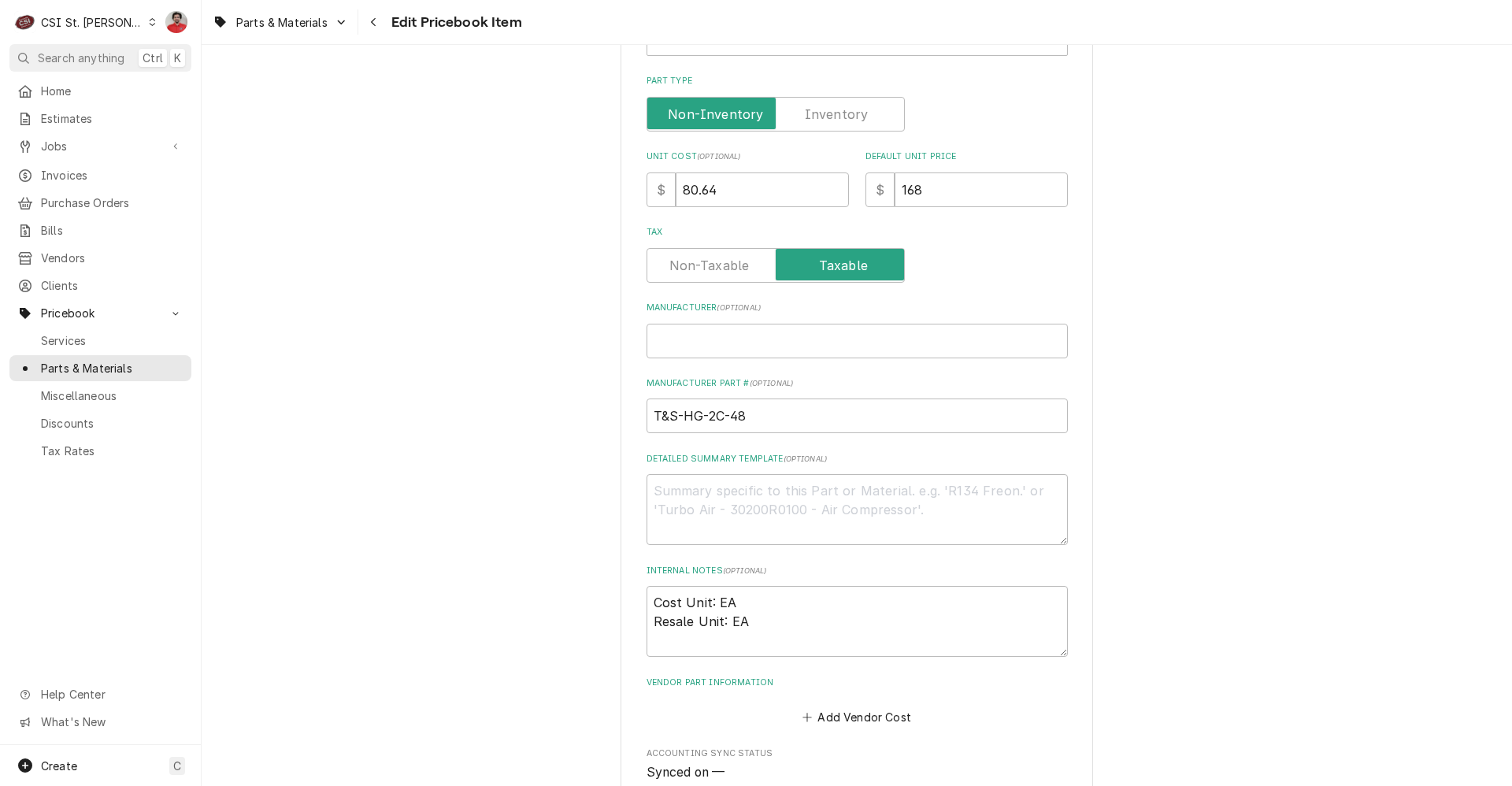
scroll to position [630, 0]
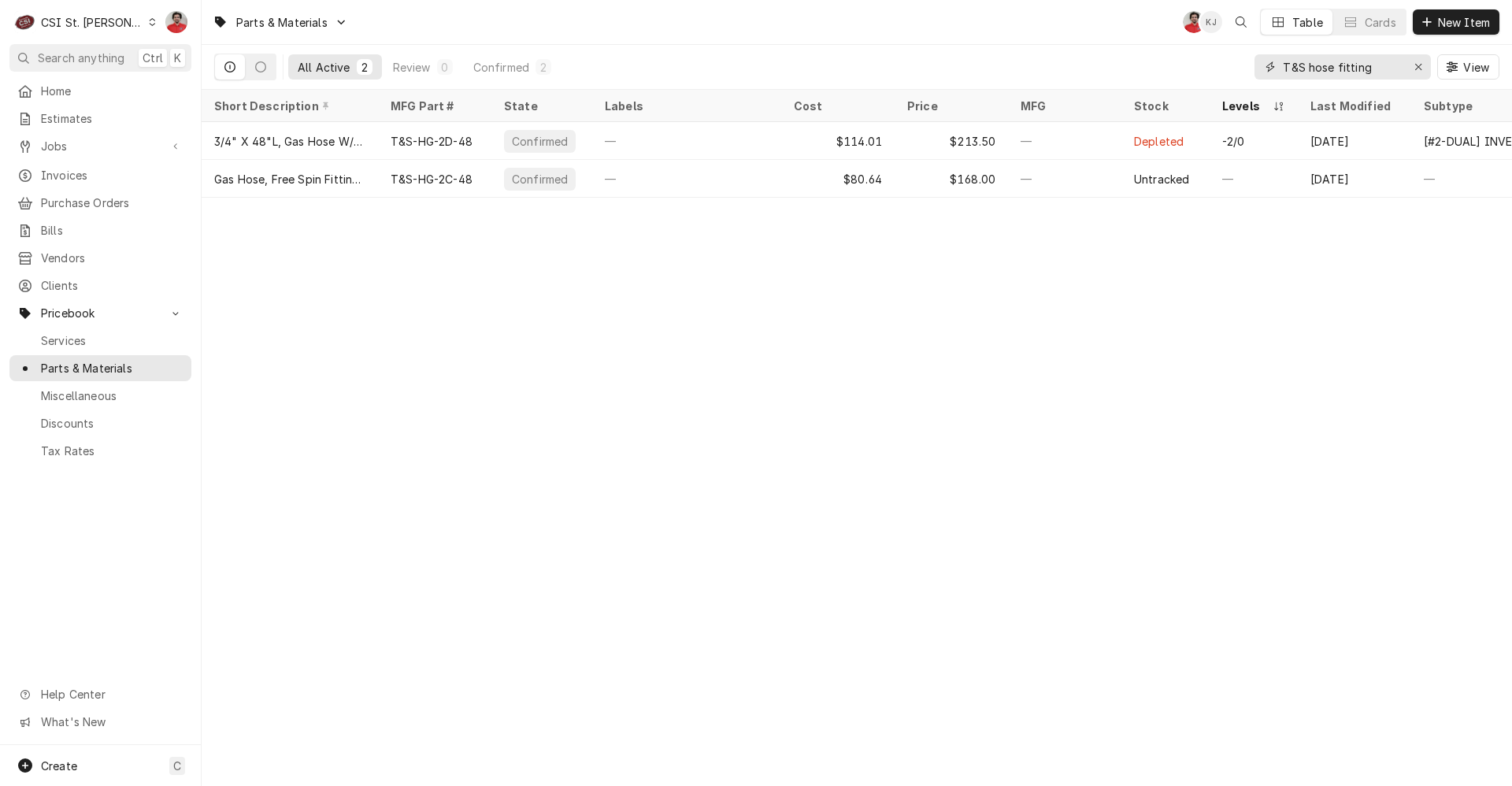
click at [1319, 65] on input "T&S hose fitting" at bounding box center [1342, 67] width 118 height 25
type input "T&S fitting"
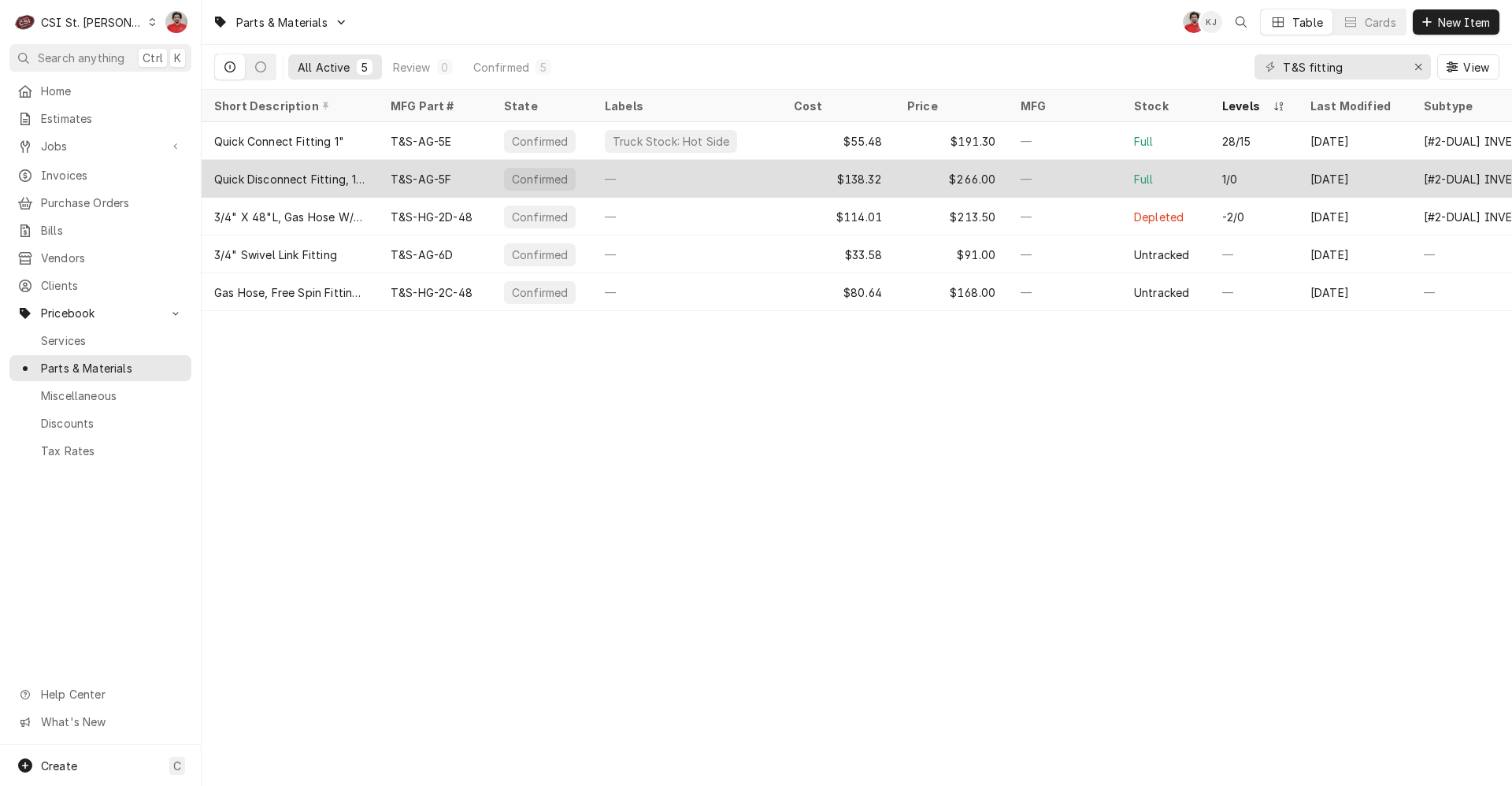
click at [329, 171] on div "Quick Disconnect Fitting, 1-1/4"" at bounding box center [290, 179] width 151 height 17
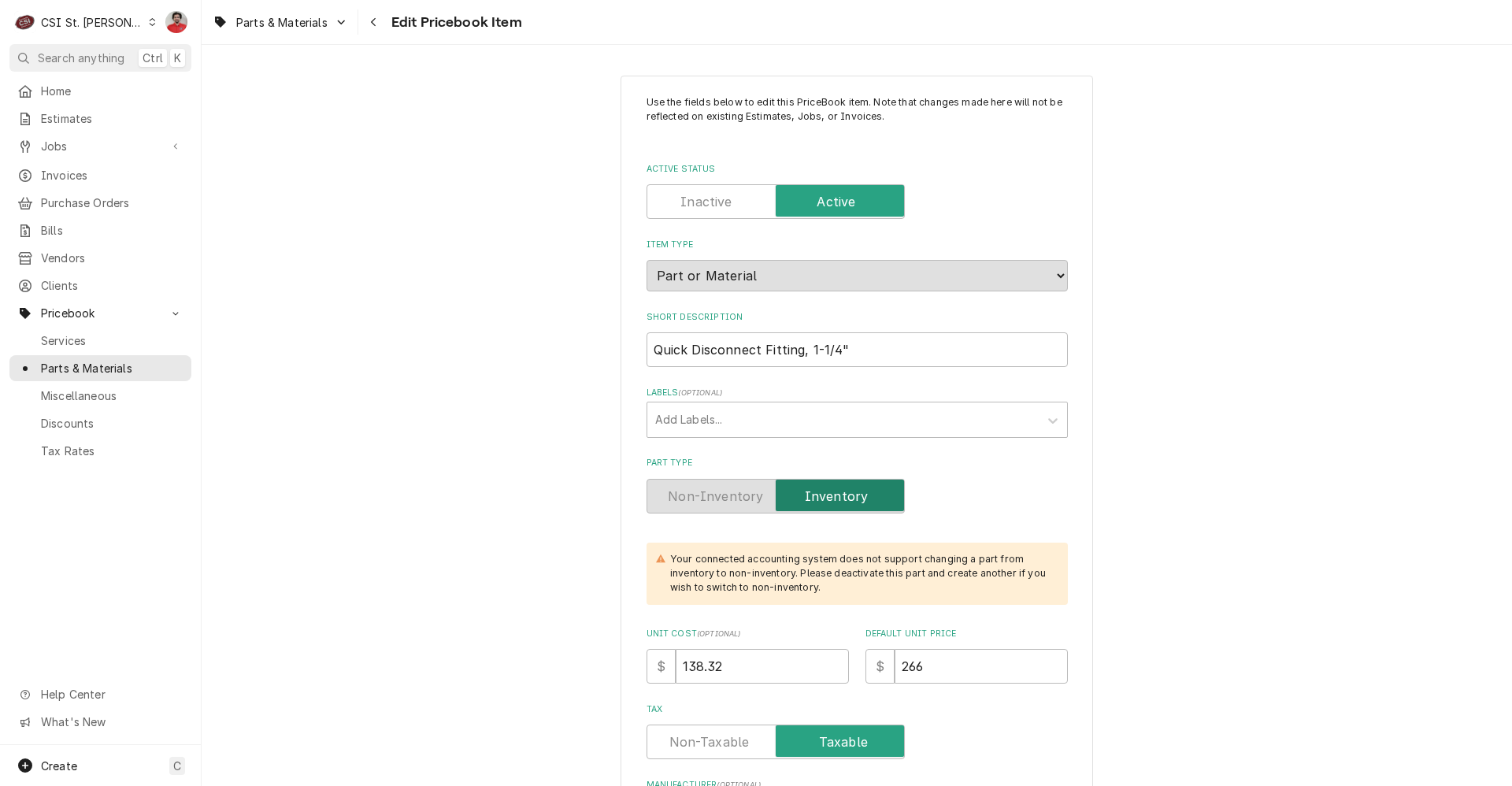
type textarea "x"
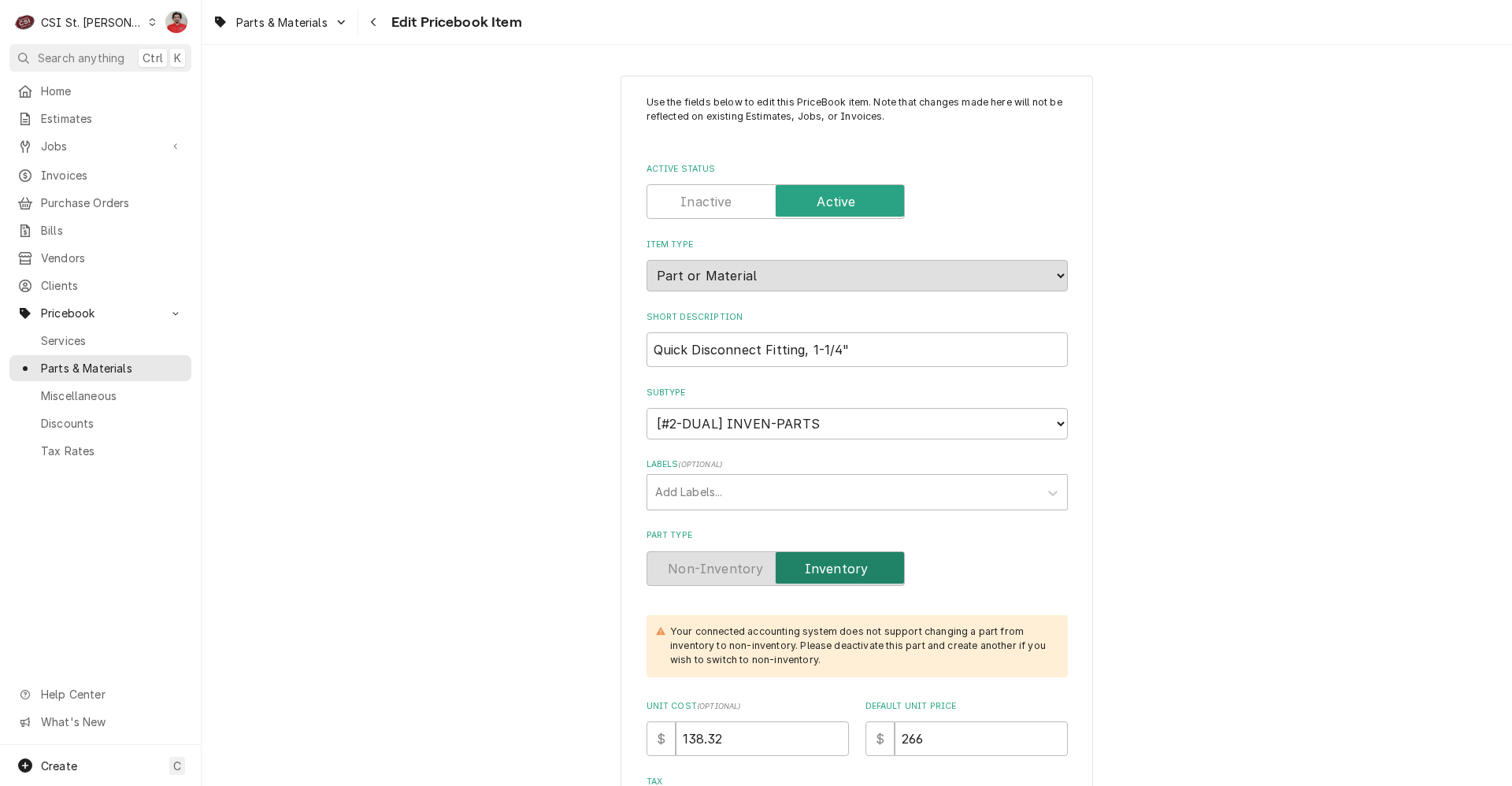
scroll to position [630, 0]
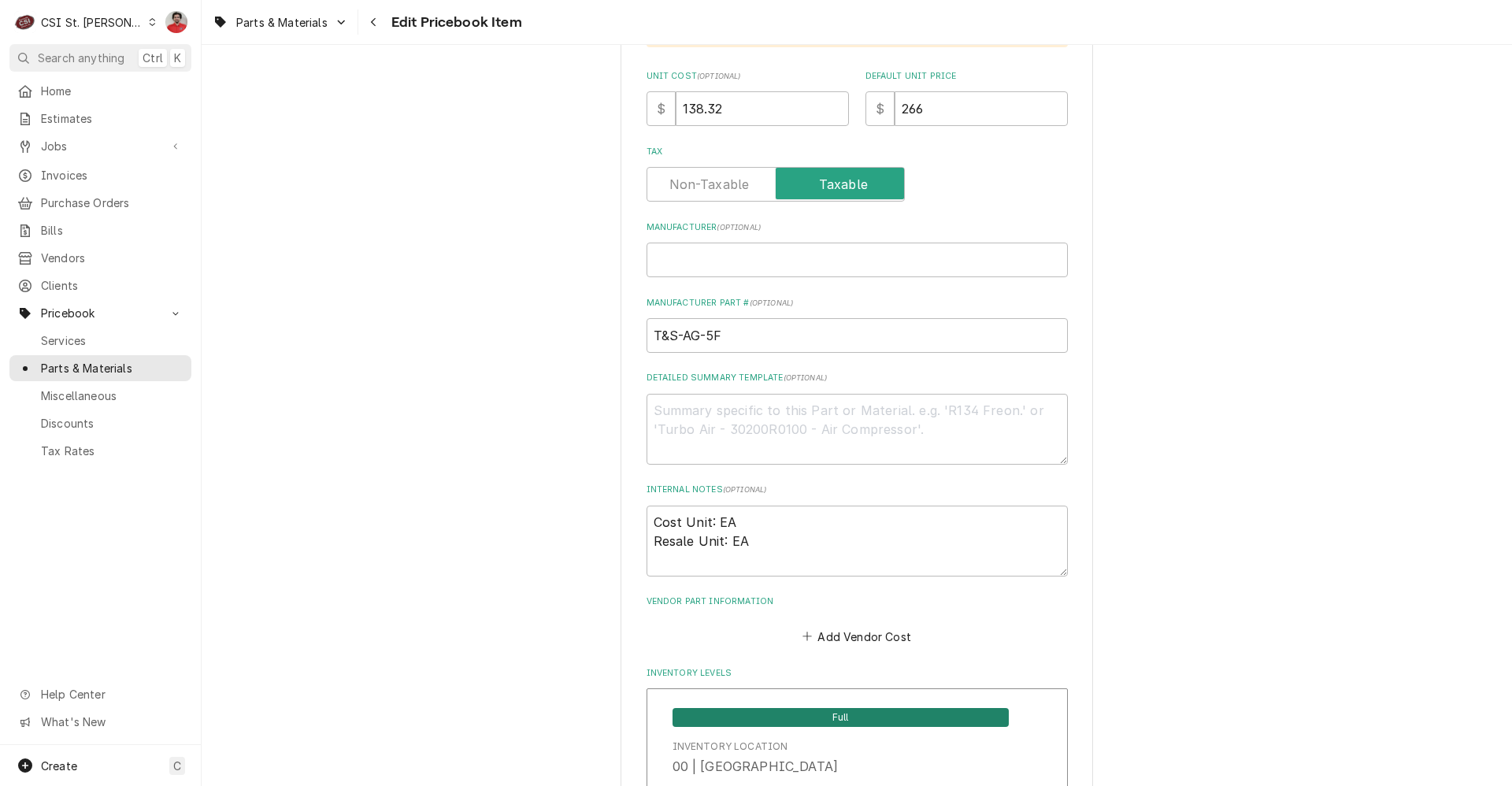
click at [387, 13] on div "Edit Pricebook Item" at bounding box center [442, 22] width 161 height 25
click at [85, 198] on span "Purchase Orders" at bounding box center [112, 203] width 142 height 17
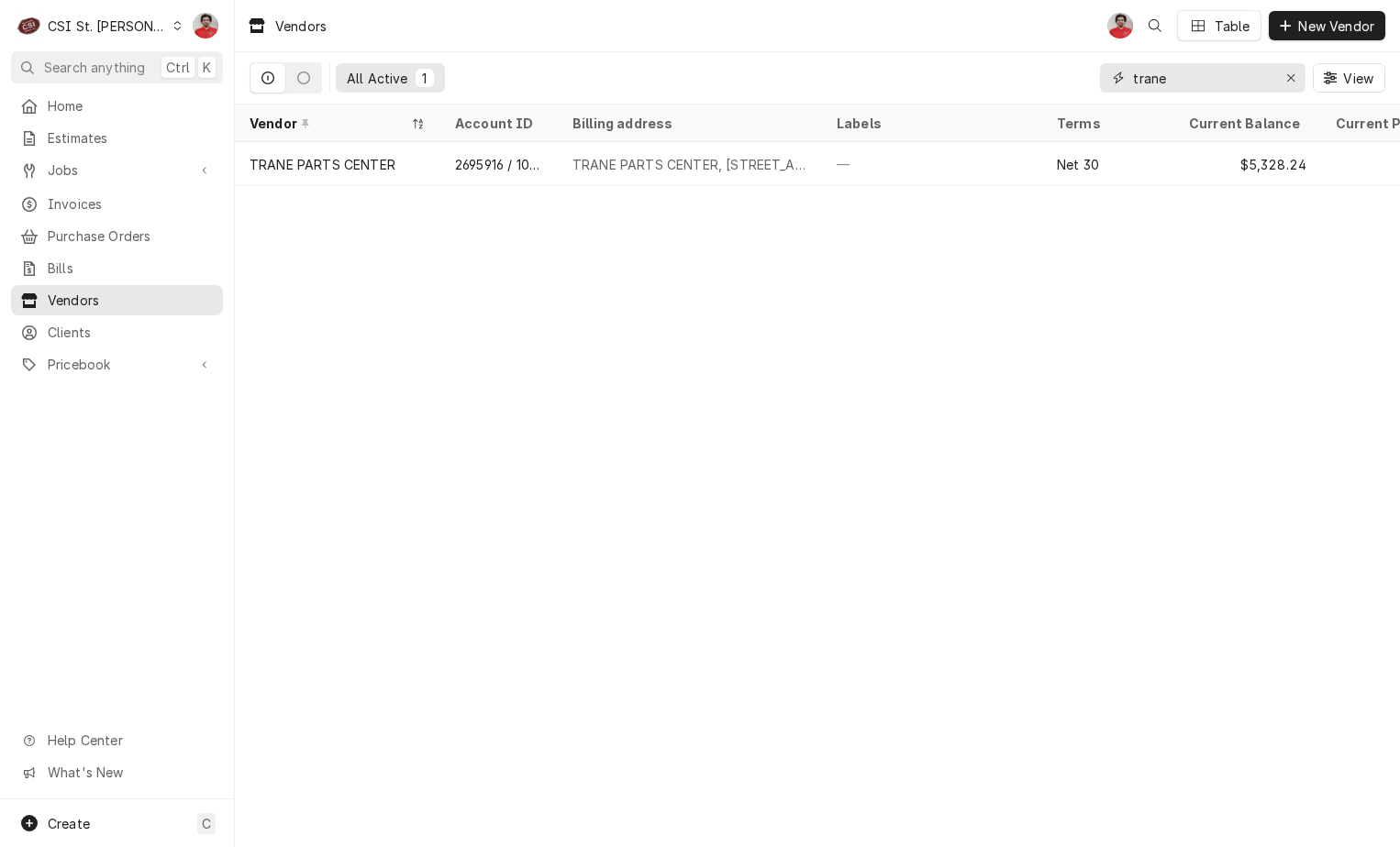
click at [1024, 39] on div "Vendors NF Table New Vendor All Active 1 trane View" at bounding box center [817, 52] width 1165 height 104
type input "t"
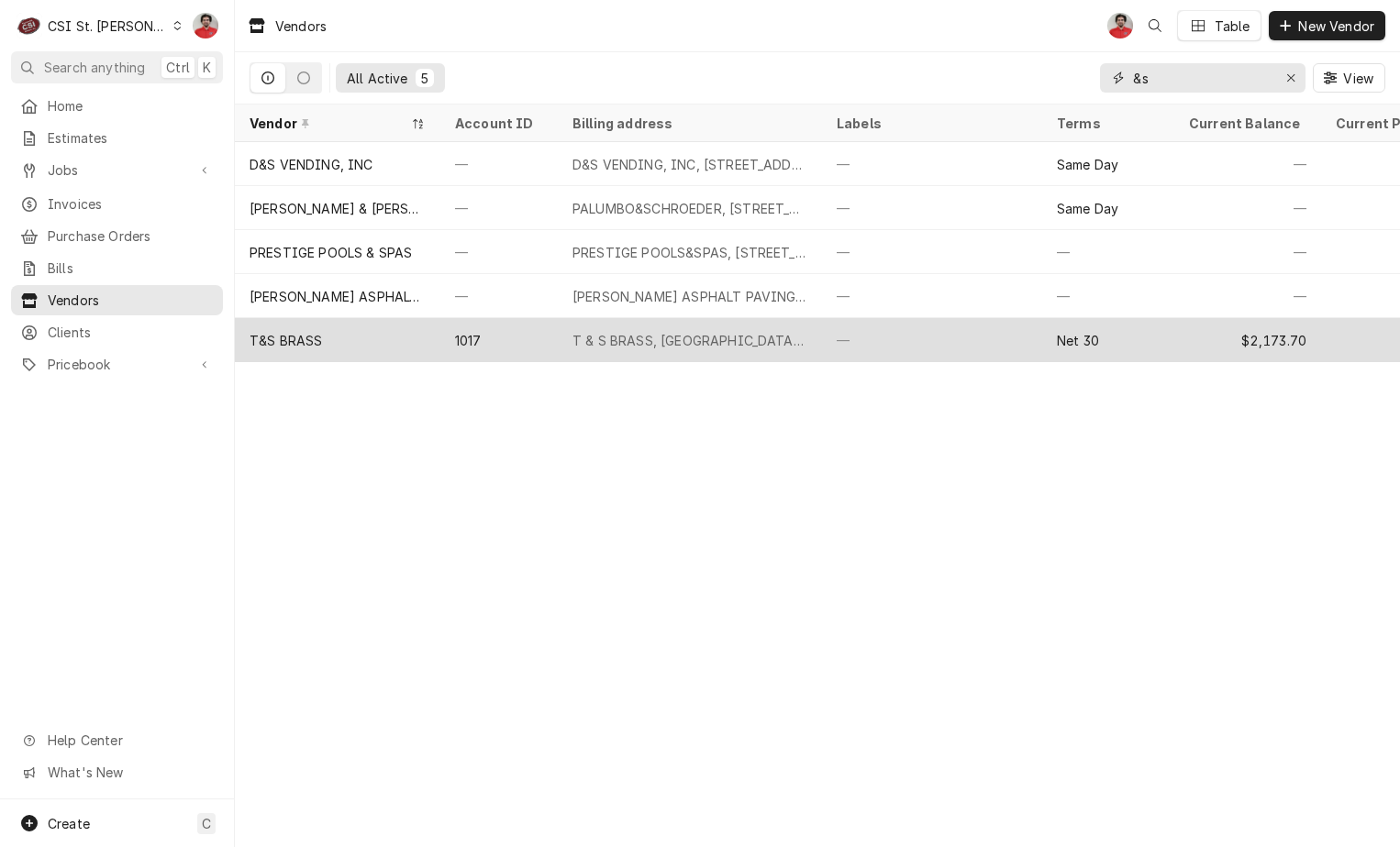
type input "&s"
click at [616, 320] on div "T & S BRASS, PO BOX 736364, Dallas, TX 75373-6364" at bounding box center [689, 340] width 265 height 44
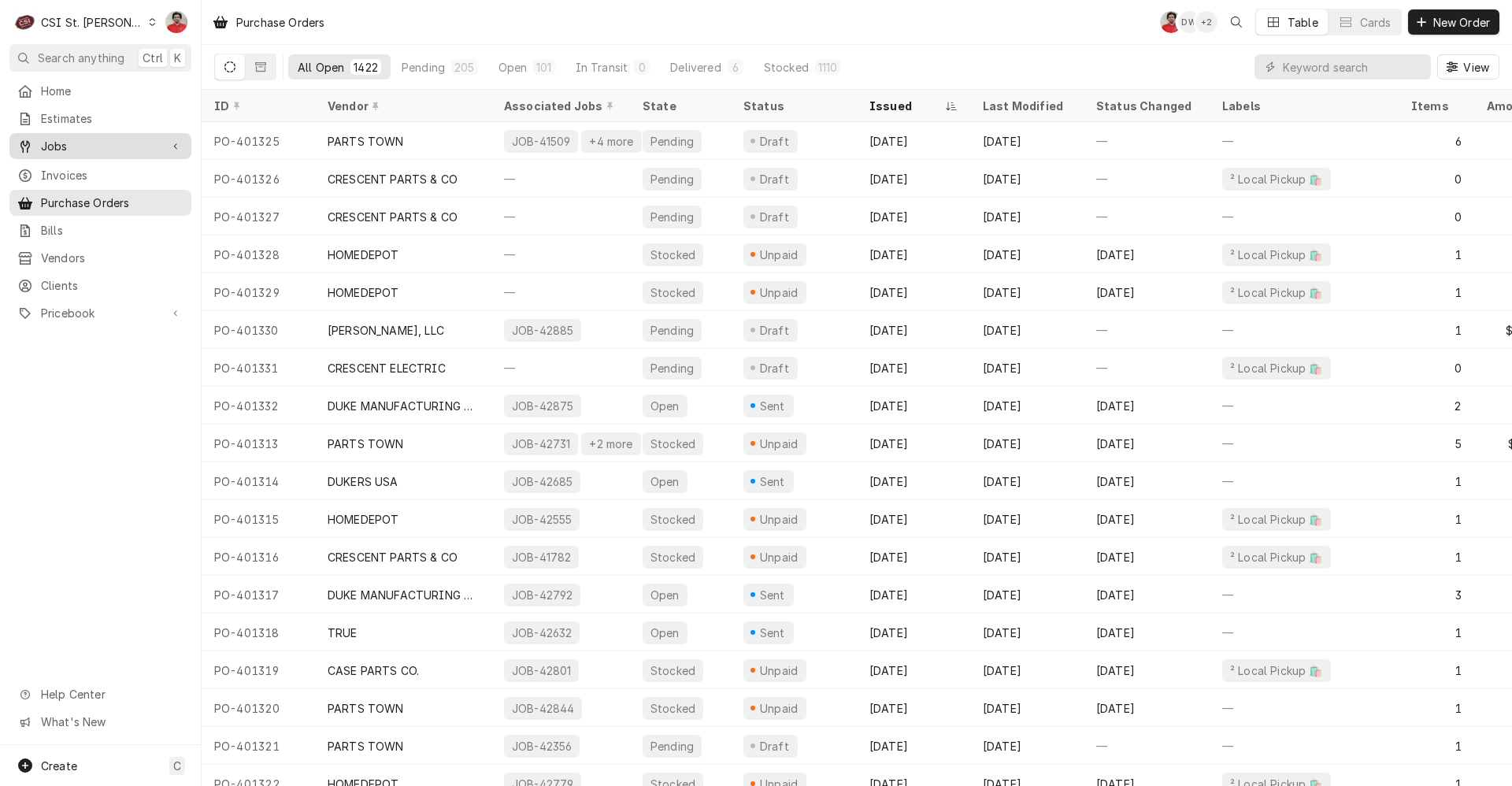
click at [73, 143] on span "Jobs" at bounding box center [101, 146] width 119 height 17
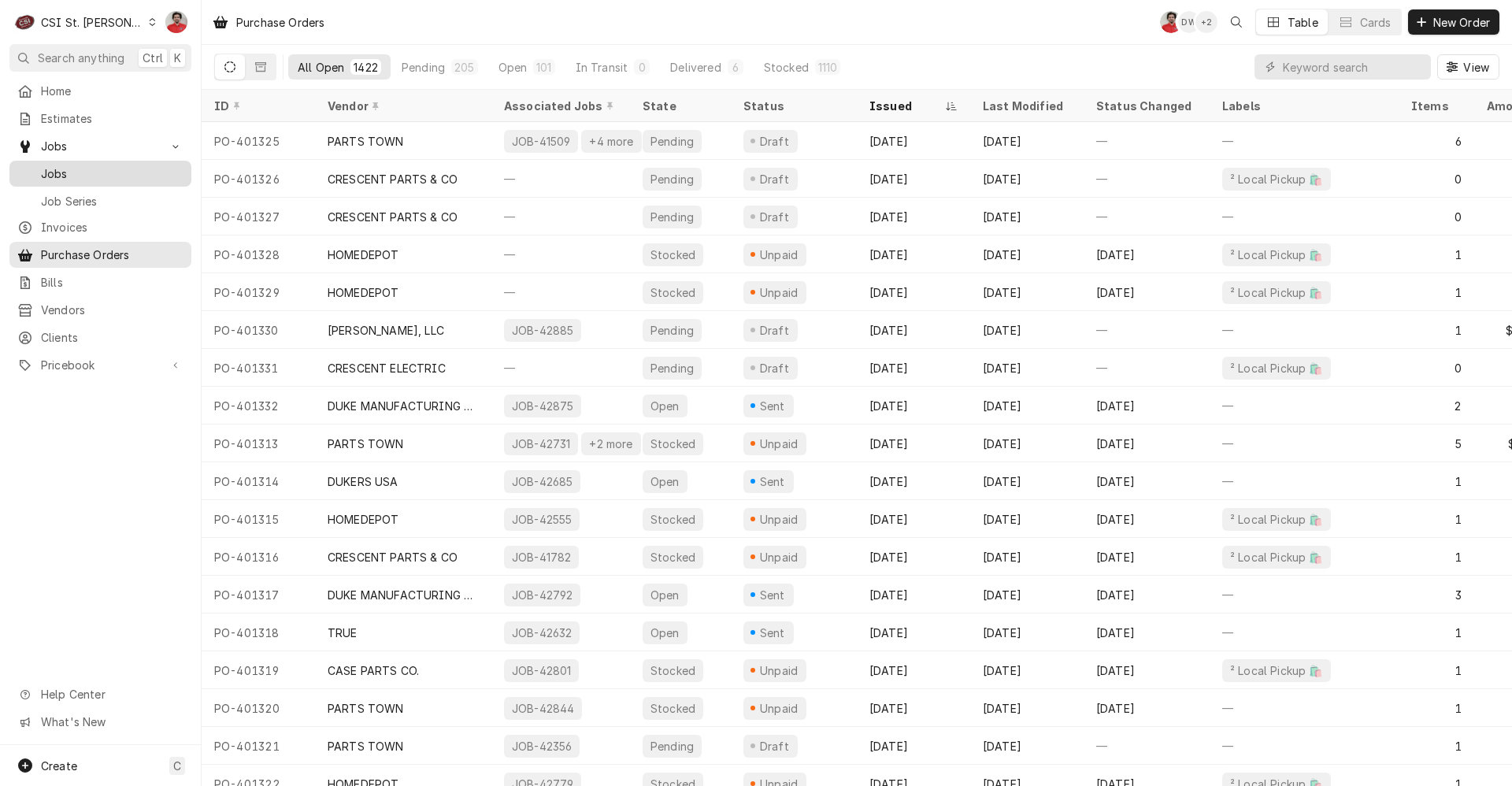
click at [74, 168] on span "Jobs" at bounding box center [112, 173] width 142 height 17
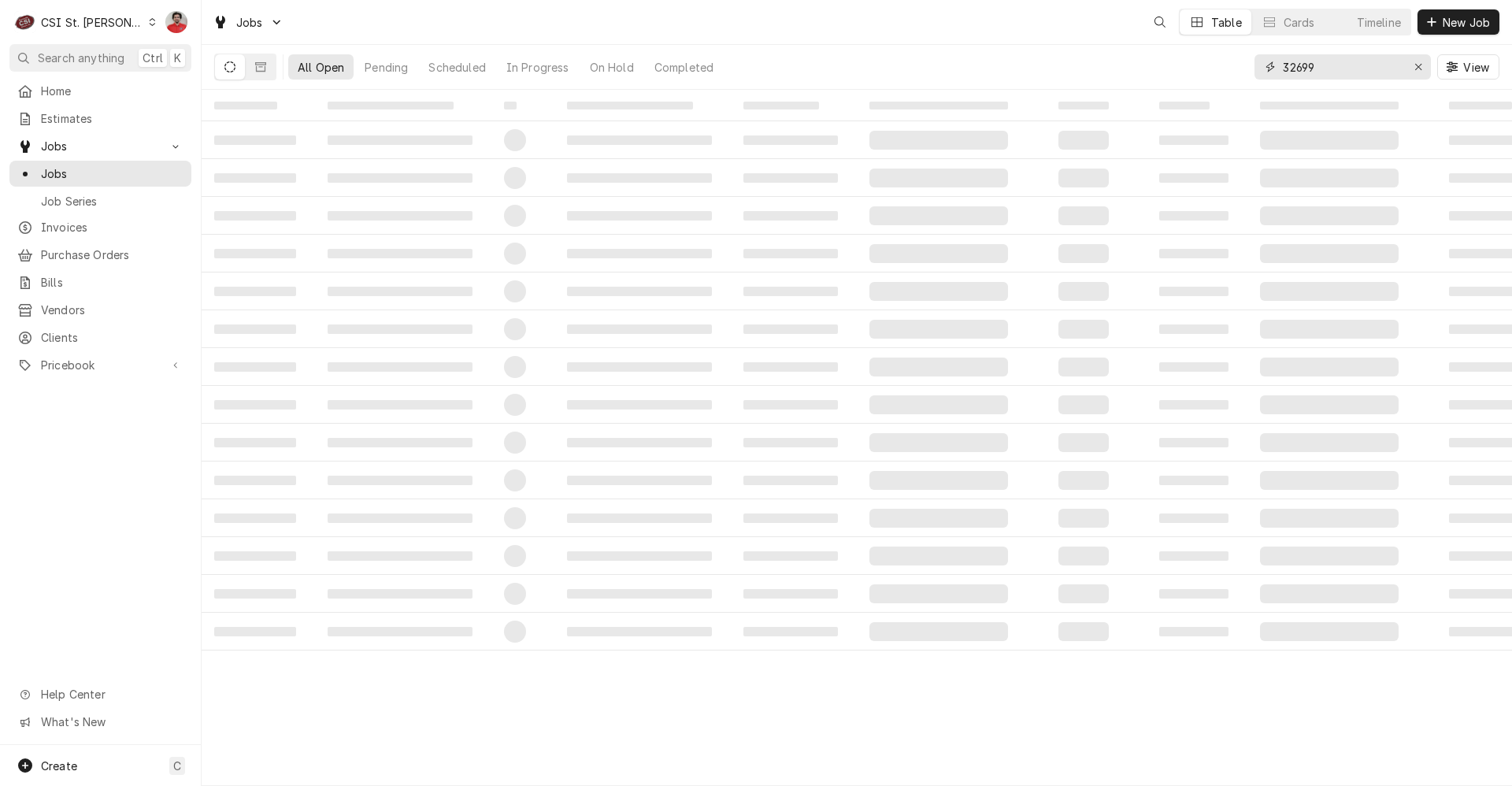
click at [1305, 72] on input "32699" at bounding box center [1342, 67] width 118 height 25
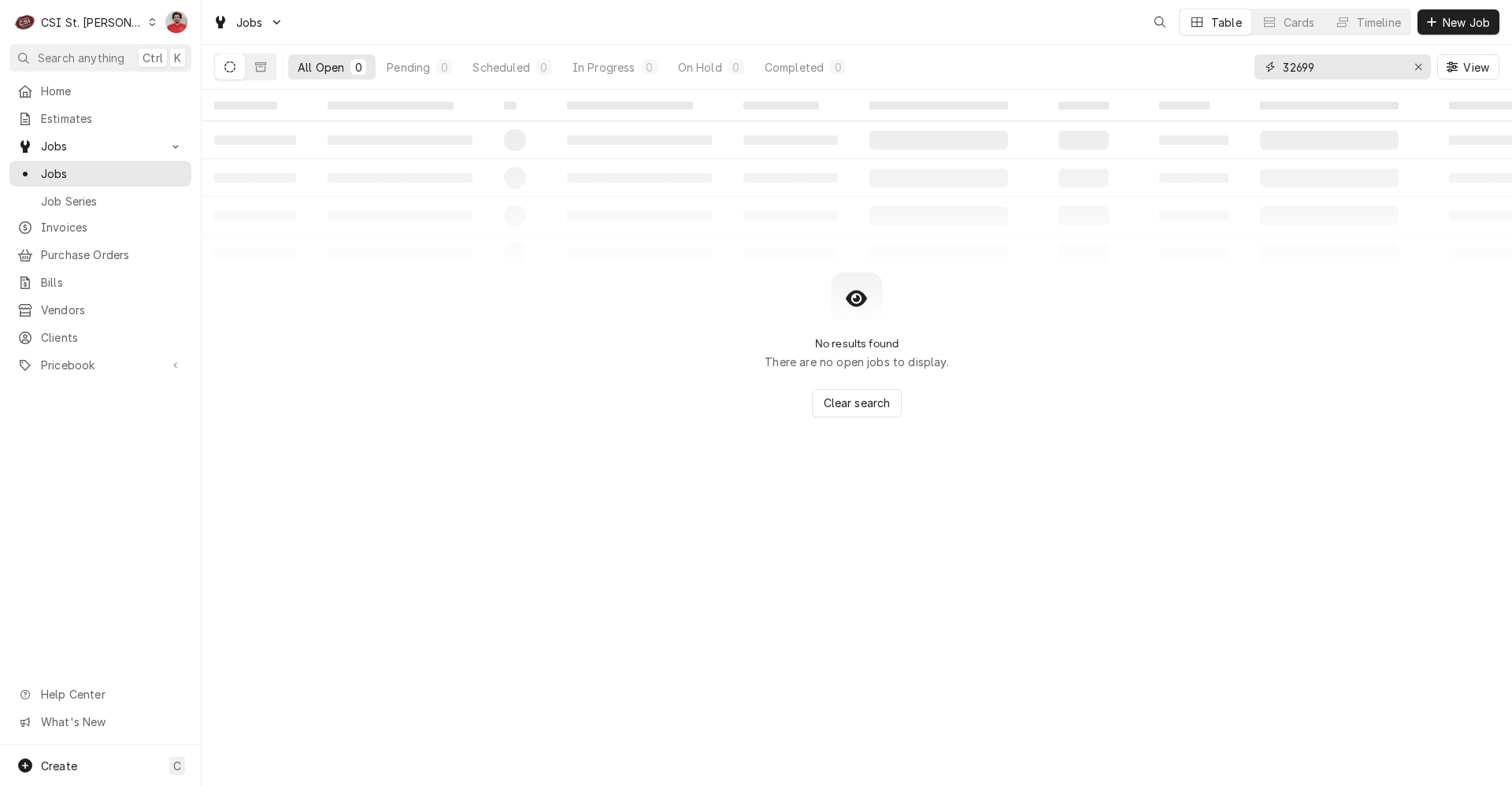
click at [1305, 72] on input "32699" at bounding box center [1342, 67] width 118 height 25
type input "41001"
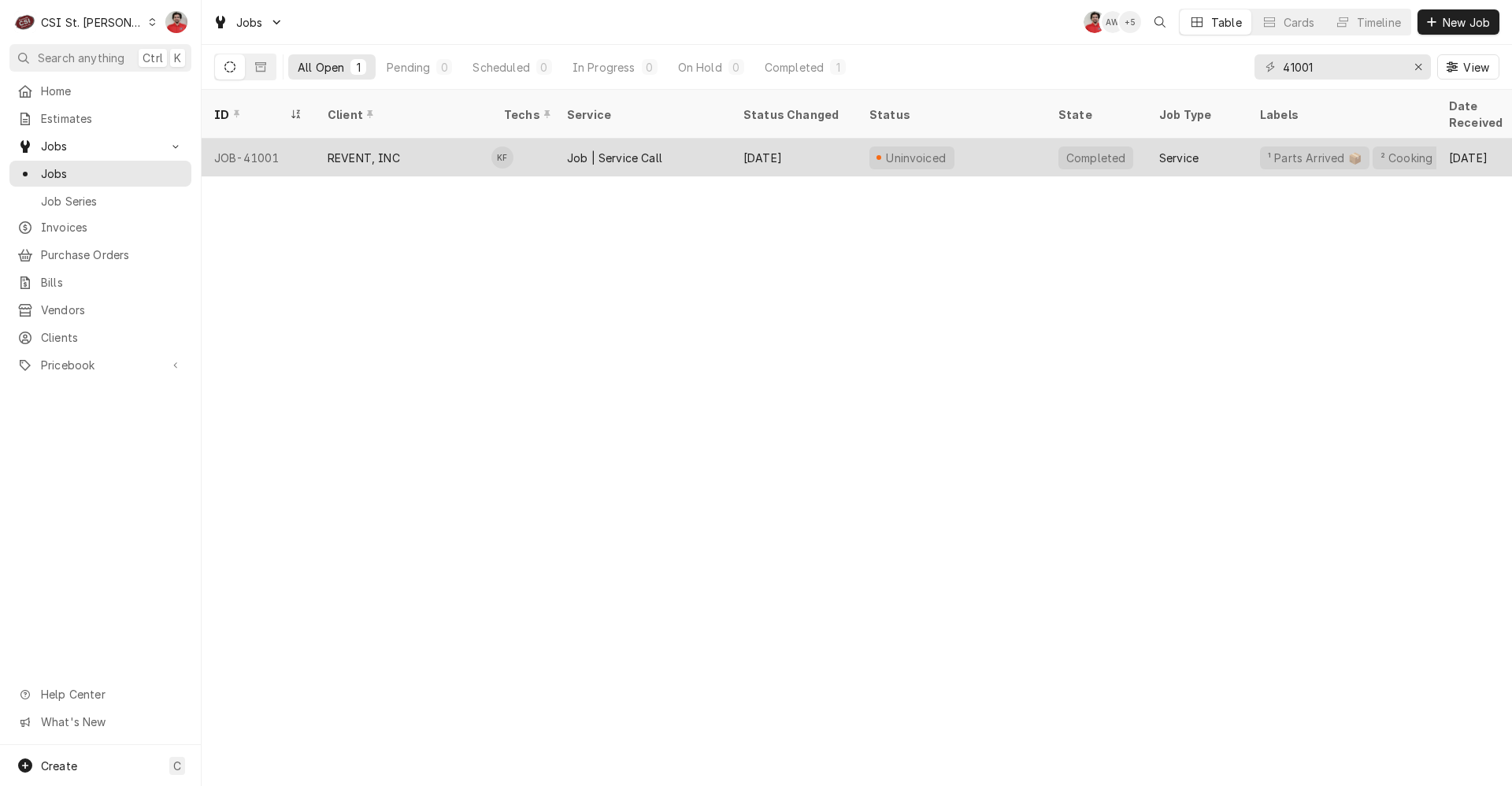
click at [674, 138] on div "Job | Service Call" at bounding box center [643, 157] width 176 height 38
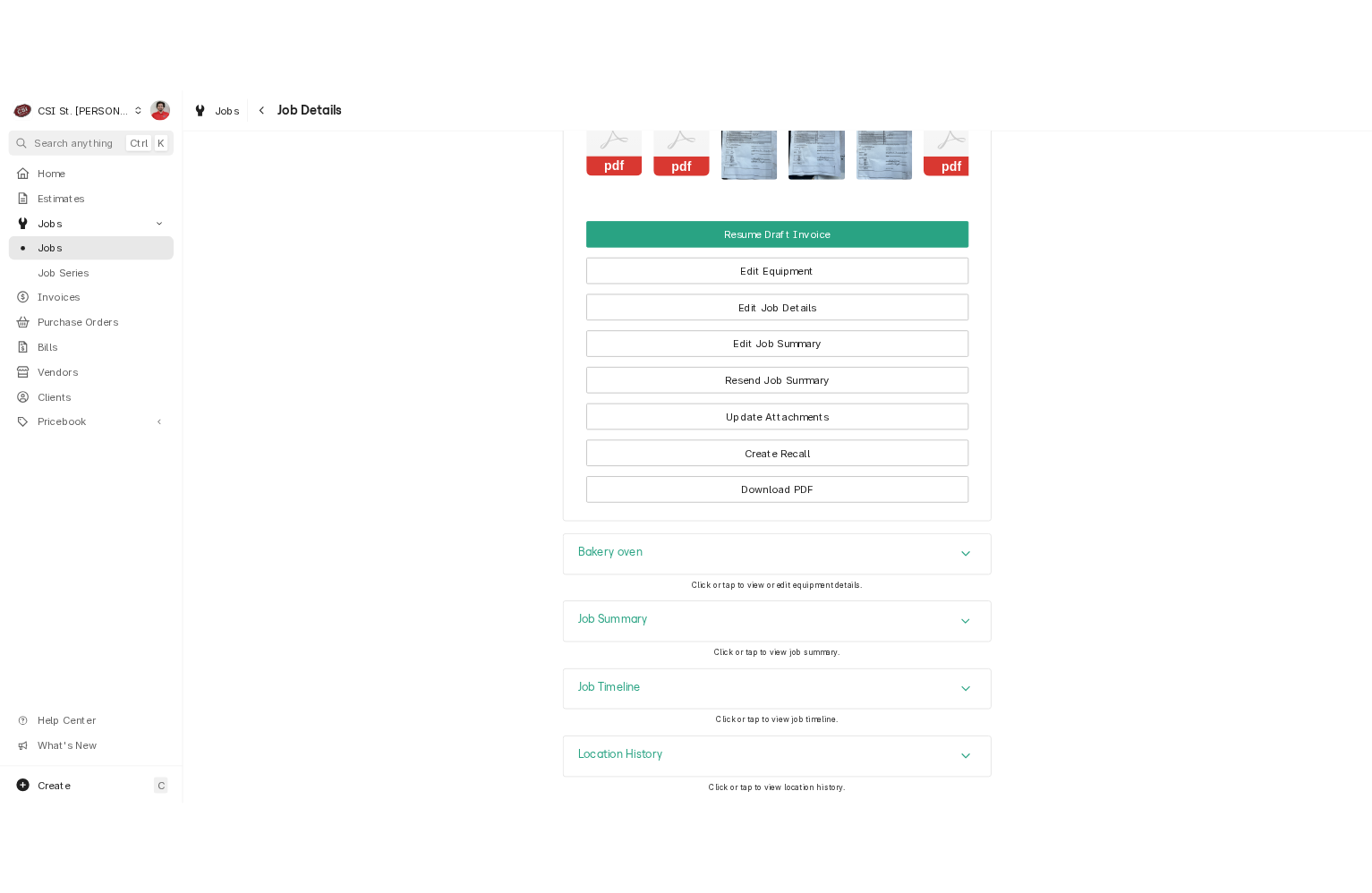
scroll to position [1459, 0]
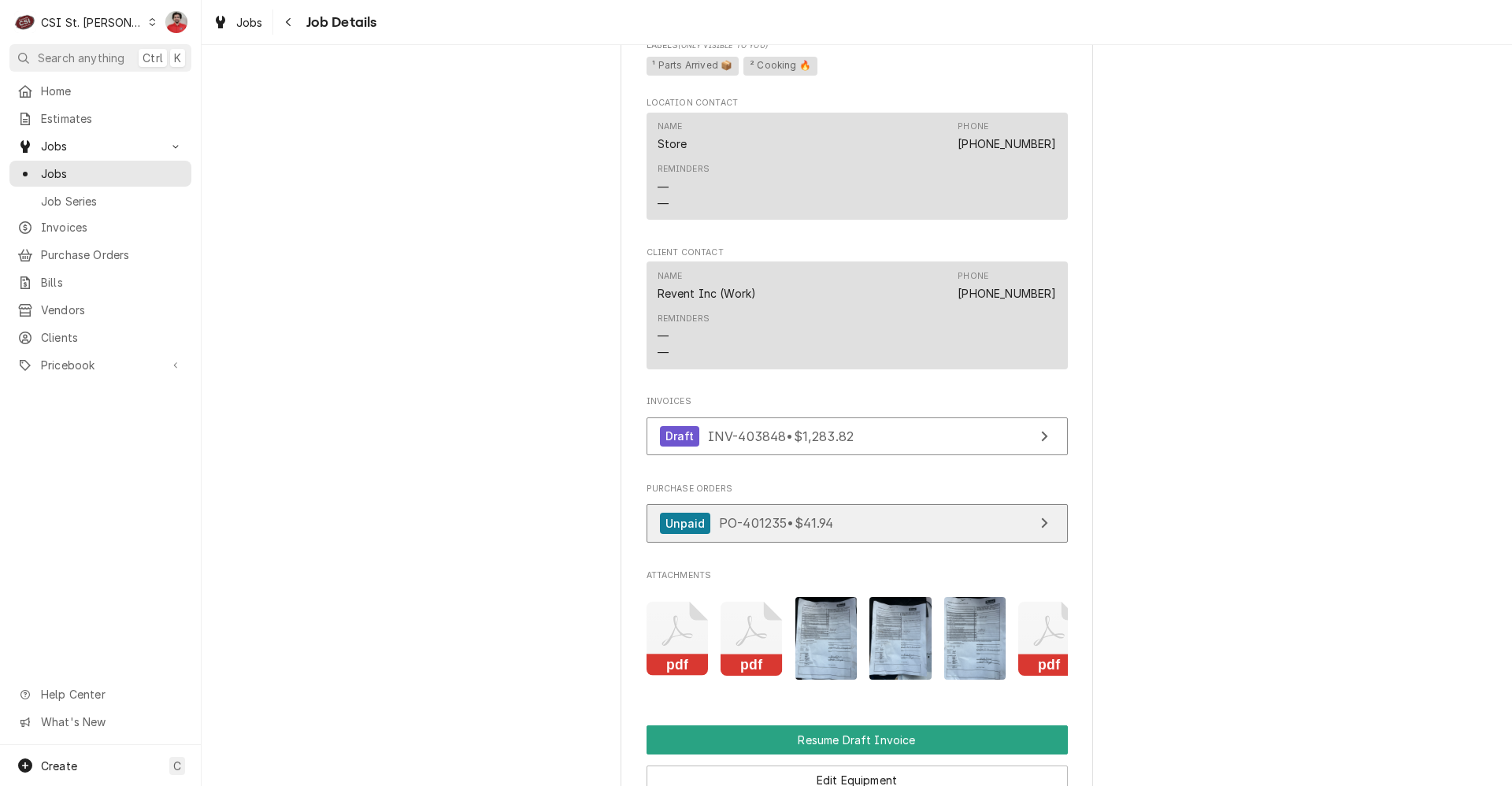
click at [723, 534] on div "Unpaid PO-401235 • $41.94" at bounding box center [747, 523] width 174 height 21
click at [829, 672] on img "Attachments" at bounding box center [826, 638] width 62 height 83
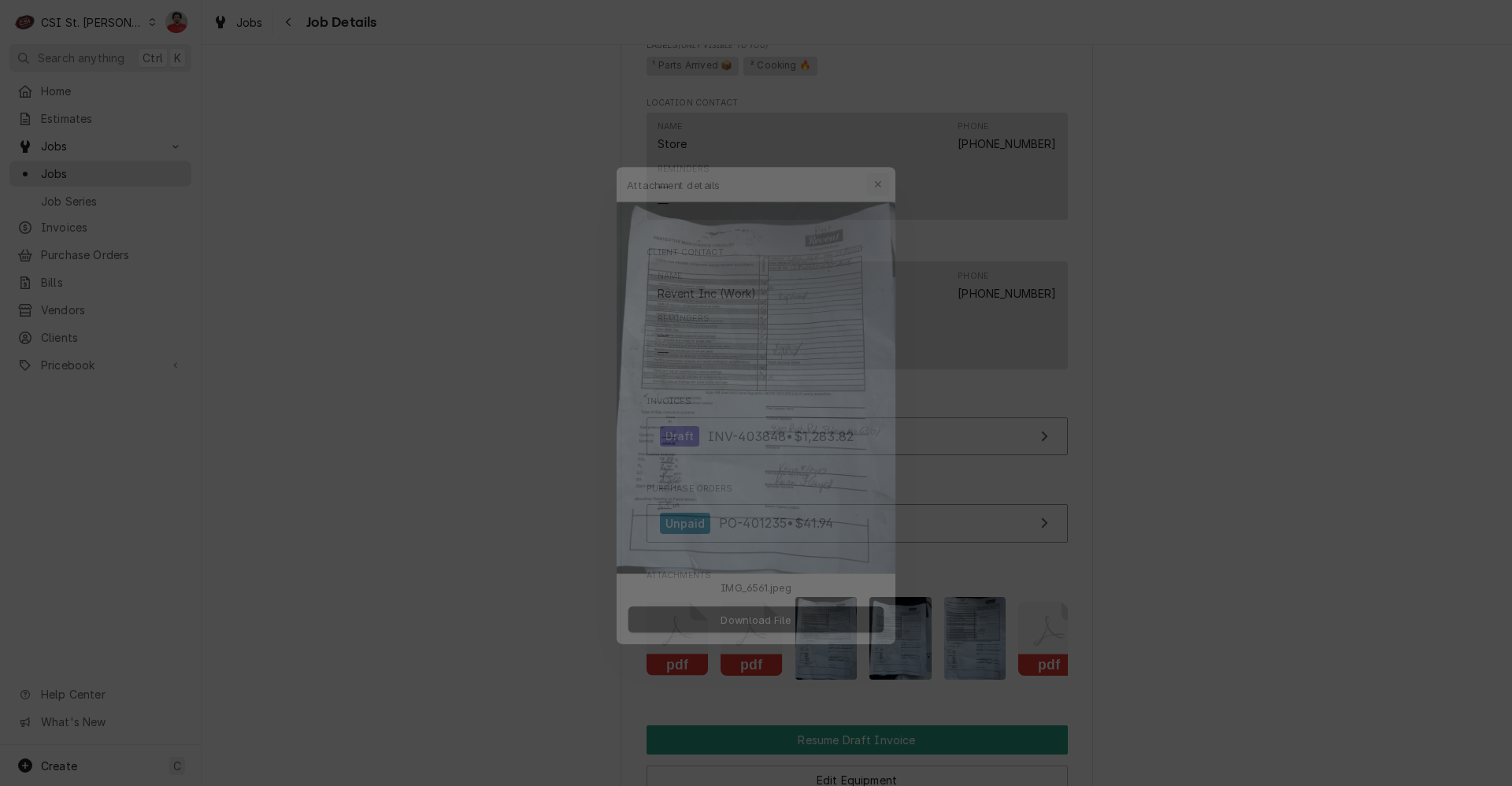
click at [884, 149] on icon "button" at bounding box center [888, 153] width 8 height 11
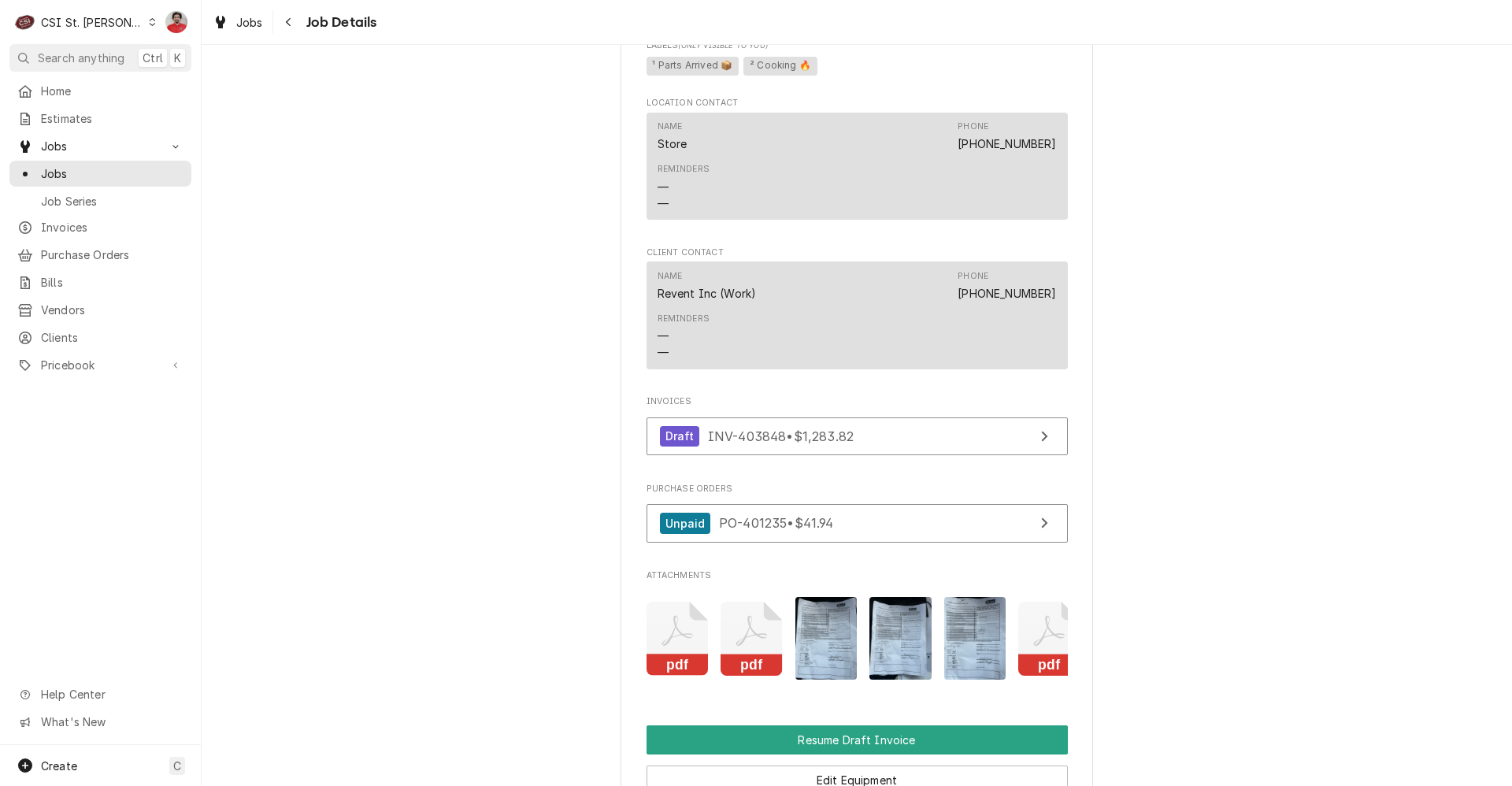
click at [659, 676] on icon "Attachments" at bounding box center [677, 639] width 62 height 75
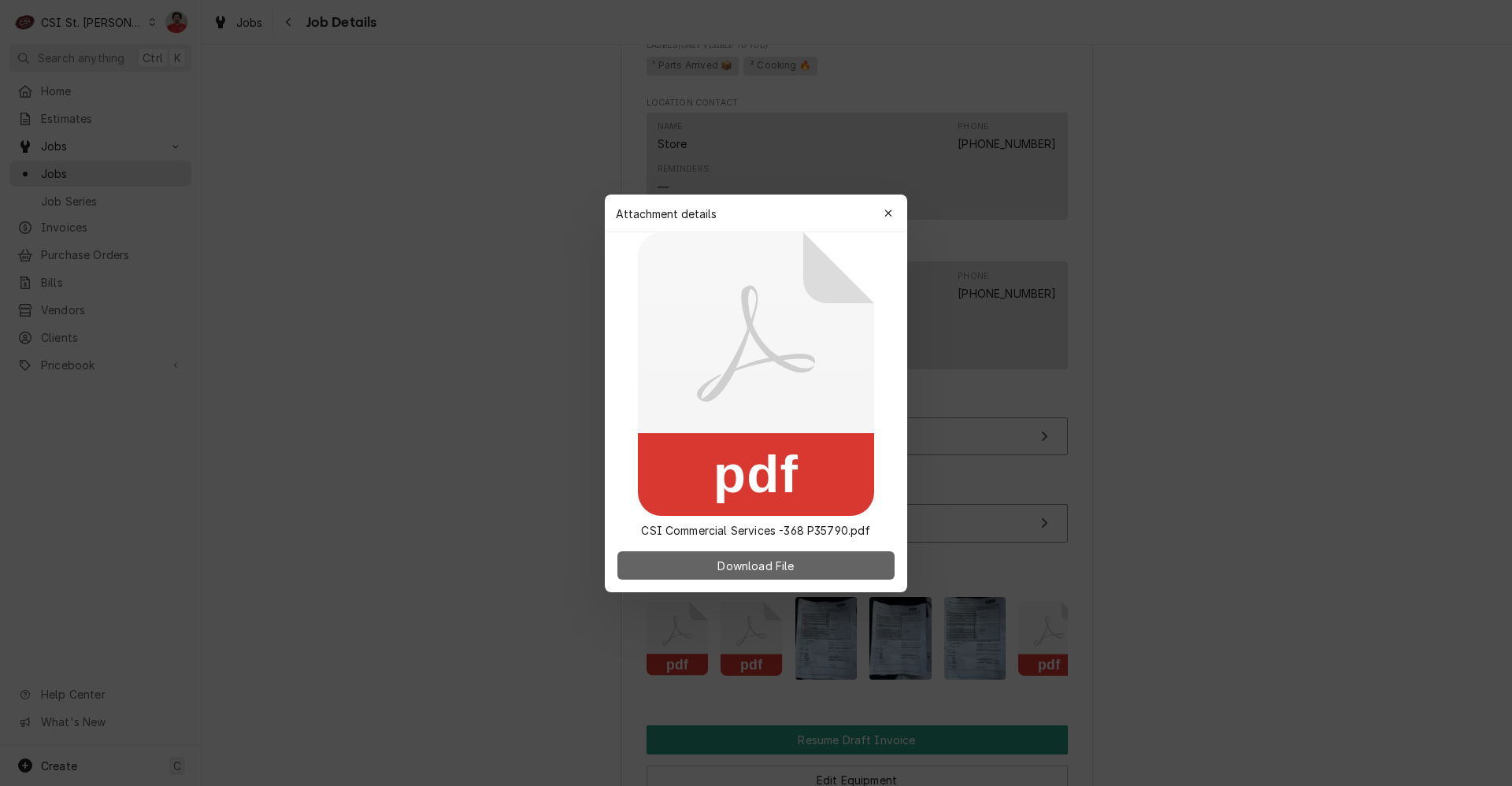
click at [705, 570] on button "Download File" at bounding box center [756, 566] width 277 height 28
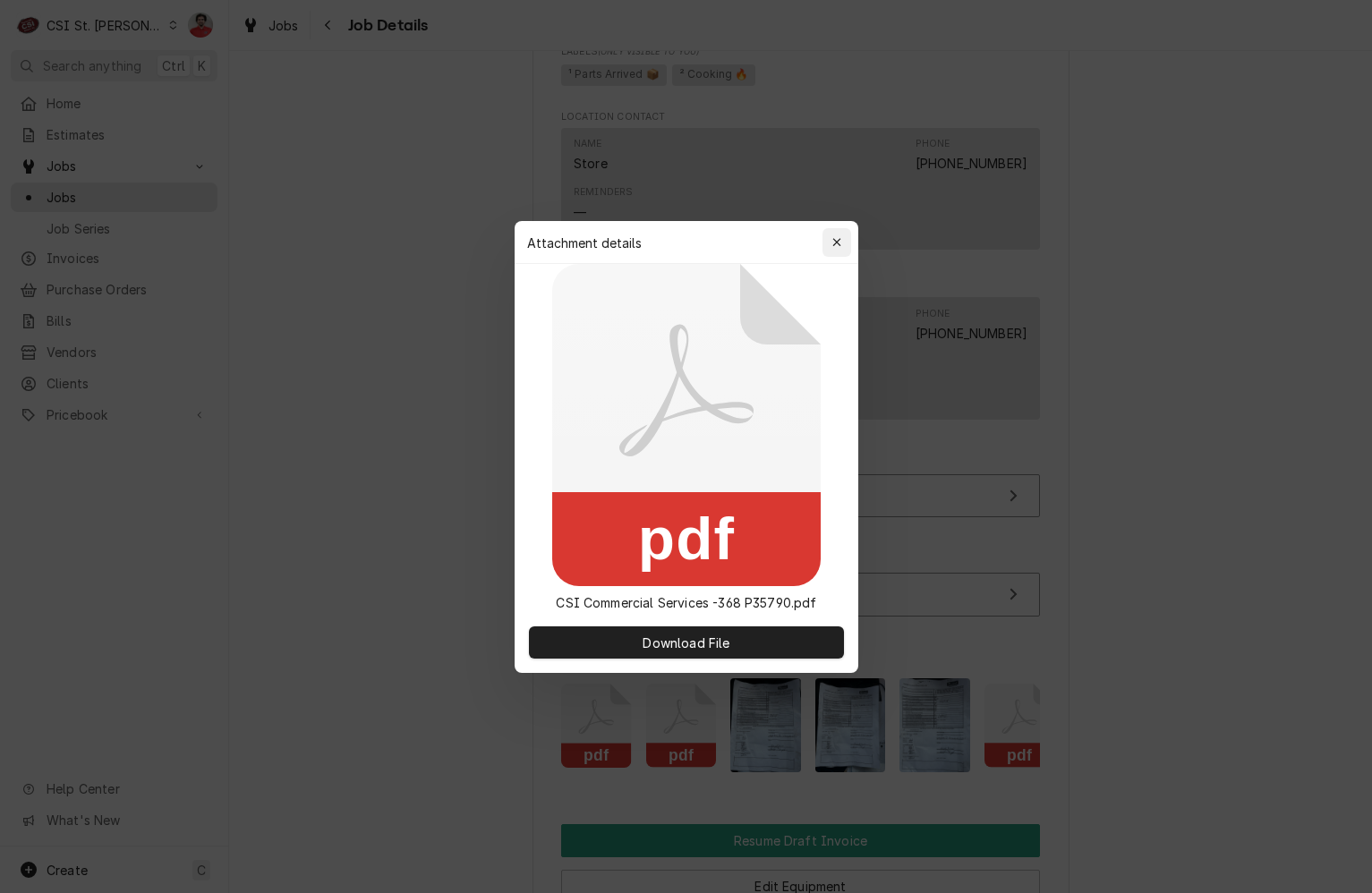
click at [840, 243] on icon "button" at bounding box center [836, 242] width 10 height 12
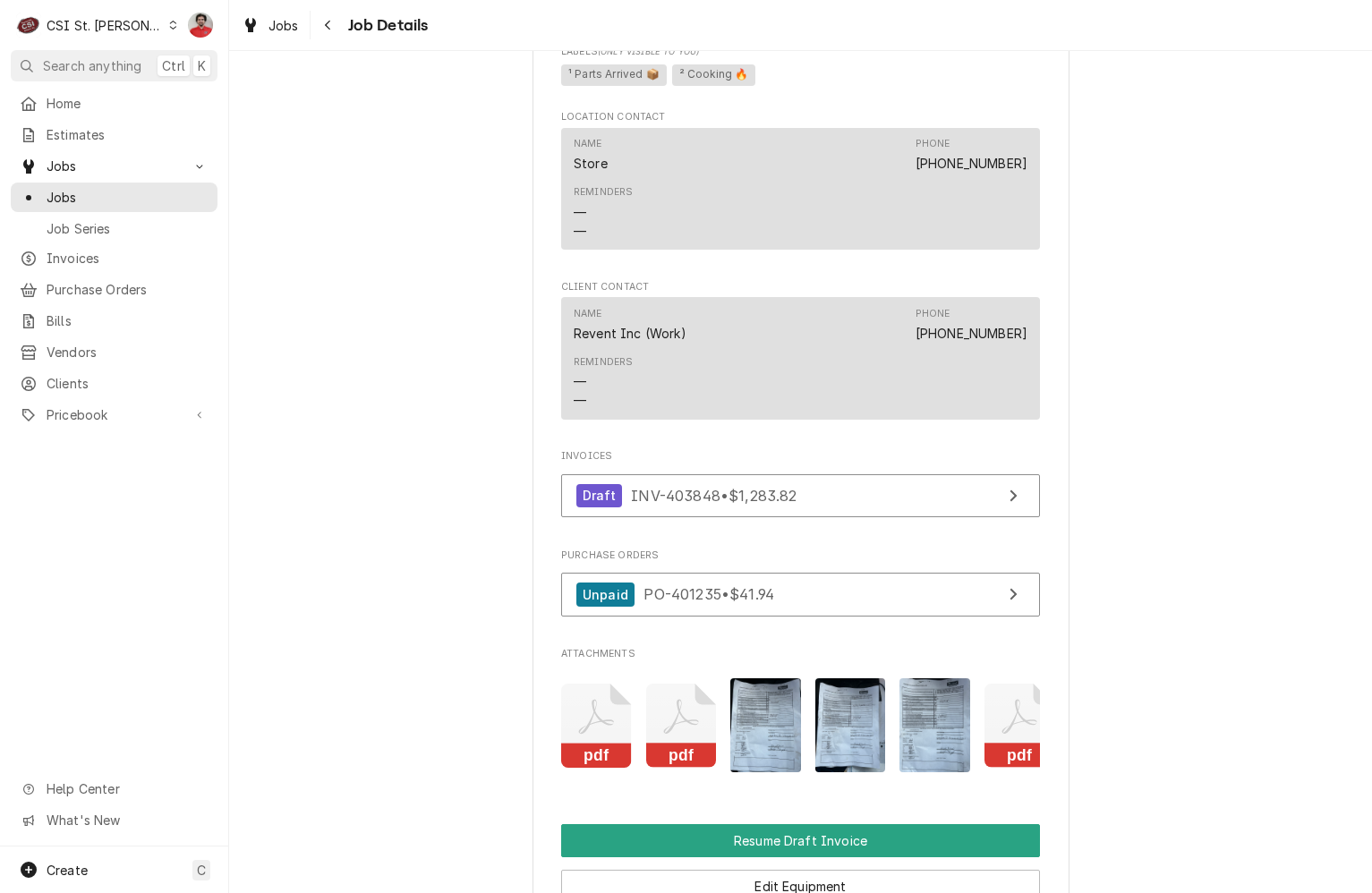
click at [659, 768] on icon "Attachments" at bounding box center [681, 725] width 70 height 85
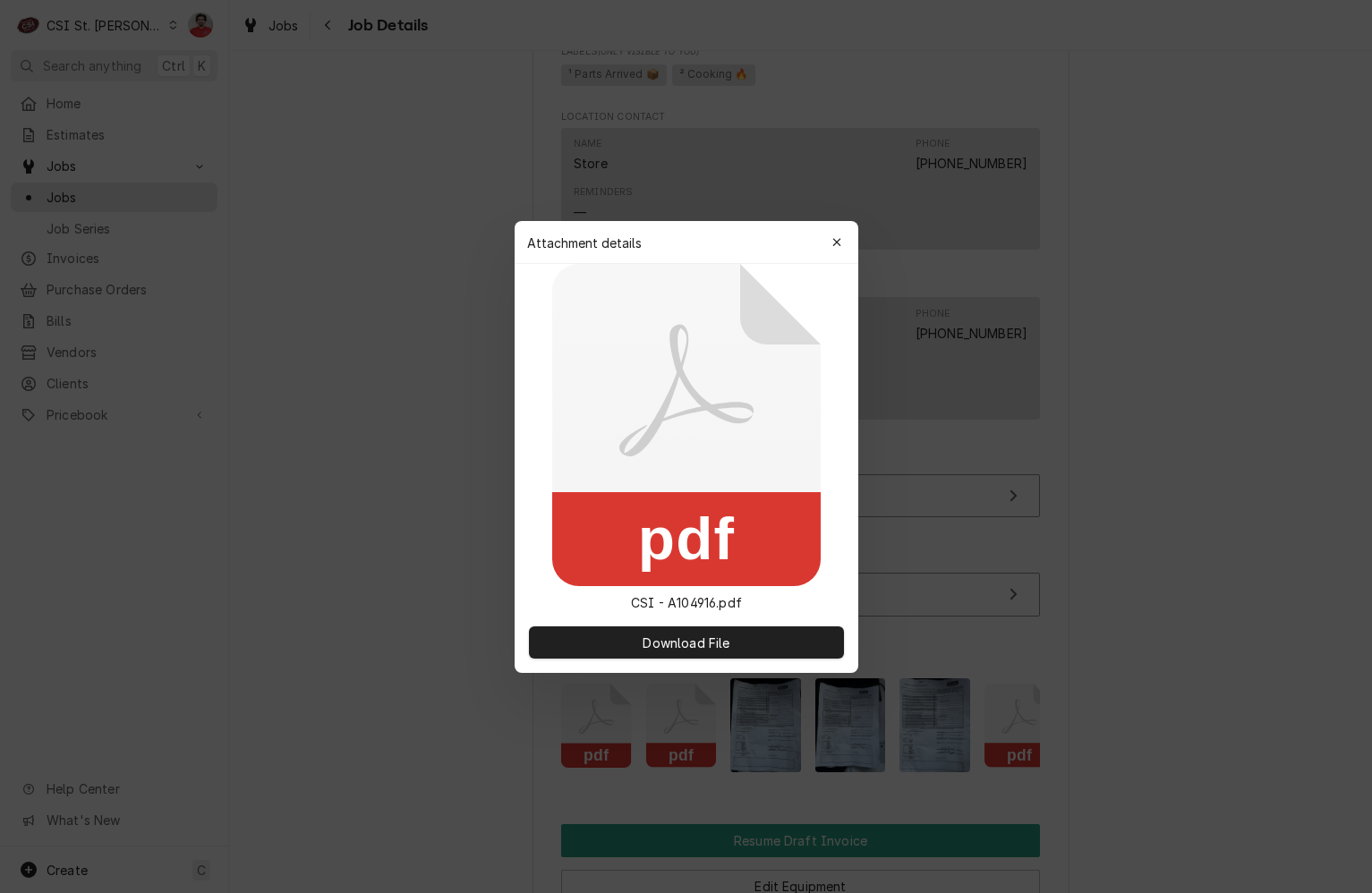
click at [756, 426] on icon at bounding box center [686, 425] width 268 height 322
click at [697, 651] on button "Download File" at bounding box center [686, 643] width 315 height 32
click at [836, 247] on icon "button" at bounding box center [836, 242] width 10 height 12
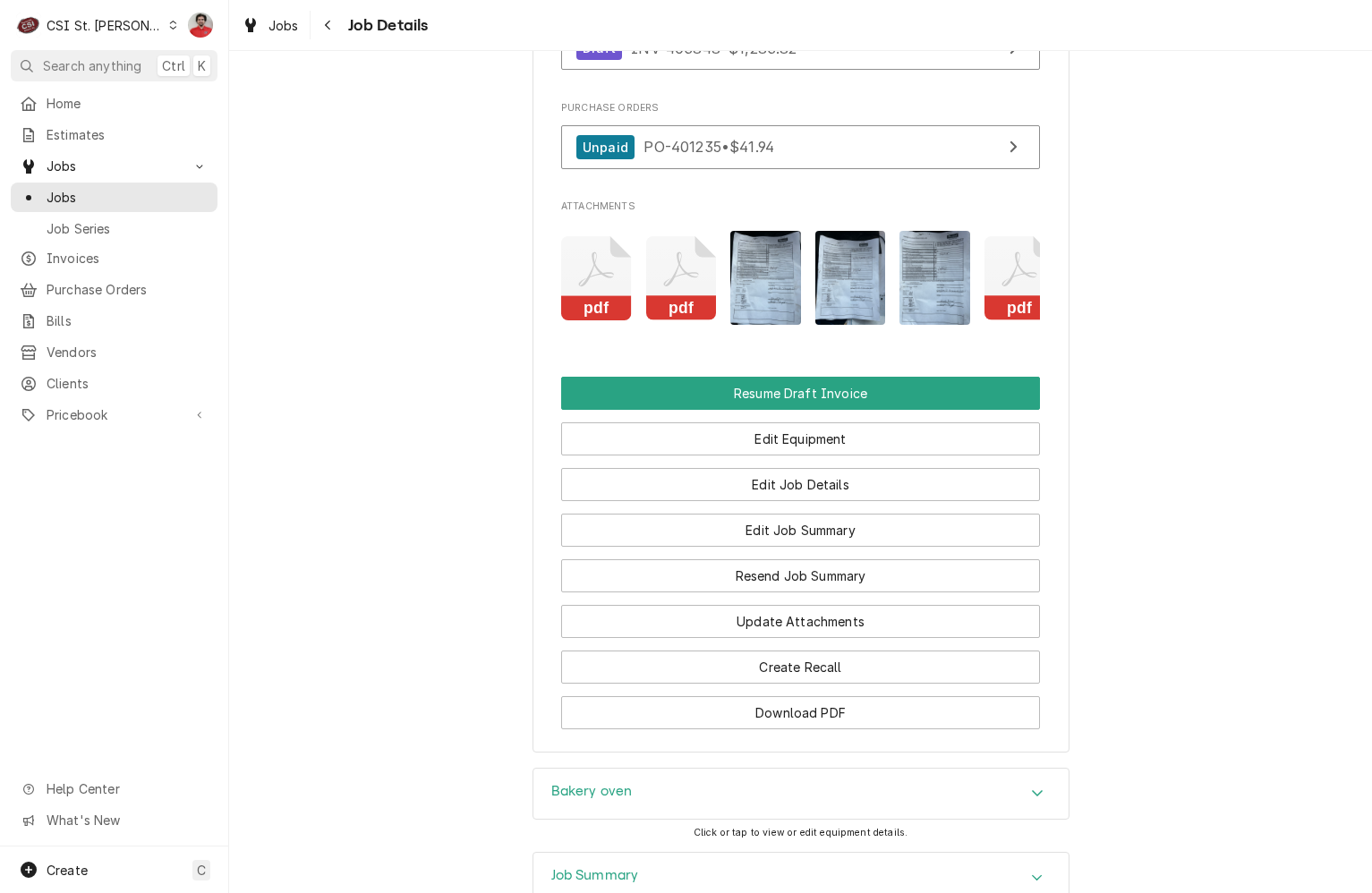
scroll to position [2174, 0]
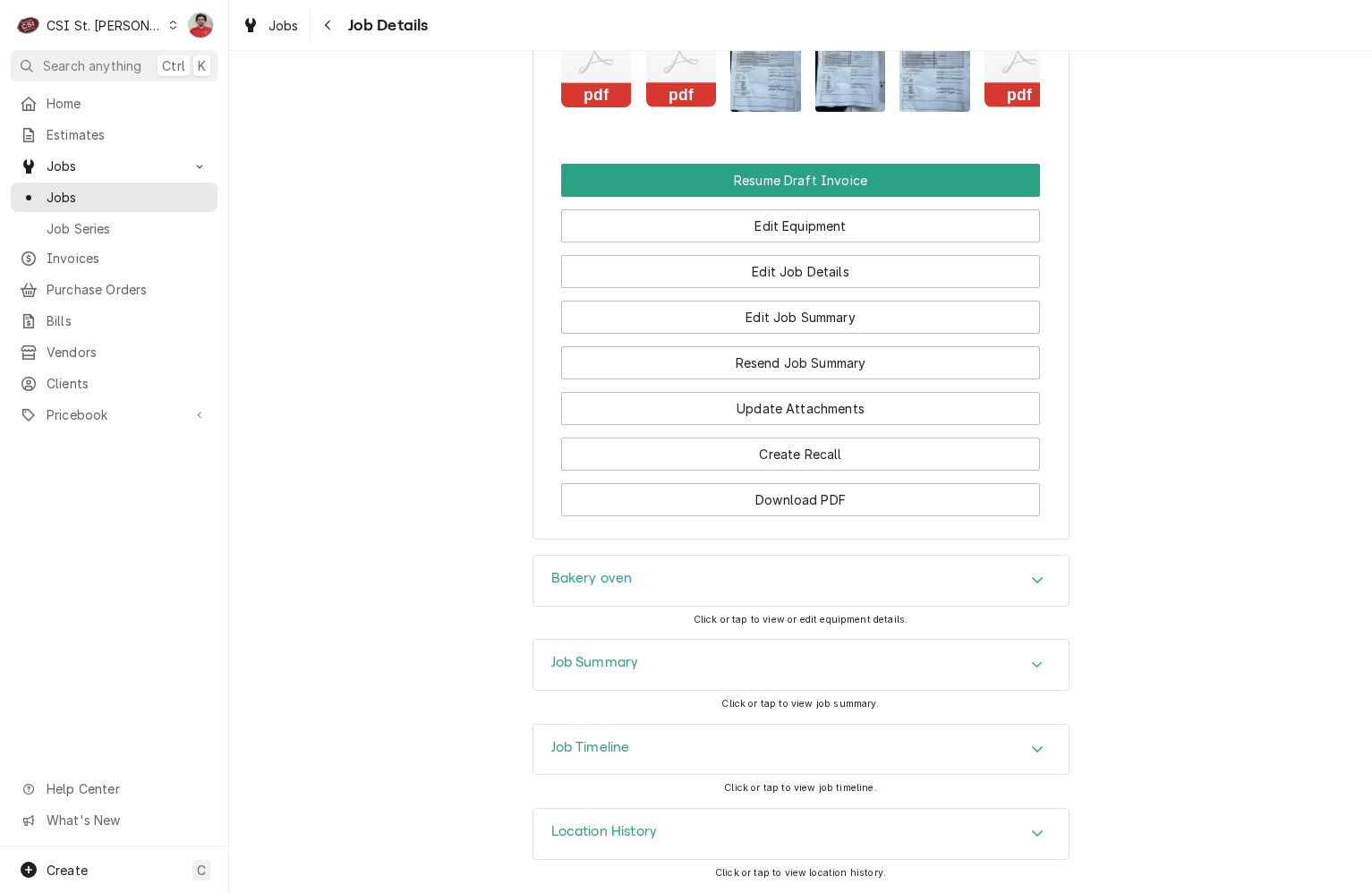
click at [824, 747] on div "Job Timeline" at bounding box center [801, 749] width 535 height 50
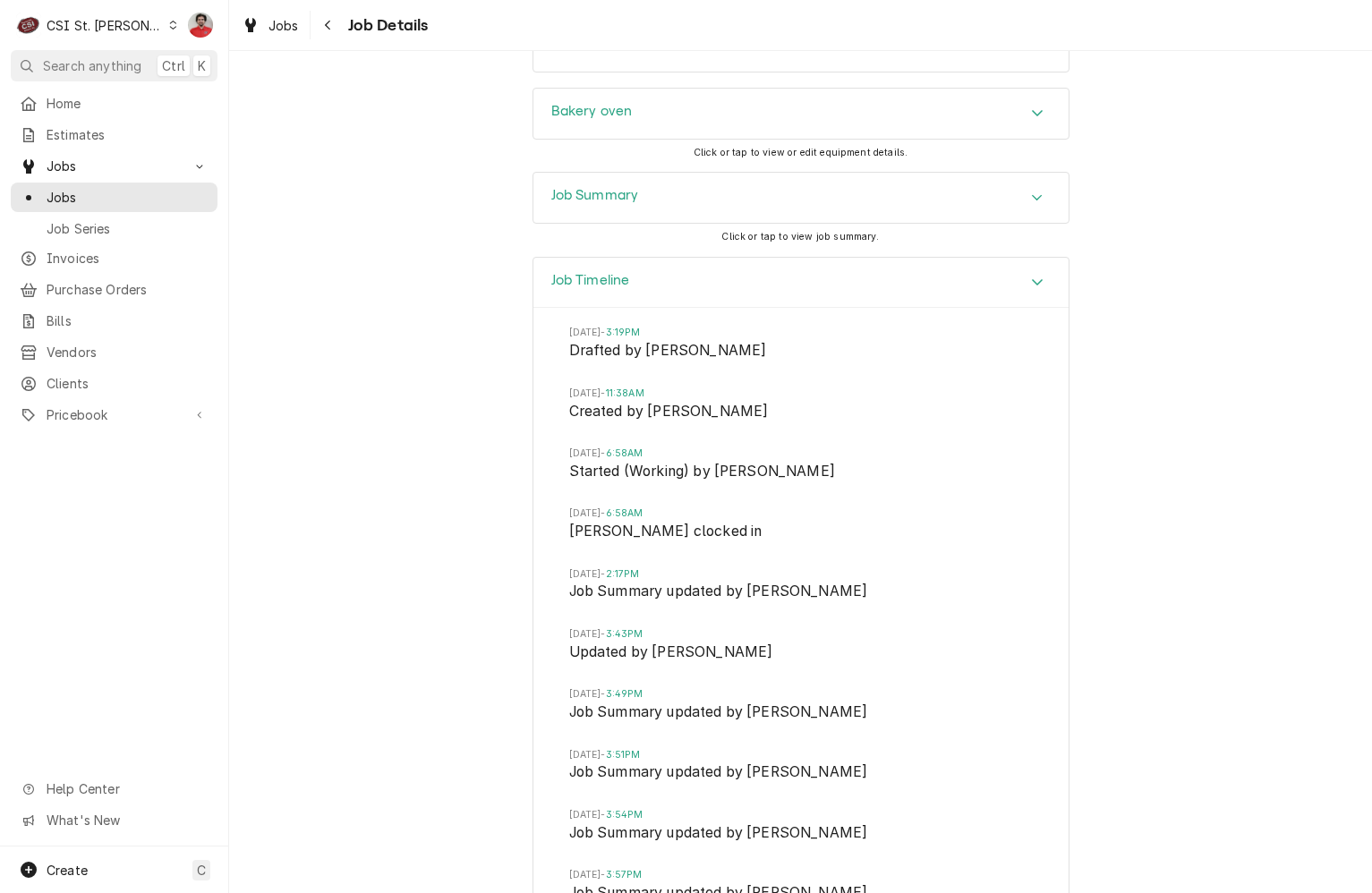
scroll to position [3123, 0]
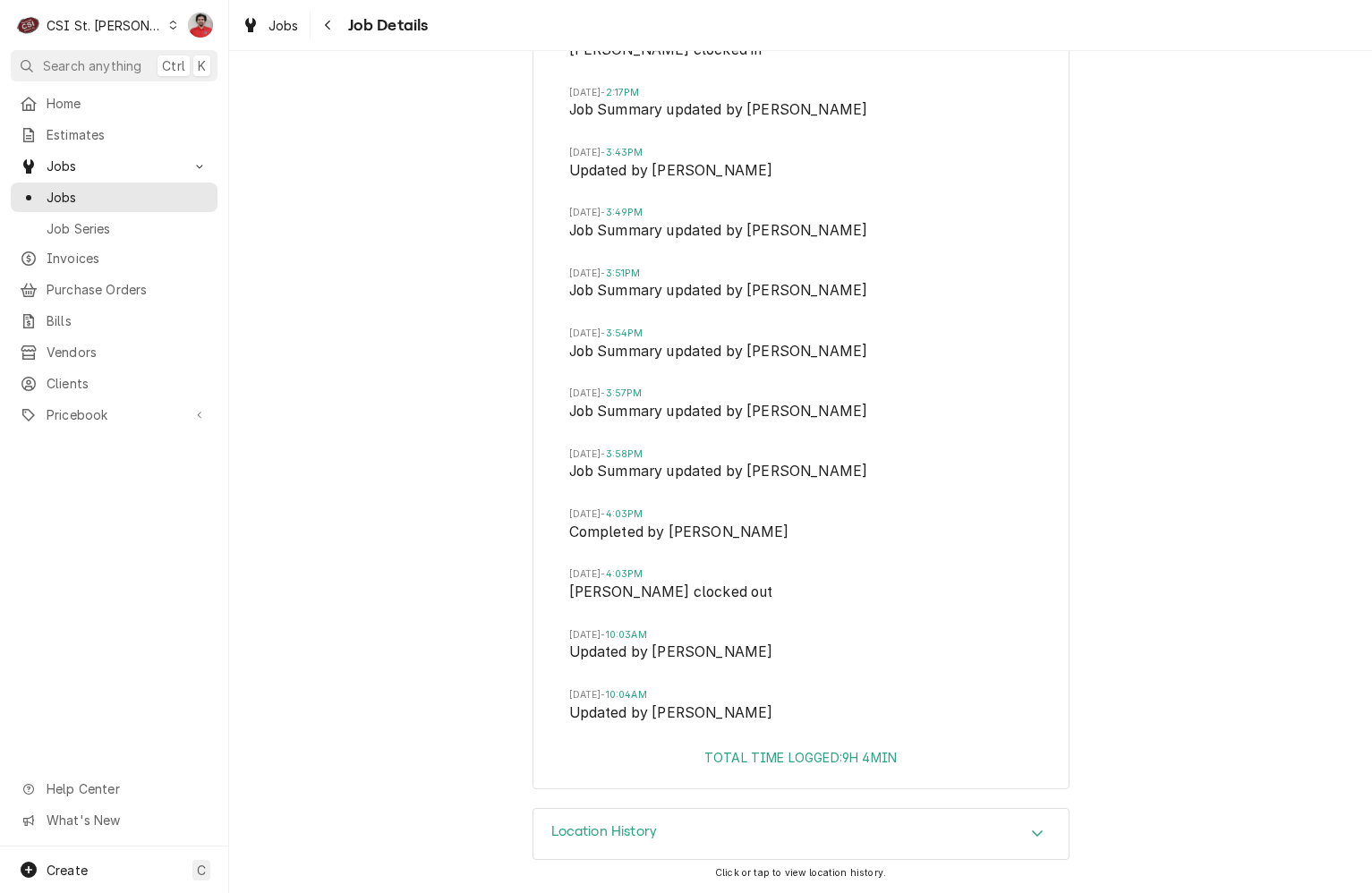
click at [783, 818] on div "Location History" at bounding box center [801, 833] width 535 height 50
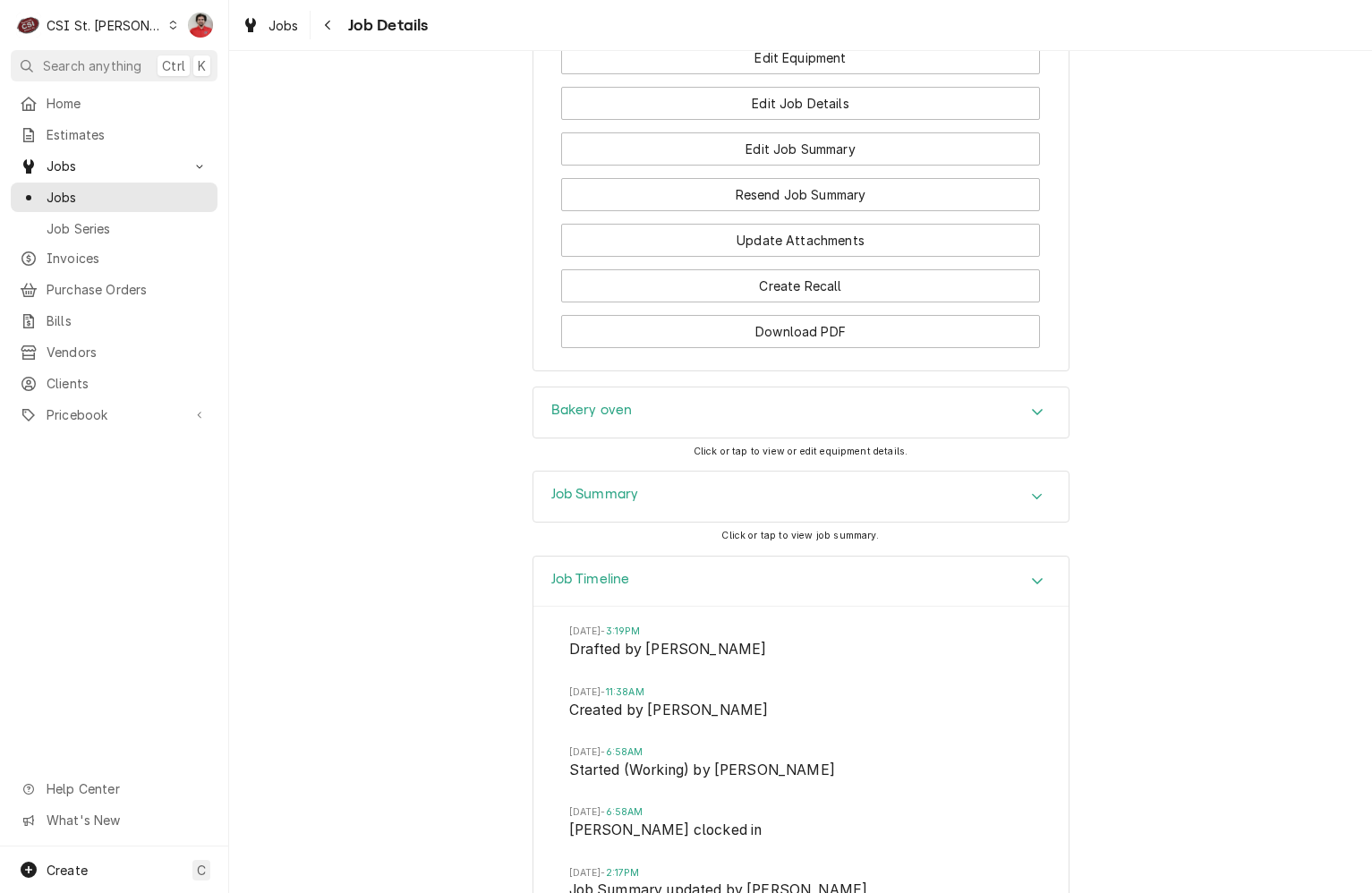
scroll to position [2274, 0]
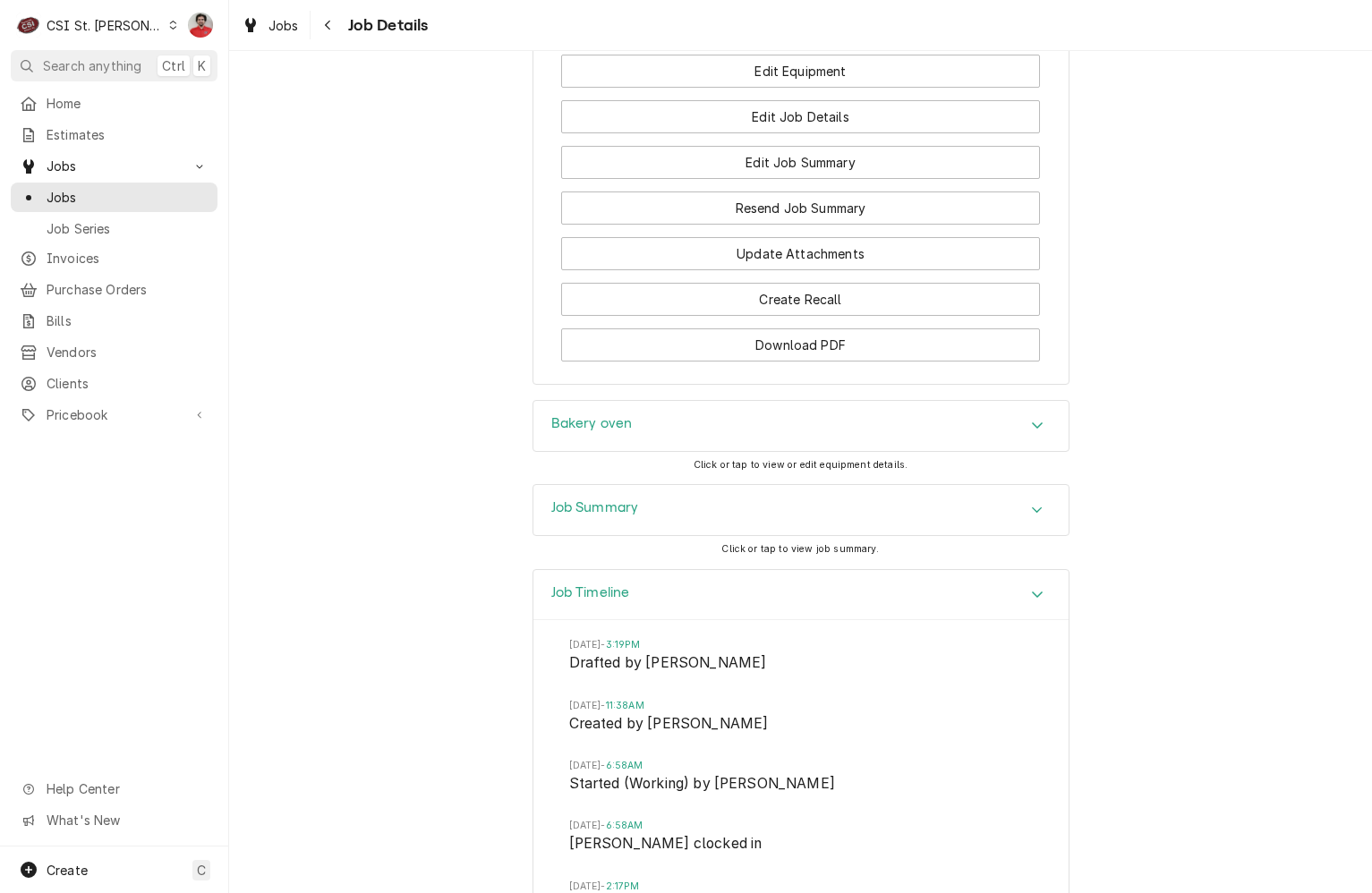
click at [827, 535] on div "Job Summary" at bounding box center [801, 509] width 535 height 50
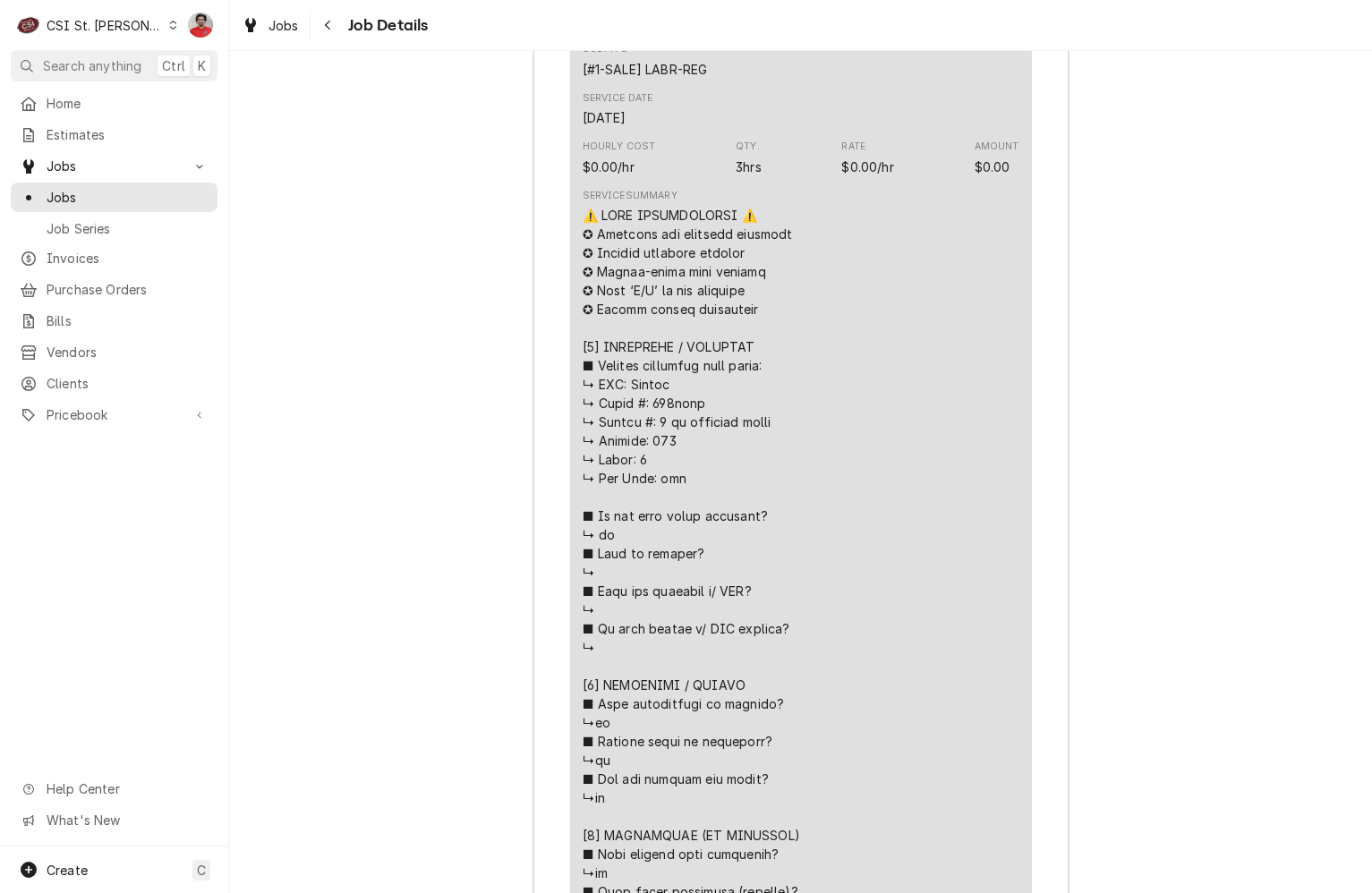
scroll to position [2543, 0]
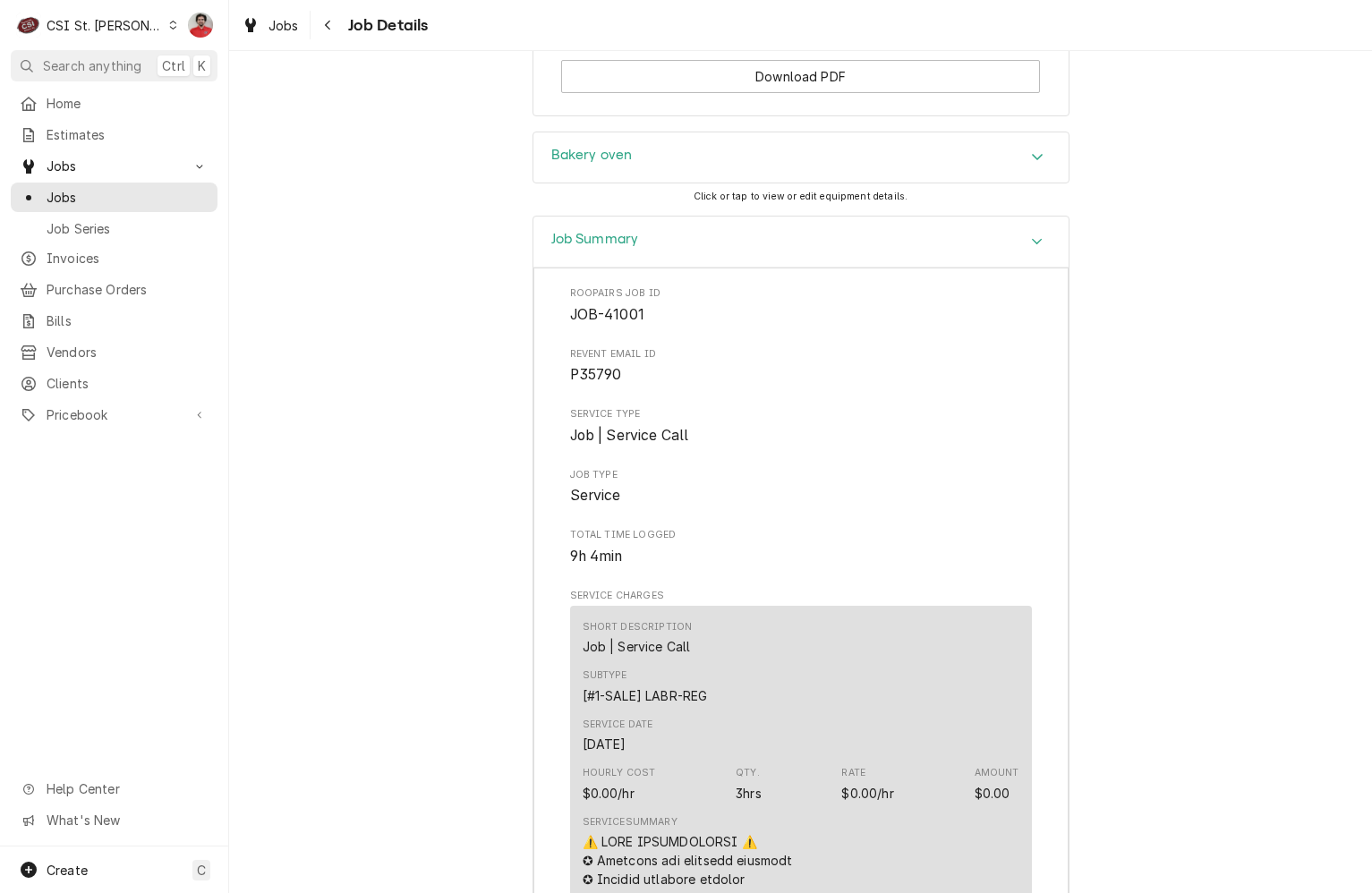
click at [758, 183] on div "Bakery oven" at bounding box center [801, 157] width 535 height 50
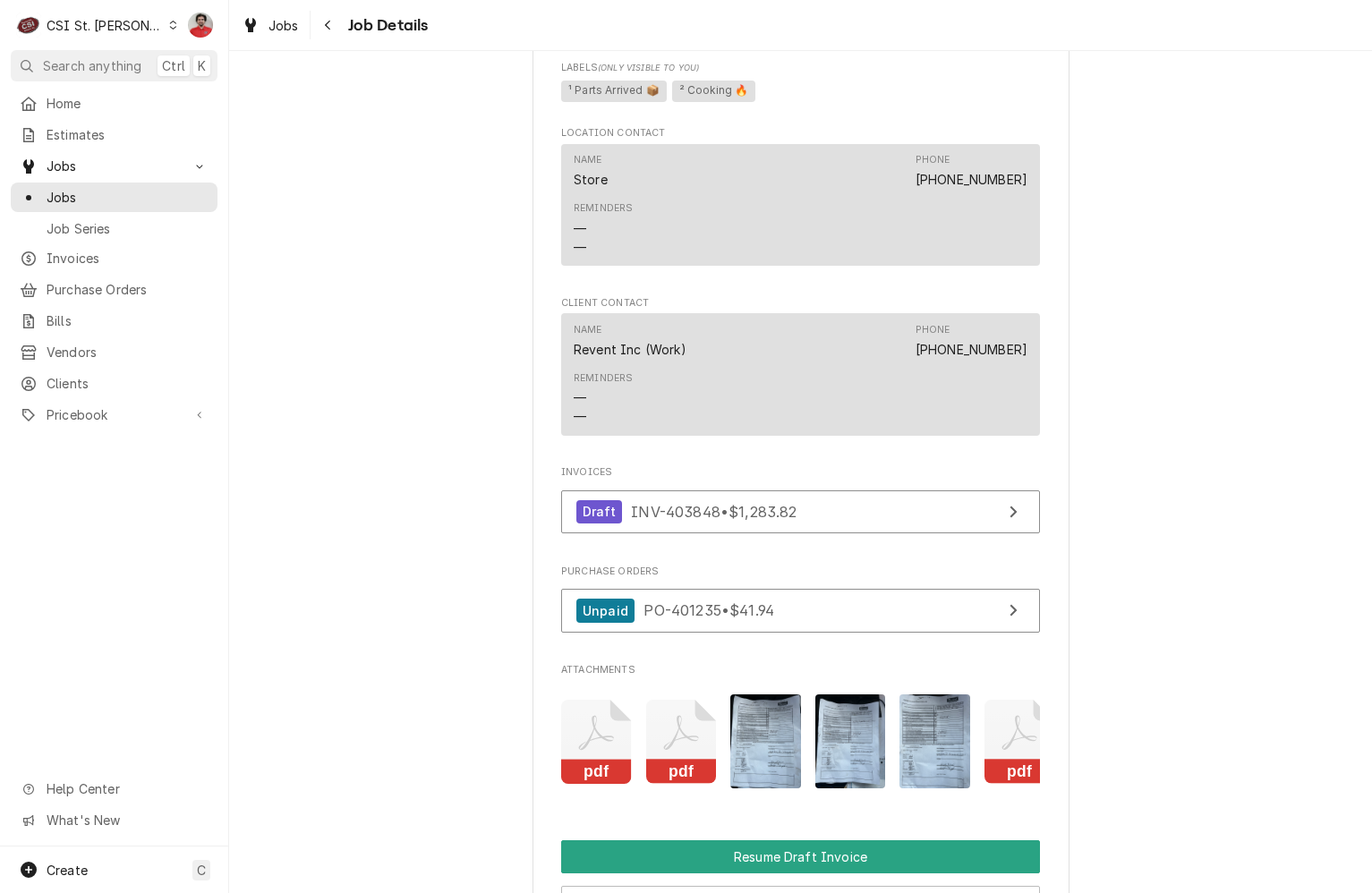
scroll to position [1290, 0]
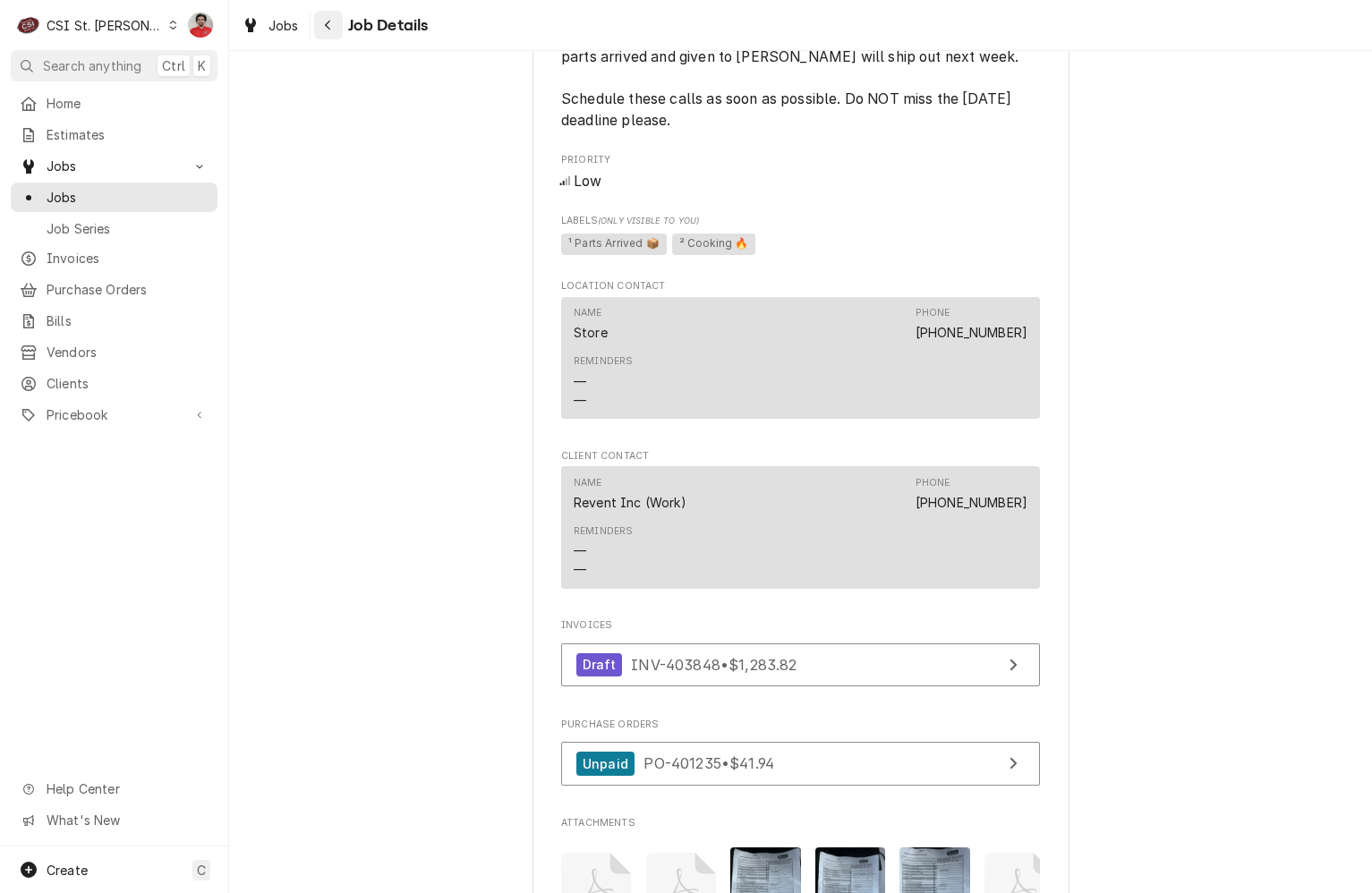
click at [326, 27] on icon "Navigate back" at bounding box center [328, 25] width 8 height 12
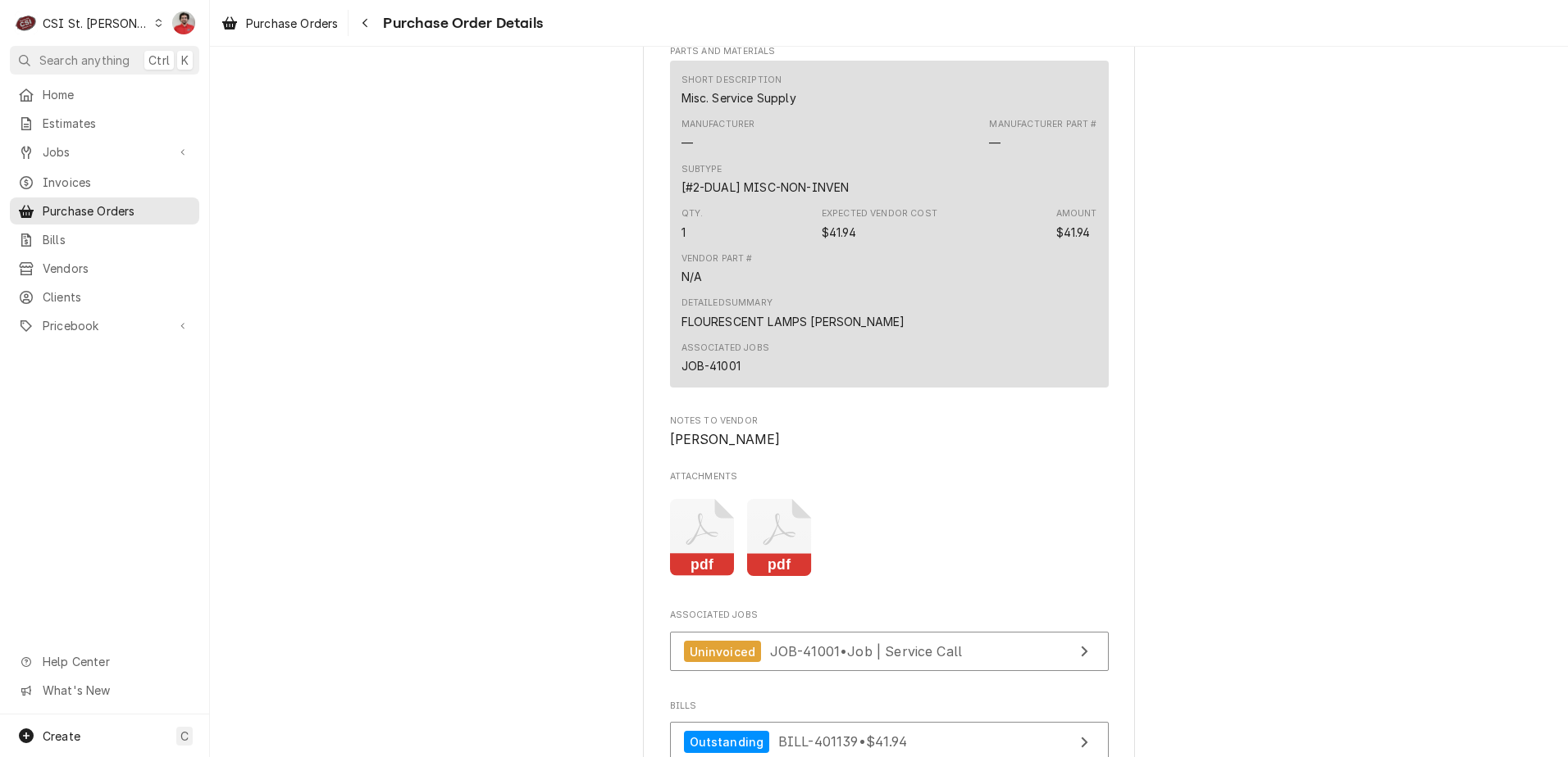
scroll to position [1230, 0]
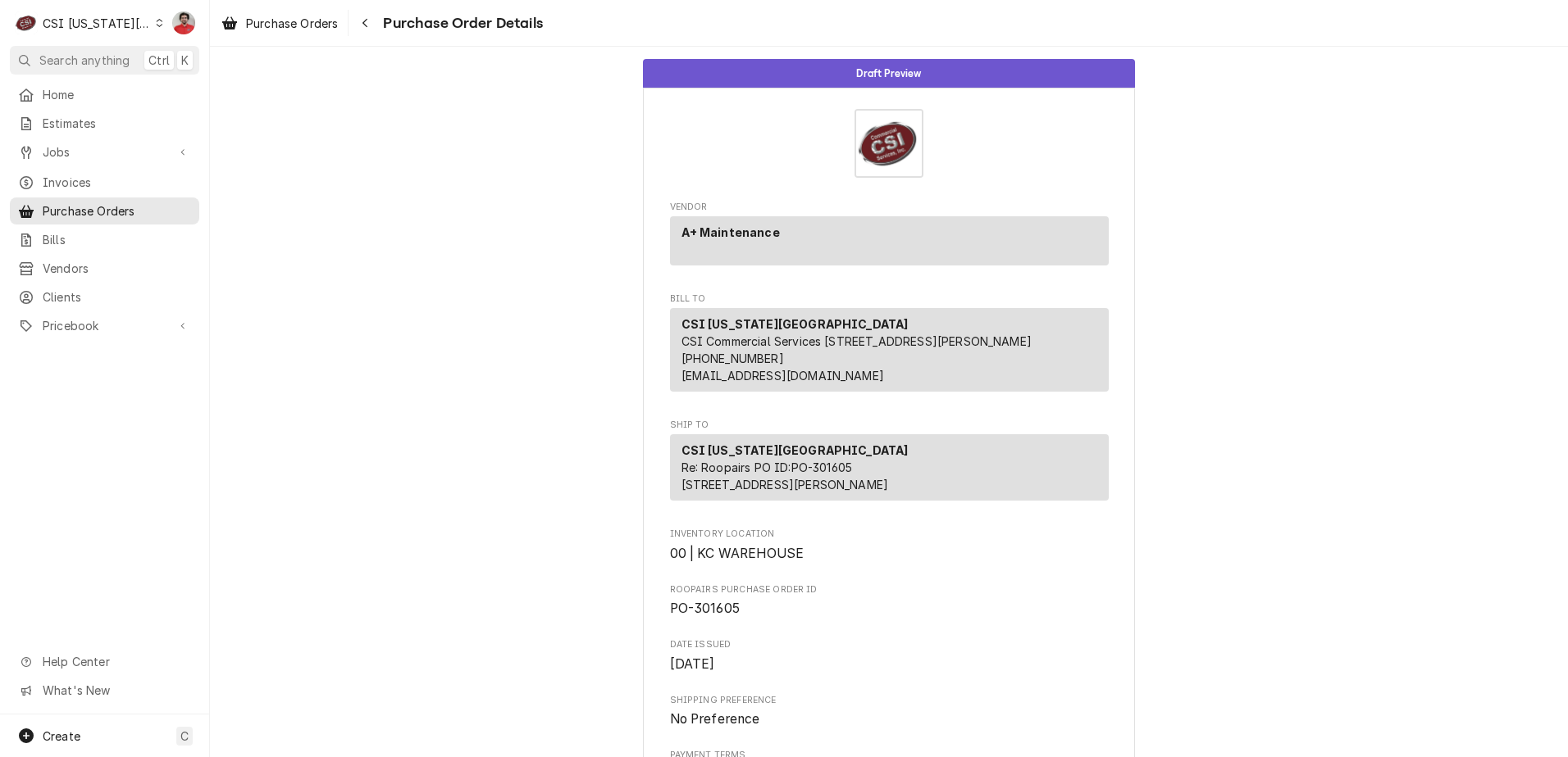
scroll to position [533, 0]
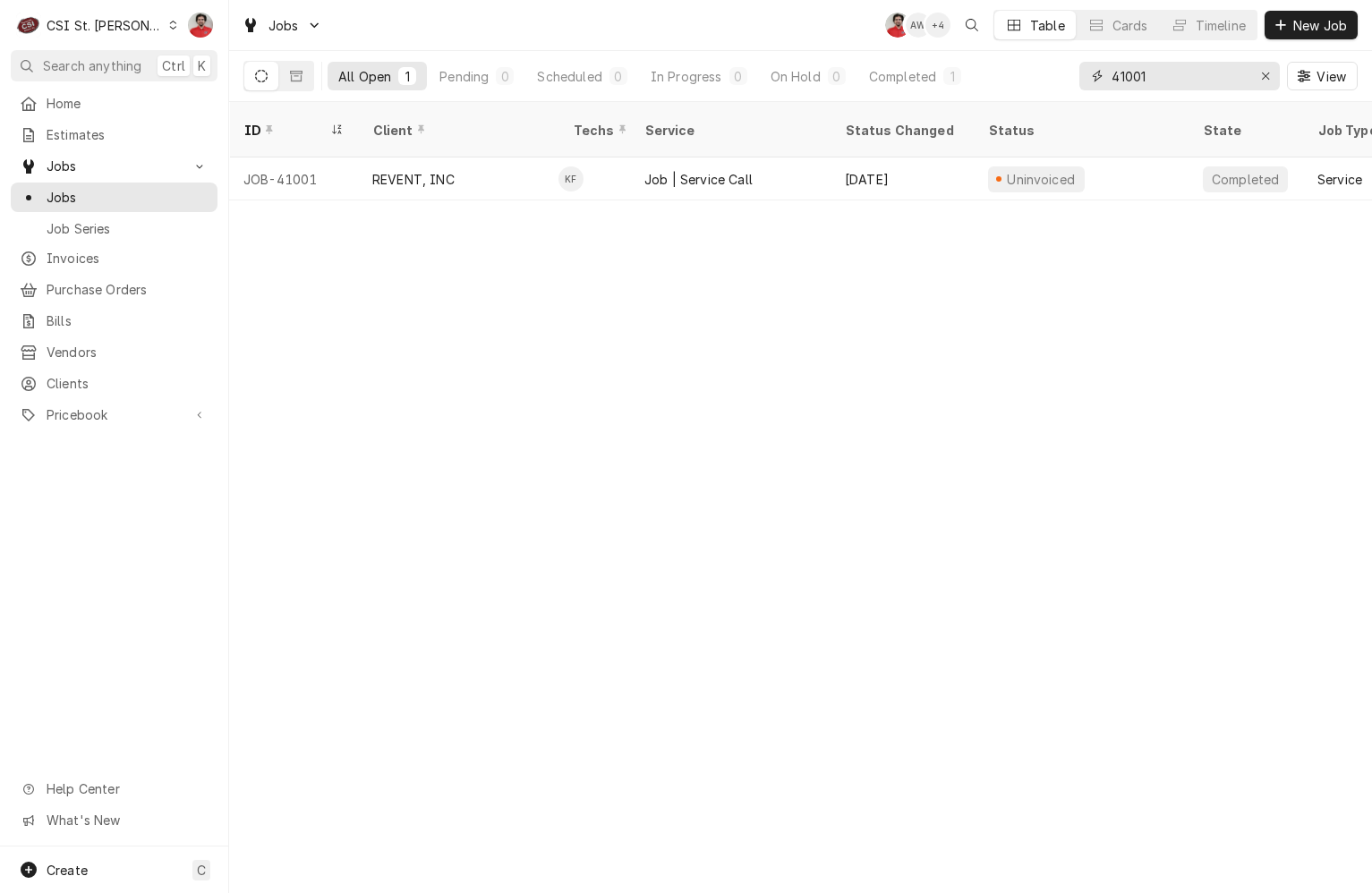
click at [1208, 67] on input "41001" at bounding box center [1178, 76] width 134 height 29
type input "42469"
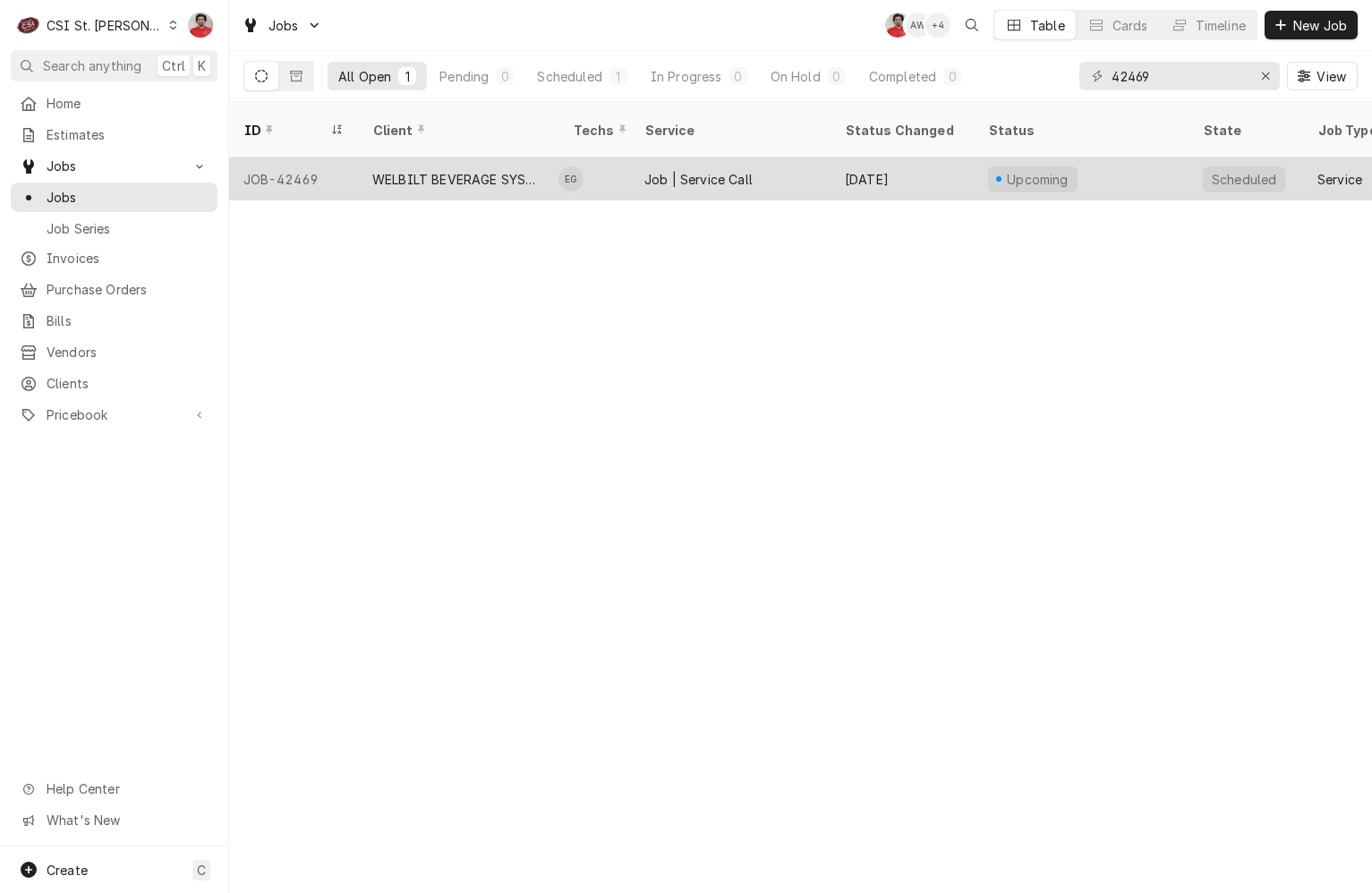
click at [677, 157] on div "Job | Service Call" at bounding box center [730, 178] width 200 height 43
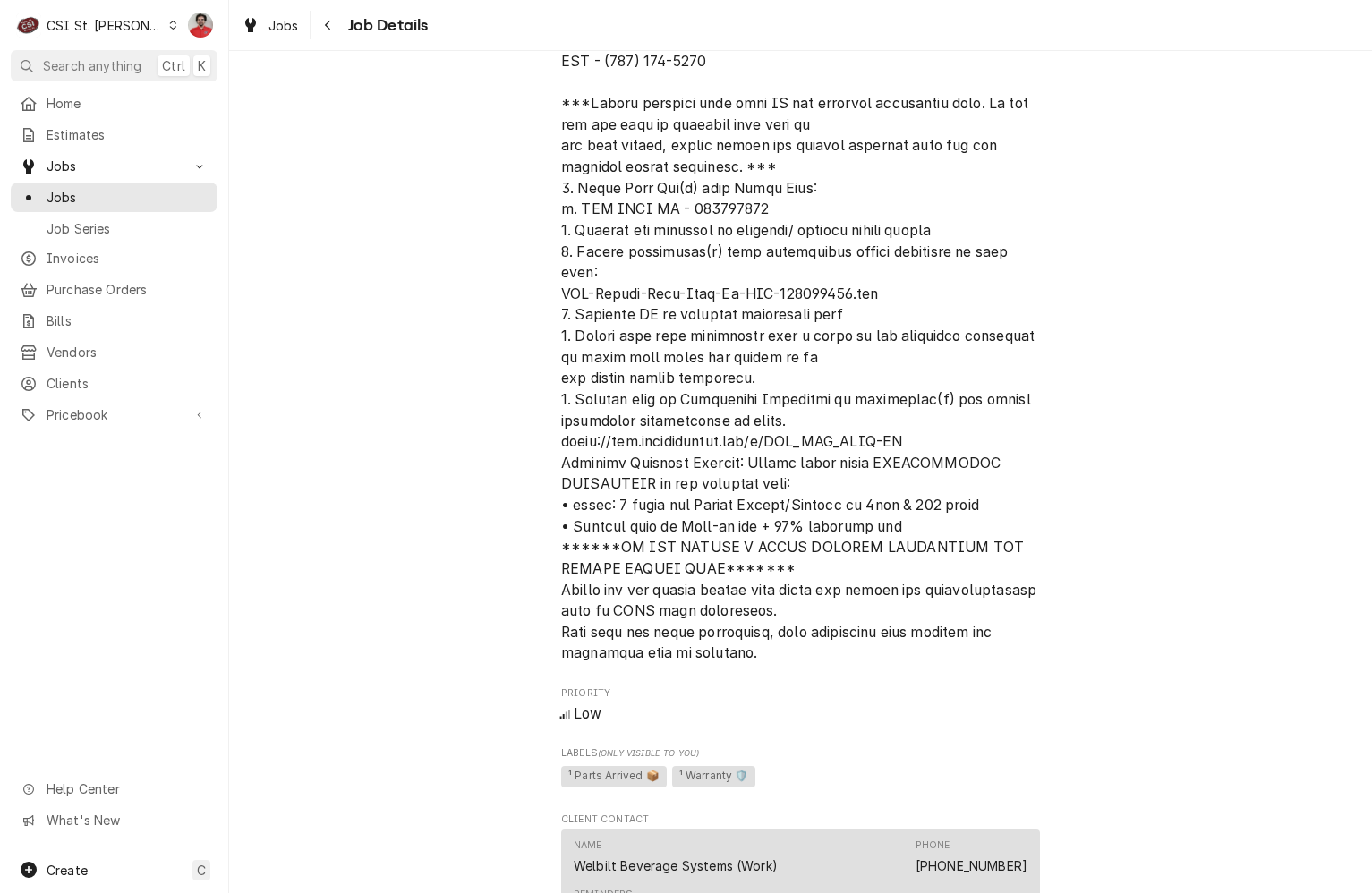
scroll to position [1999, 0]
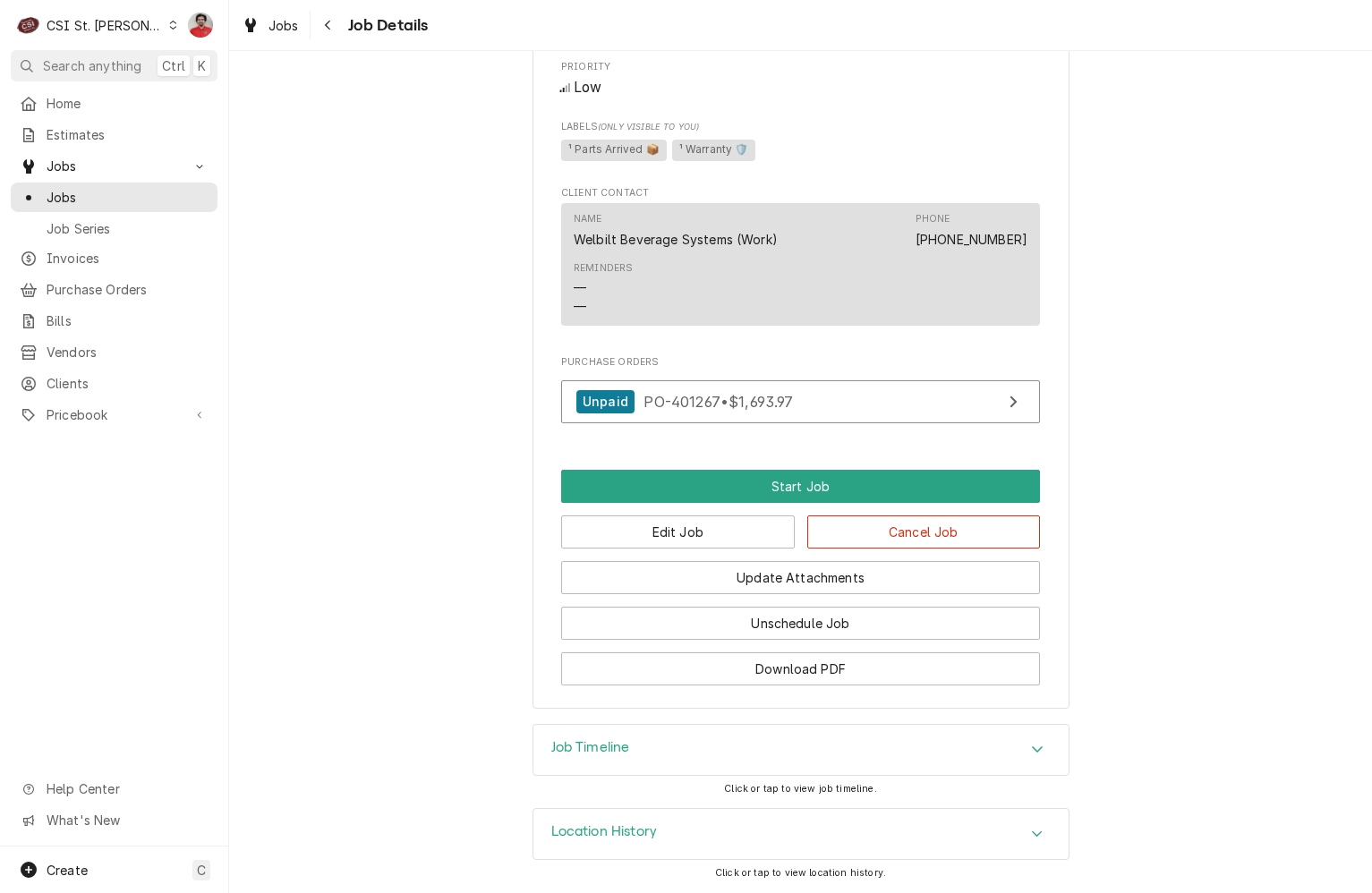
click at [719, 745] on div "Job Timeline" at bounding box center [801, 749] width 535 height 50
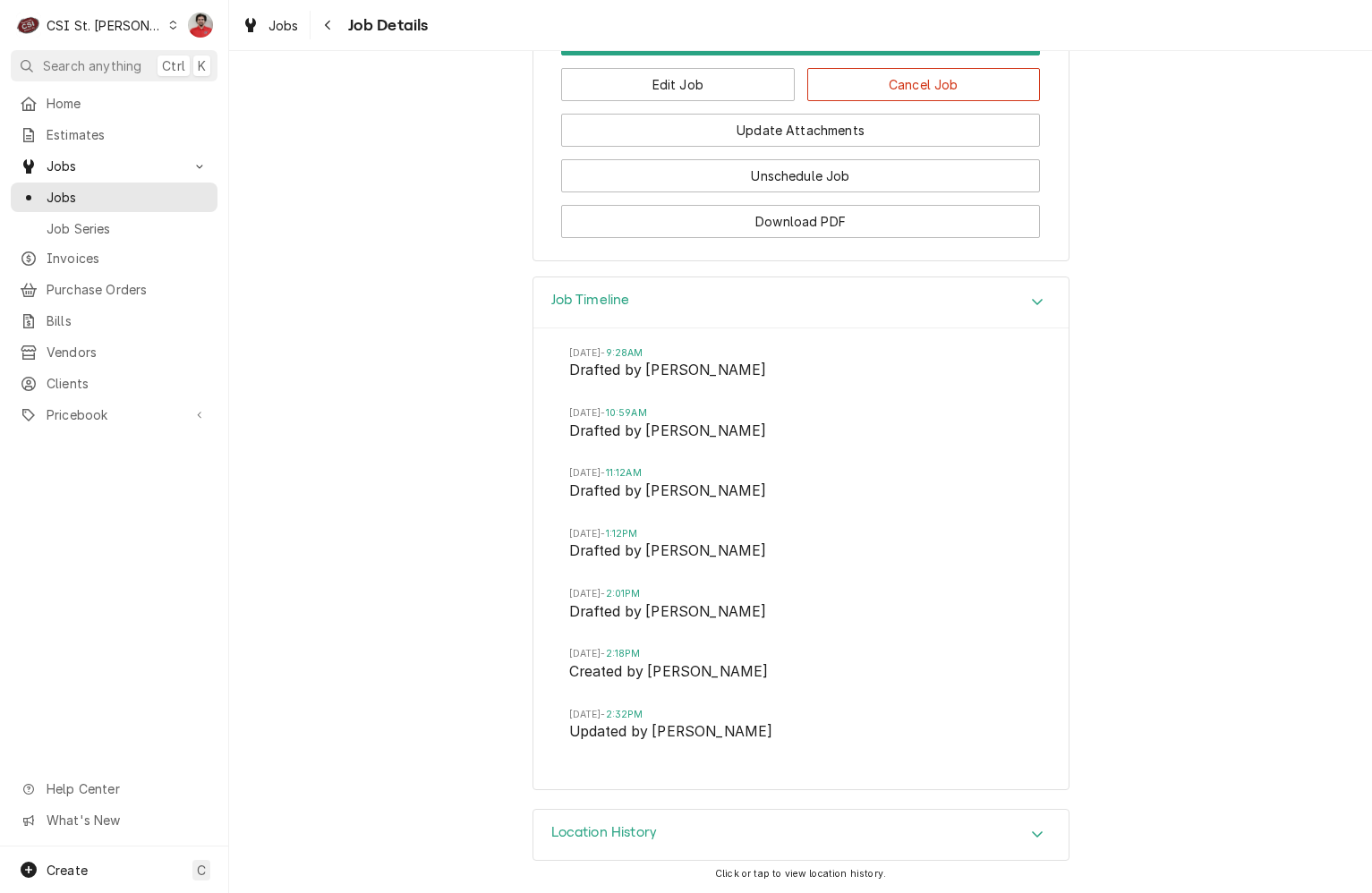
click at [732, 826] on div "Location History" at bounding box center [801, 834] width 535 height 50
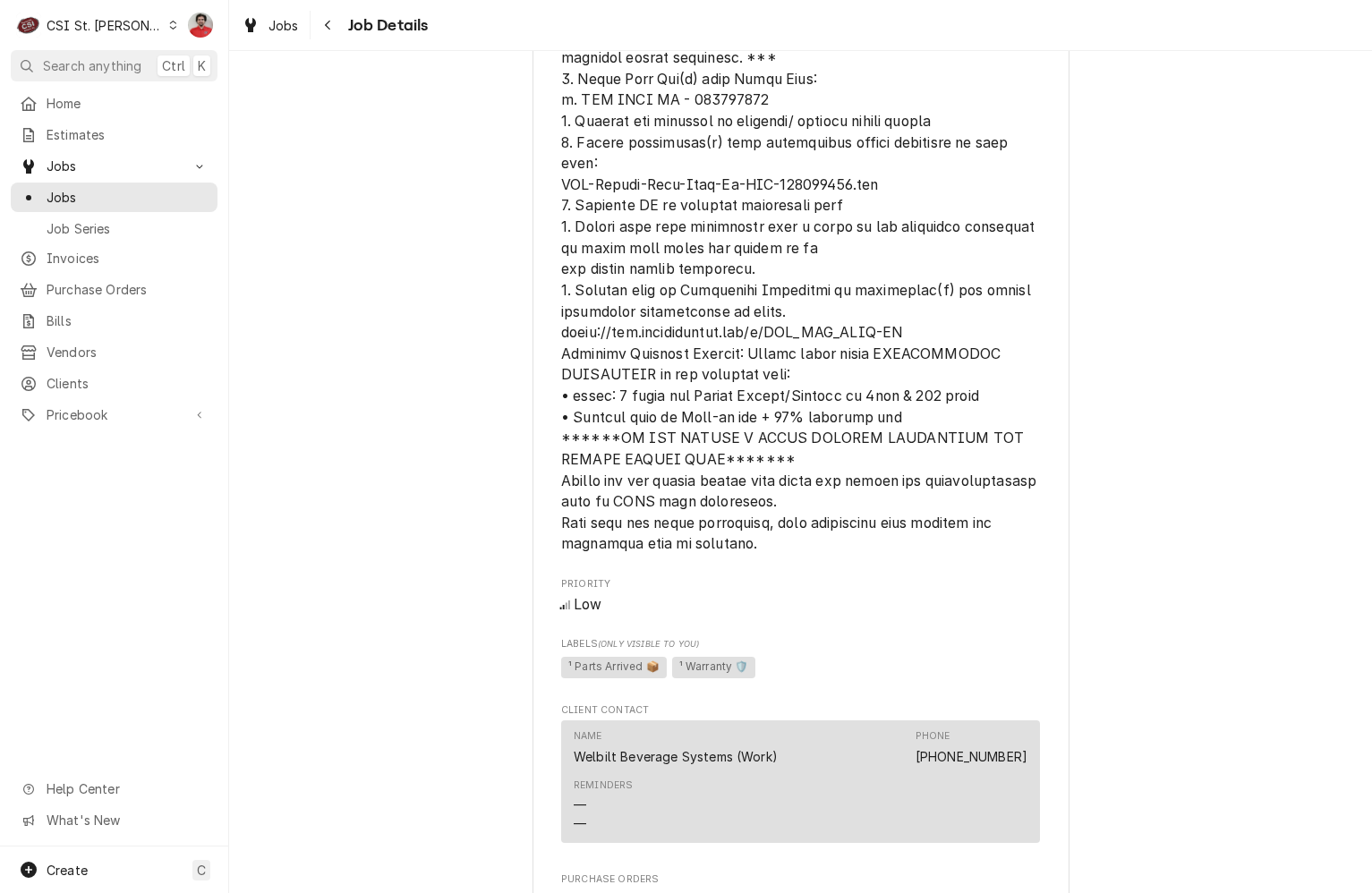
scroll to position [1629, 0]
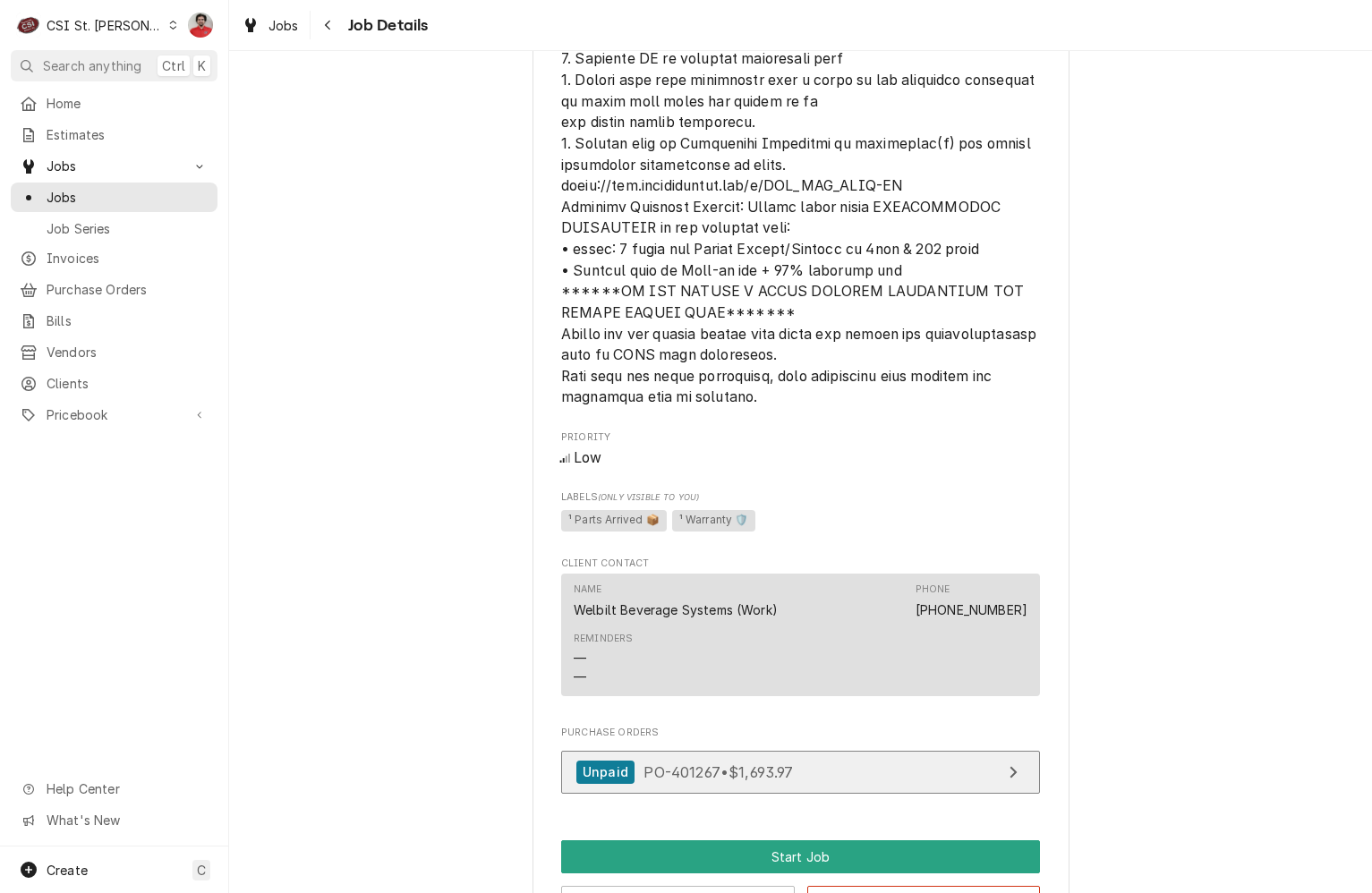
click at [766, 767] on span "PO-401267 • $1,693.97" at bounding box center [718, 771] width 149 height 18
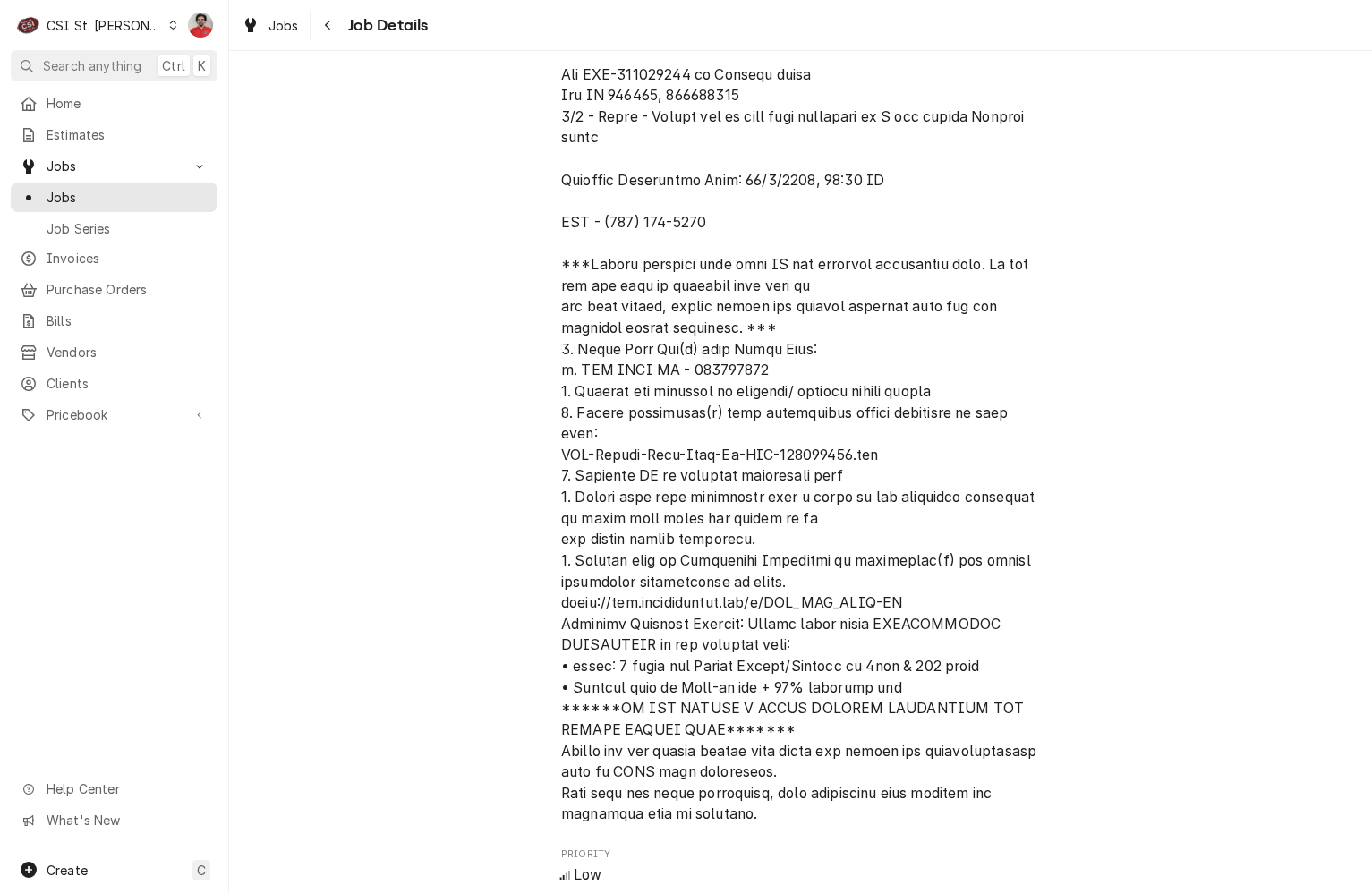
scroll to position [1092, 0]
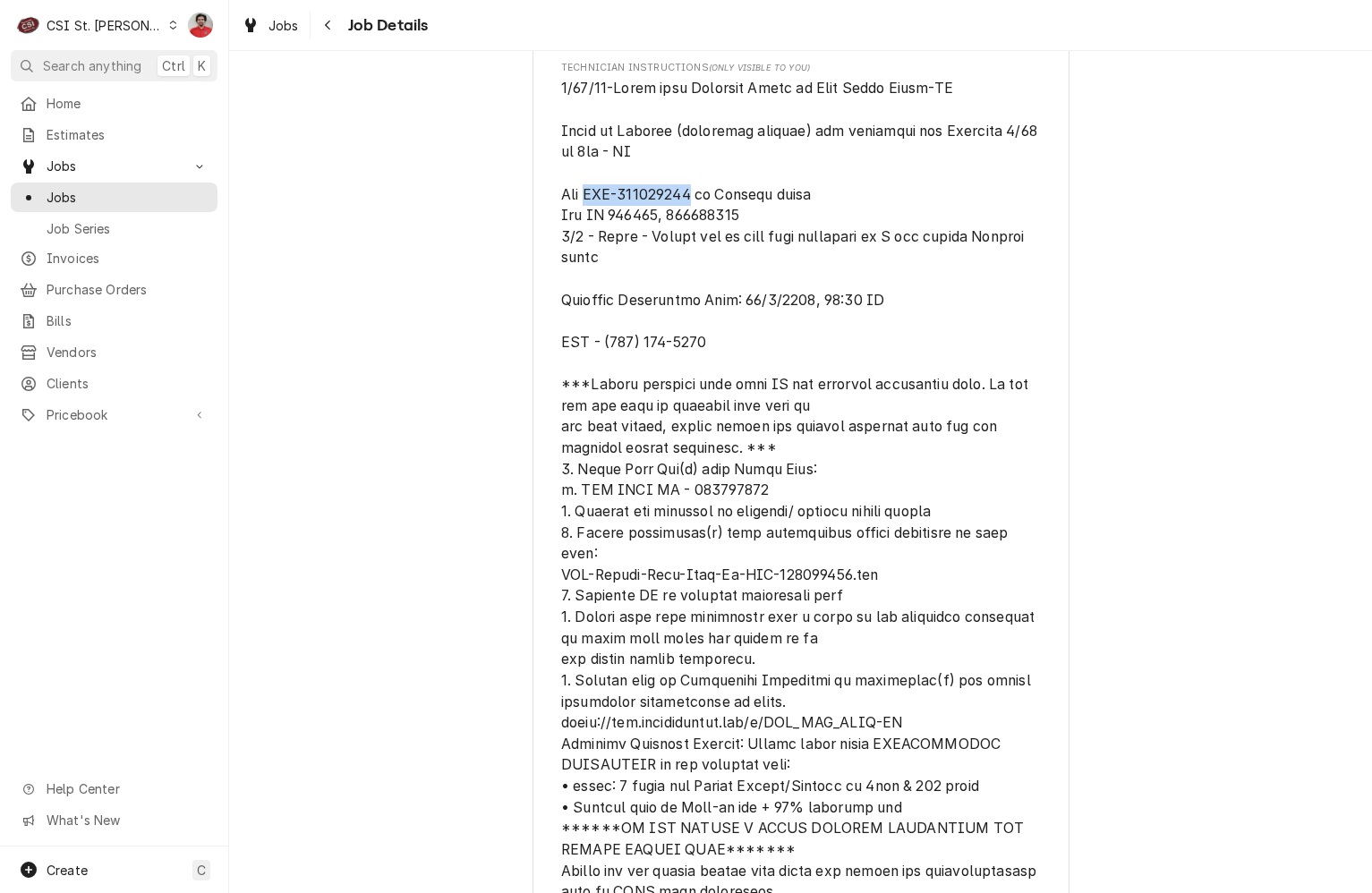
drag, startPoint x: 698, startPoint y: 218, endPoint x: 587, endPoint y: 220, distance: 111.0
click at [587, 220] on span "[object Object]" at bounding box center [801, 511] width 480 height 863
drag, startPoint x: 587, startPoint y: 220, endPoint x: 597, endPoint y: 219, distance: 10.0
copy span "MUL-020009016"
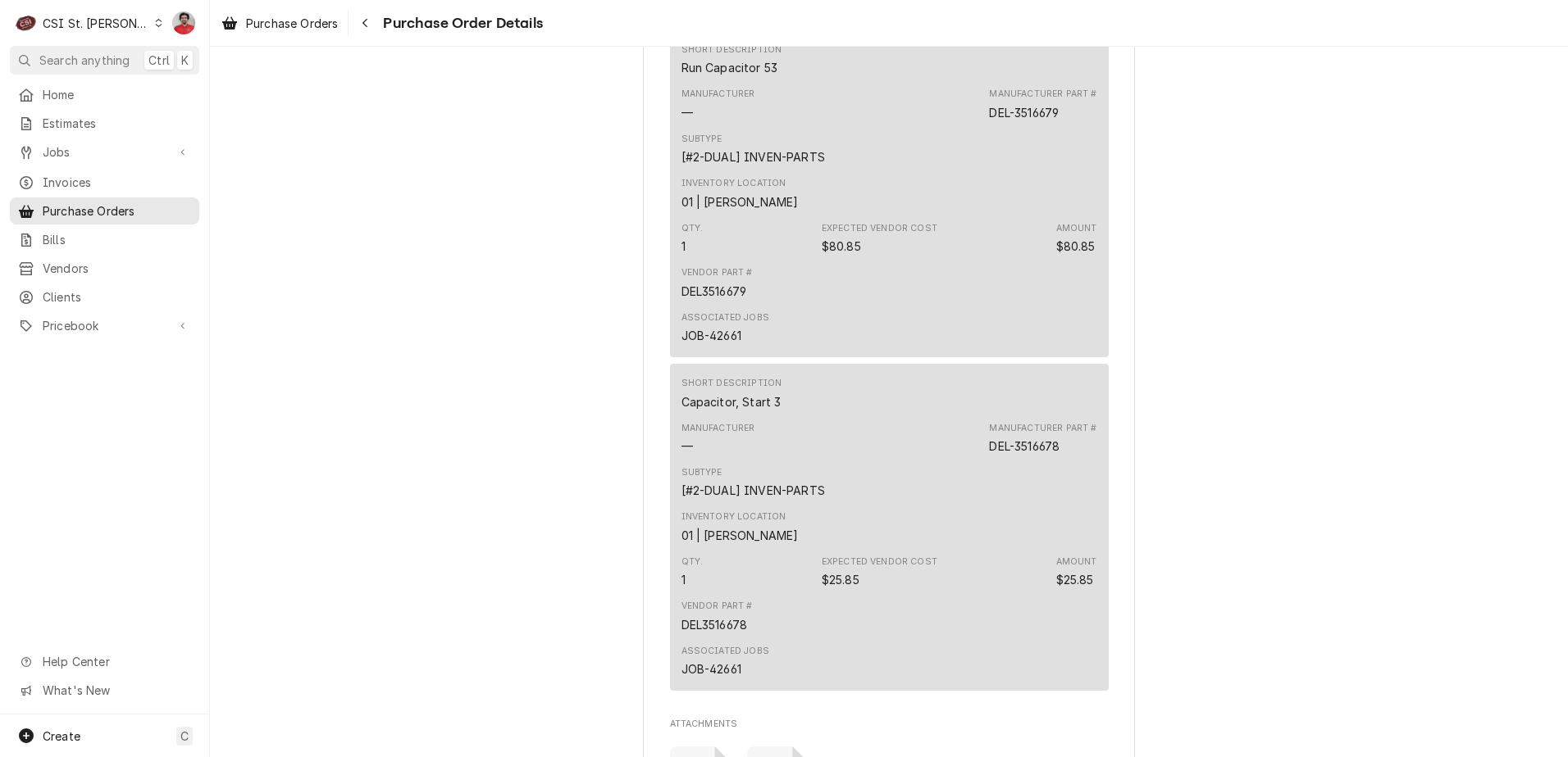
scroll to position [3770, 0]
